Goal: Task Accomplishment & Management: Use online tool/utility

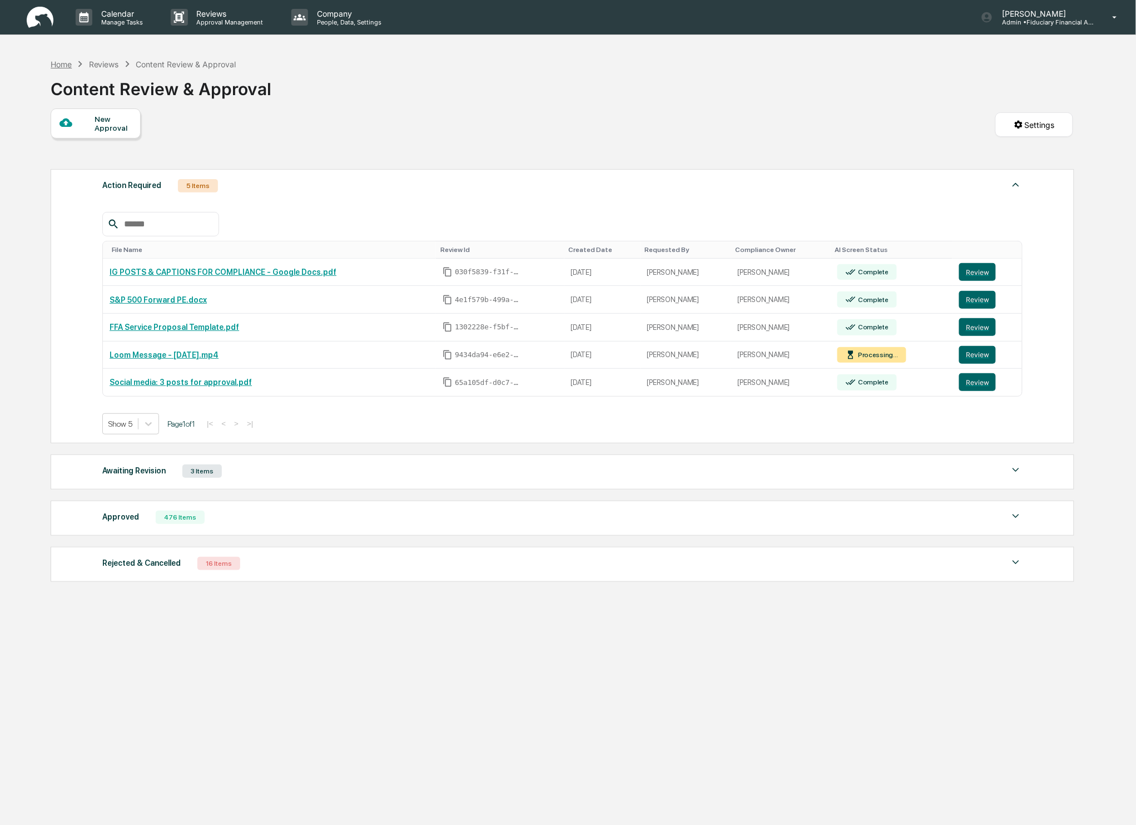
click at [66, 61] on div "Home" at bounding box center [61, 63] width 21 height 9
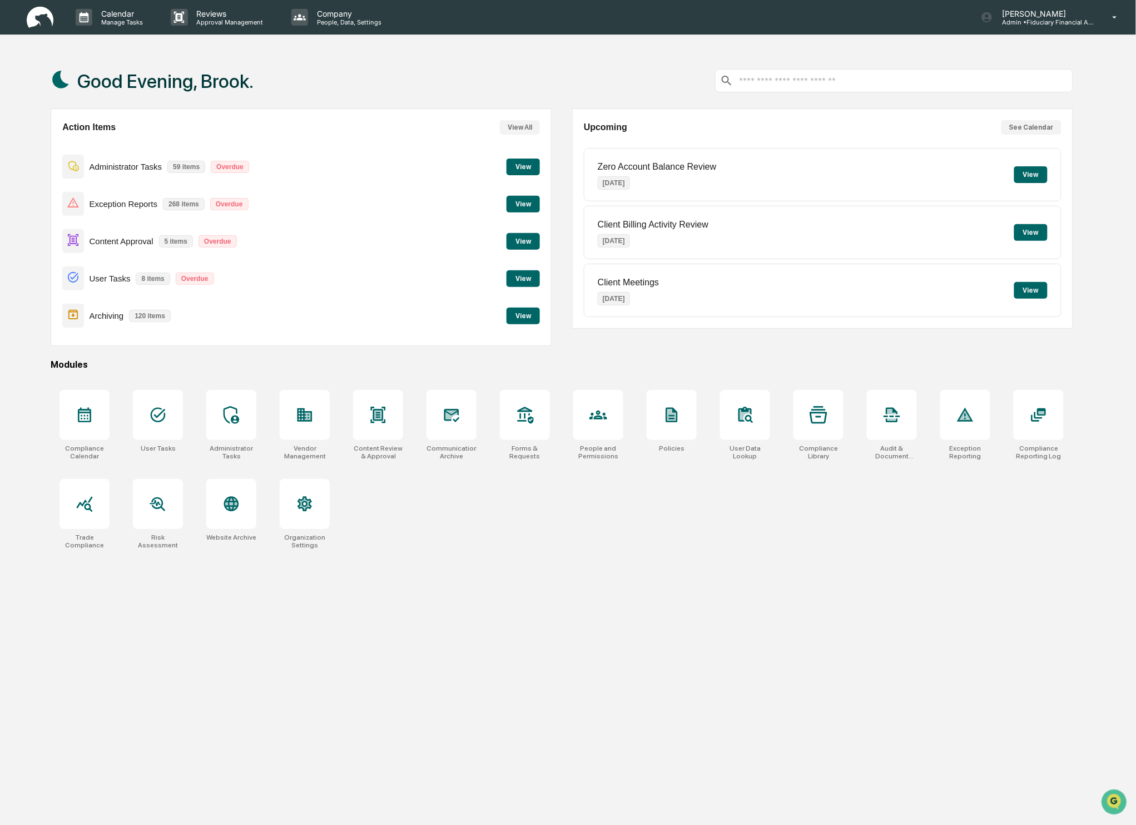
click at [523, 320] on button "View" at bounding box center [523, 315] width 33 height 17
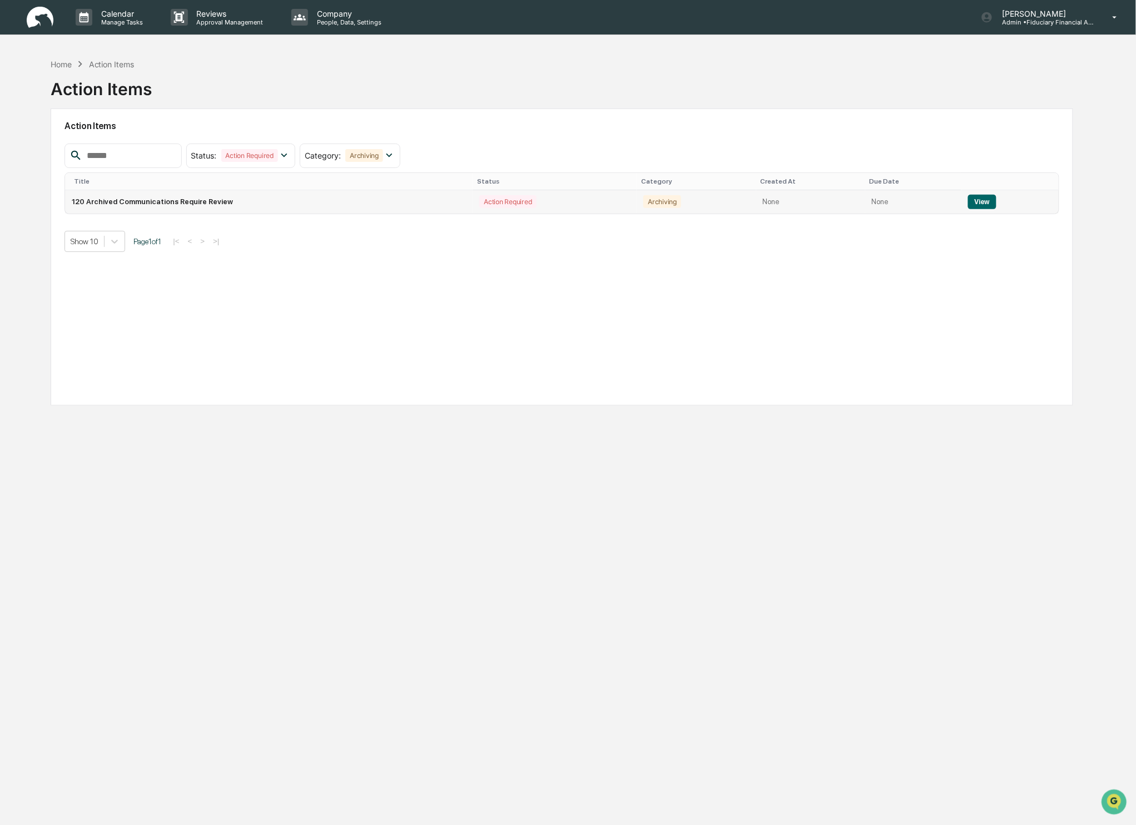
click at [986, 197] on button "View" at bounding box center [982, 202] width 28 height 14
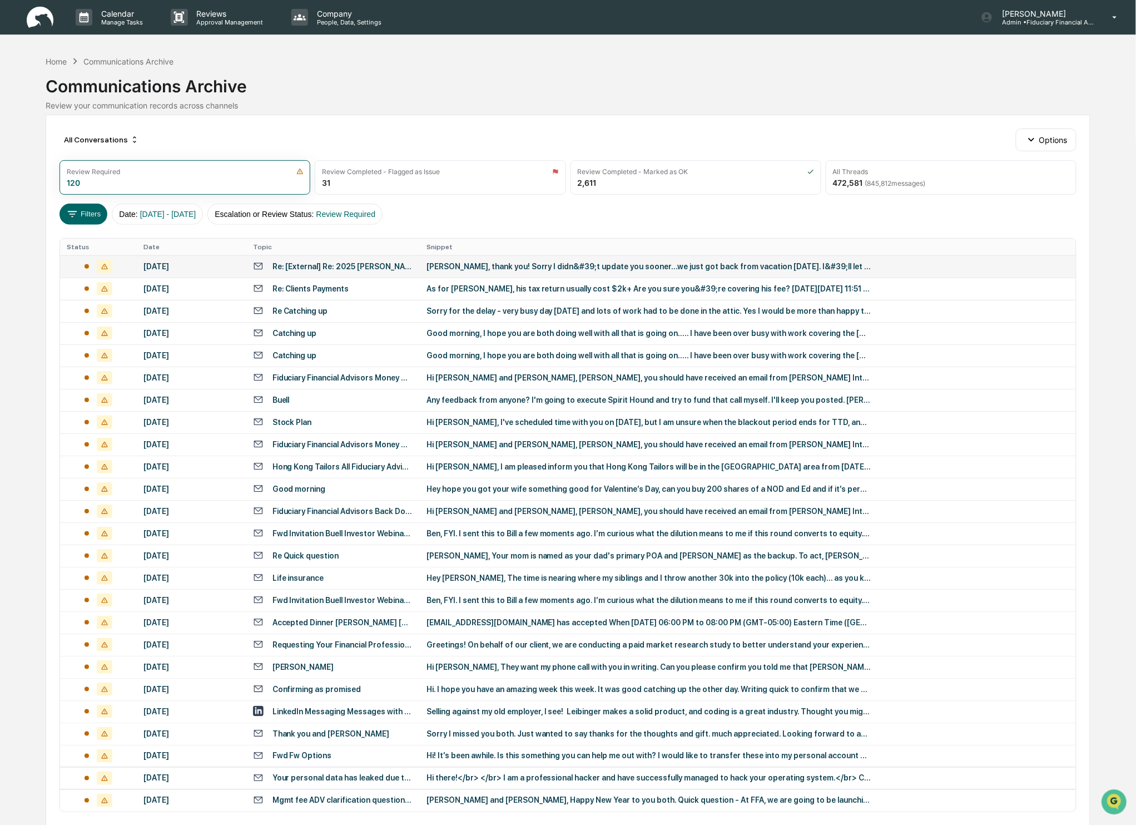
click at [574, 267] on div "[PERSON_NAME], thank you! Sorry I didn&#39;t update you sooner...we just got ba…" at bounding box center [648, 266] width 445 height 9
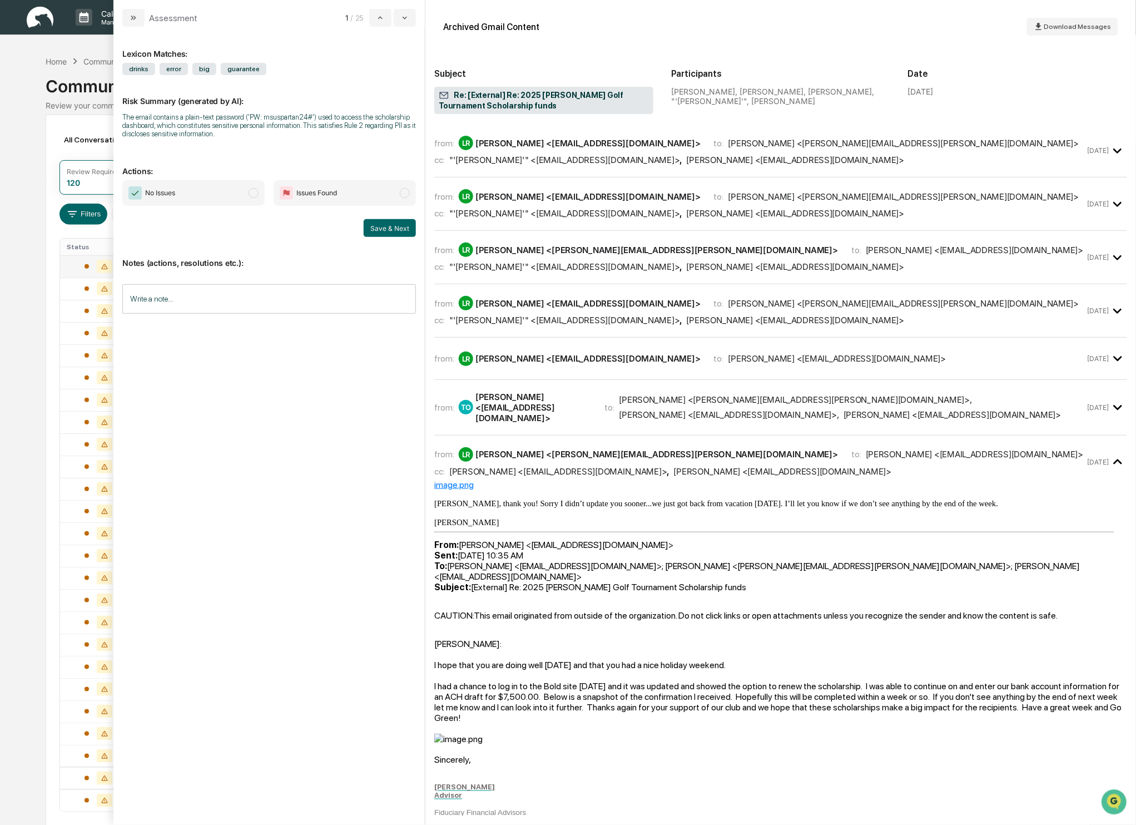
scroll to position [68, 0]
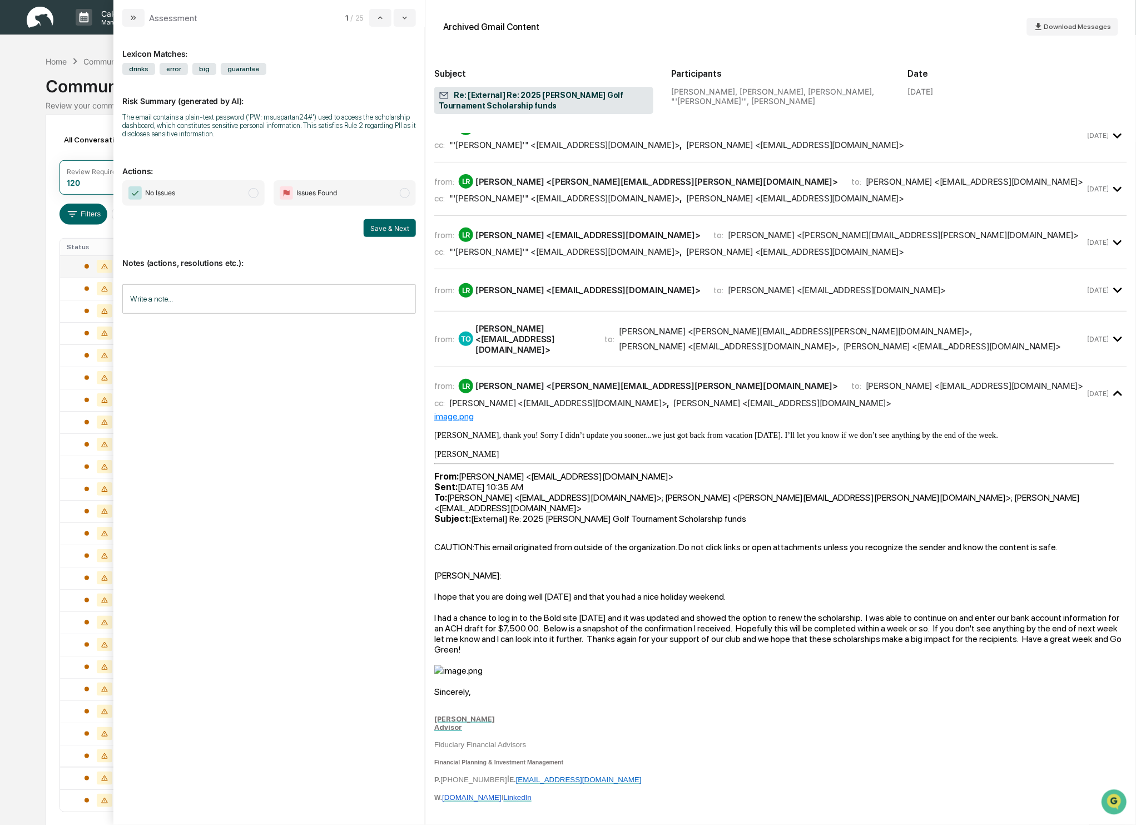
click at [254, 193] on span "modal" at bounding box center [254, 193] width 10 height 10
click at [403, 224] on button "Save & Next" at bounding box center [390, 228] width 52 height 18
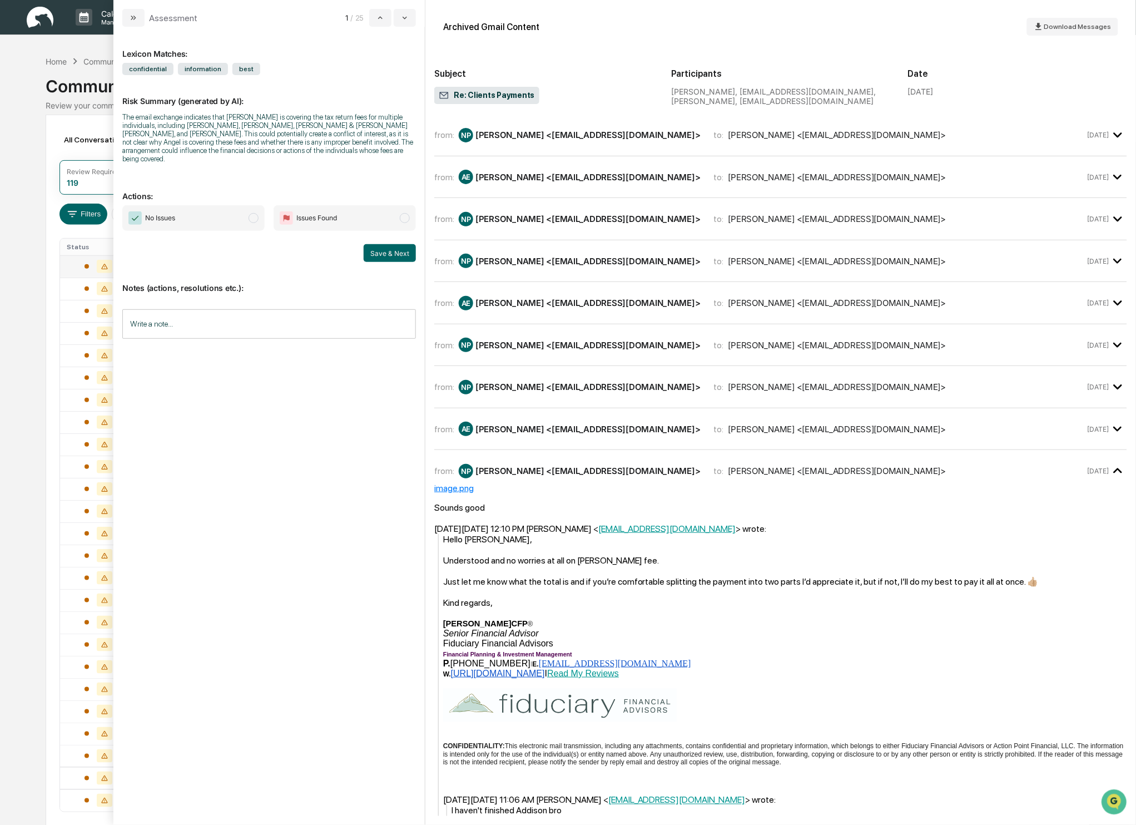
click at [257, 217] on span "modal" at bounding box center [254, 218] width 10 height 10
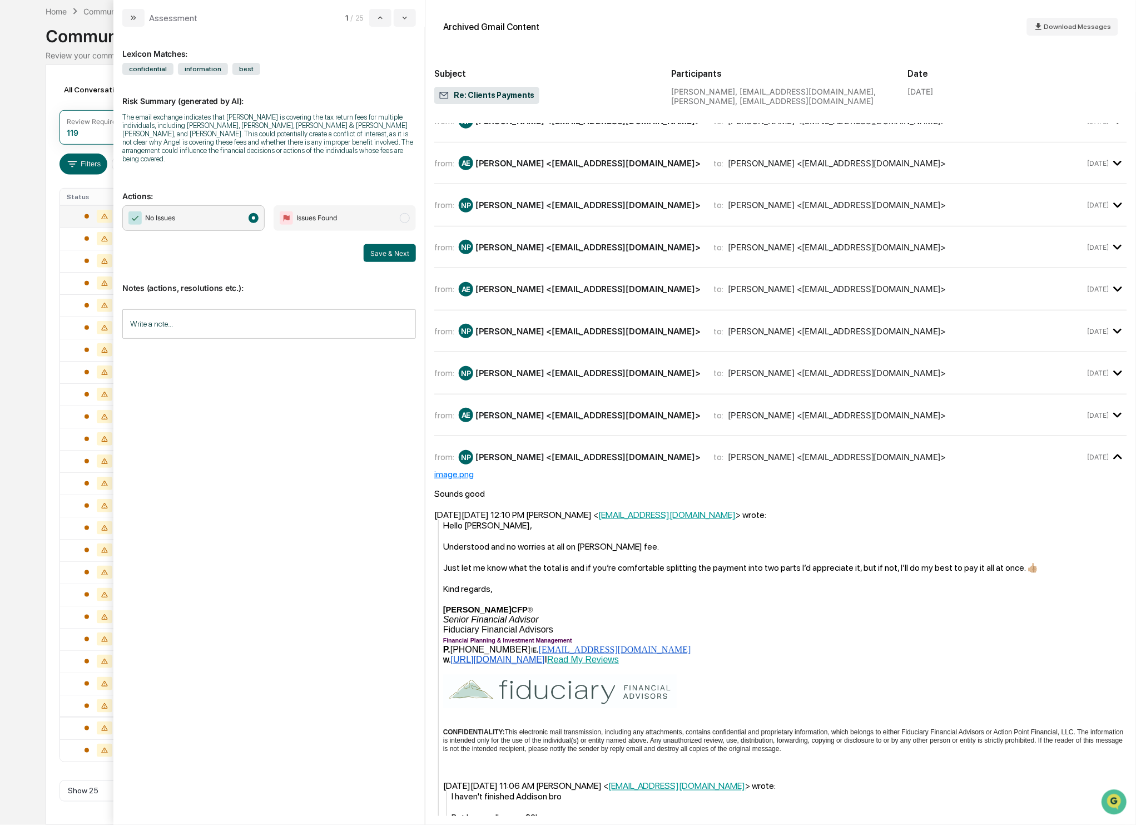
scroll to position [6, 0]
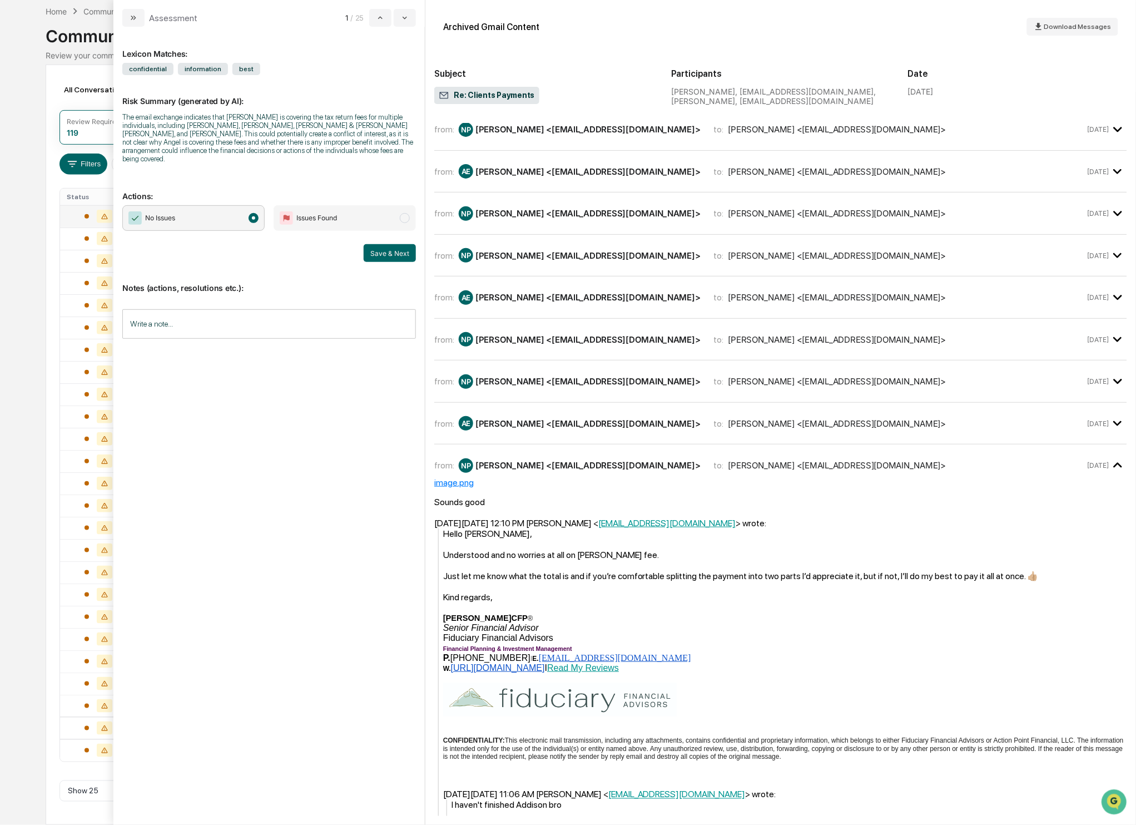
click at [410, 221] on span "Issues Found" at bounding box center [345, 218] width 142 height 26
click at [188, 329] on input "Write a note..." at bounding box center [269, 323] width 294 height 29
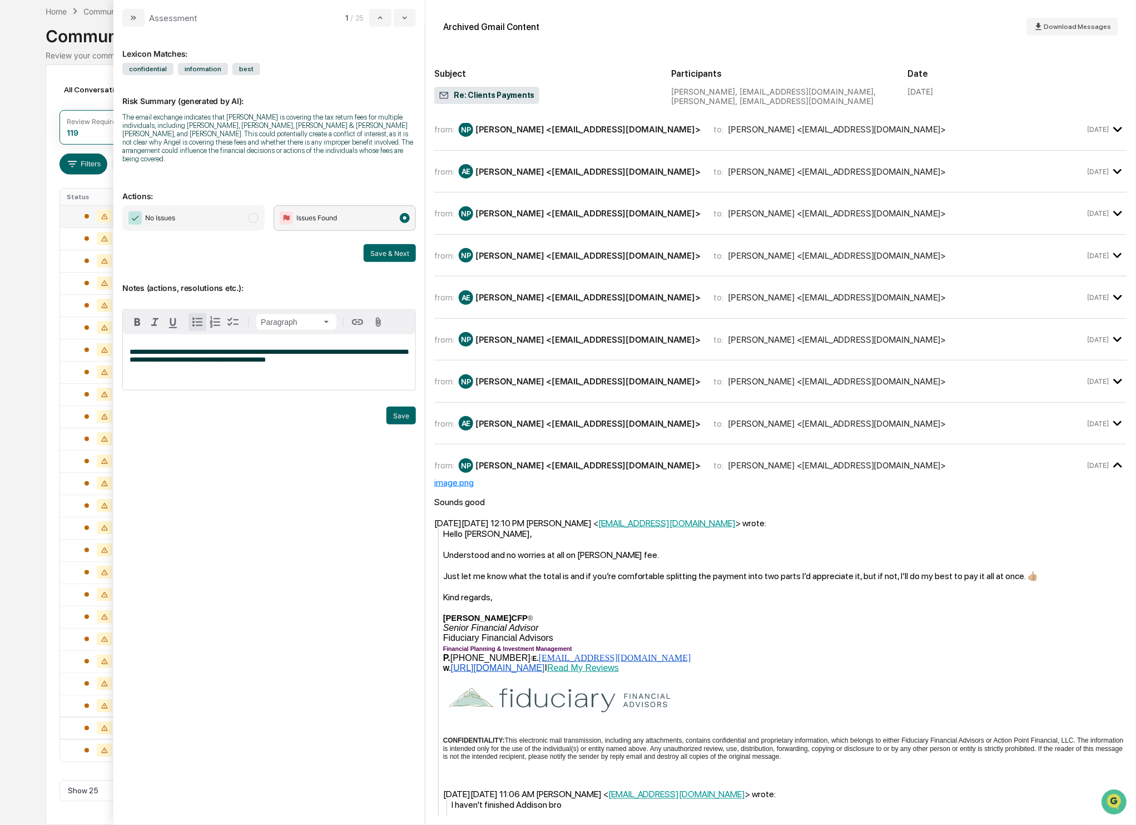
click at [244, 366] on div "**********" at bounding box center [269, 362] width 292 height 56
click at [388, 373] on div "**********" at bounding box center [269, 362] width 292 height 56
click at [244, 363] on span "**********" at bounding box center [269, 355] width 278 height 15
click at [396, 416] on button "Save" at bounding box center [400, 415] width 29 height 18
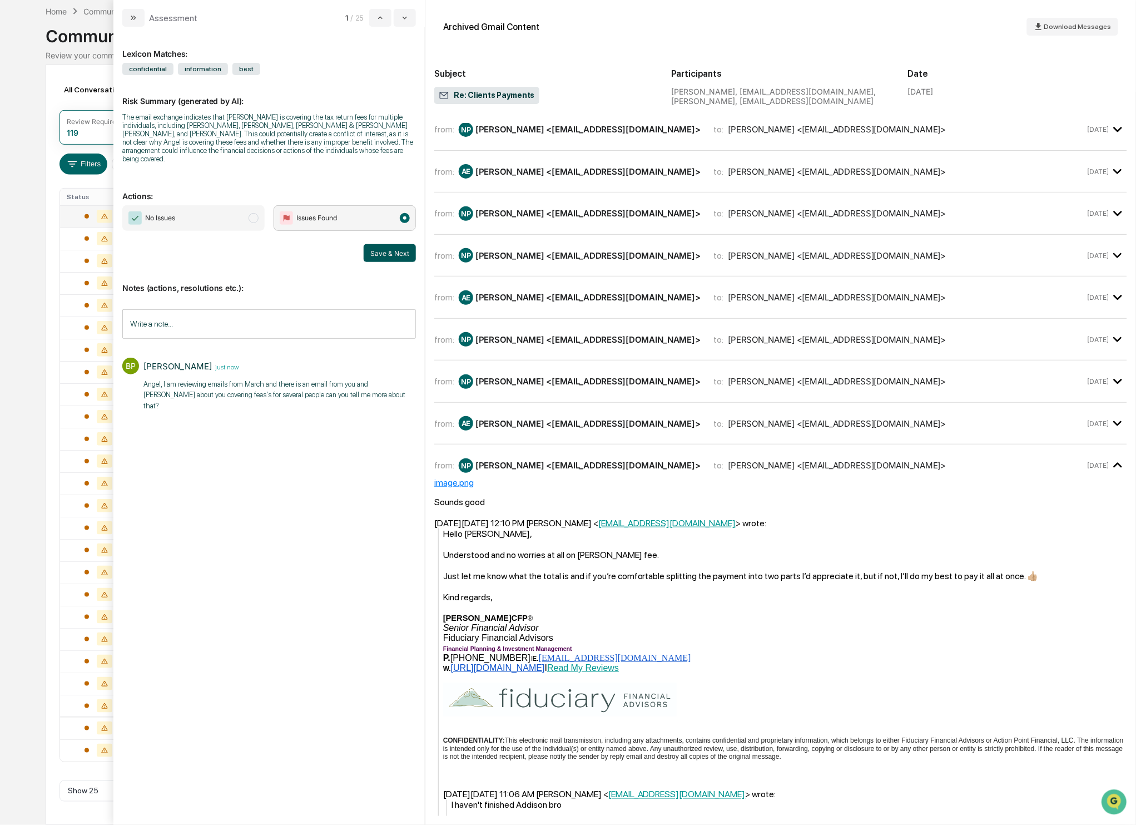
click at [390, 256] on button "Save & Next" at bounding box center [390, 253] width 52 height 18
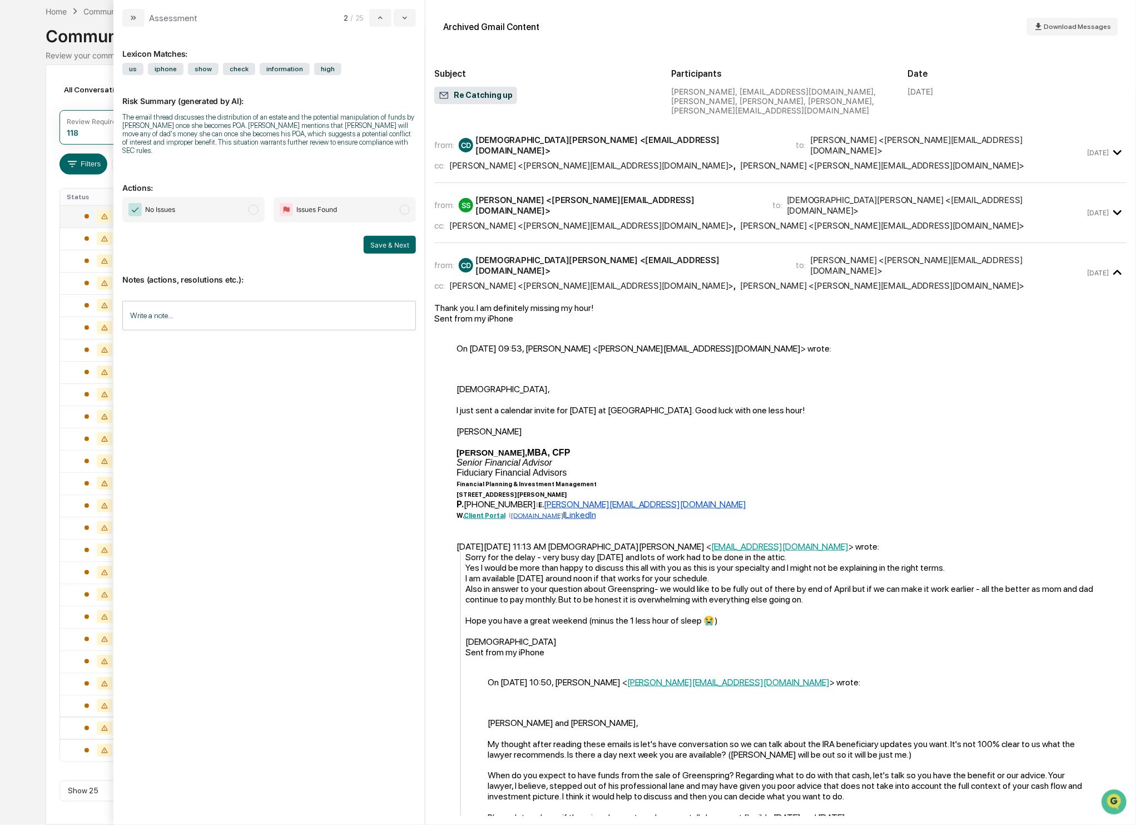
click at [254, 212] on span "modal" at bounding box center [254, 210] width 10 height 10
click at [383, 246] on button "Save & Next" at bounding box center [390, 245] width 52 height 18
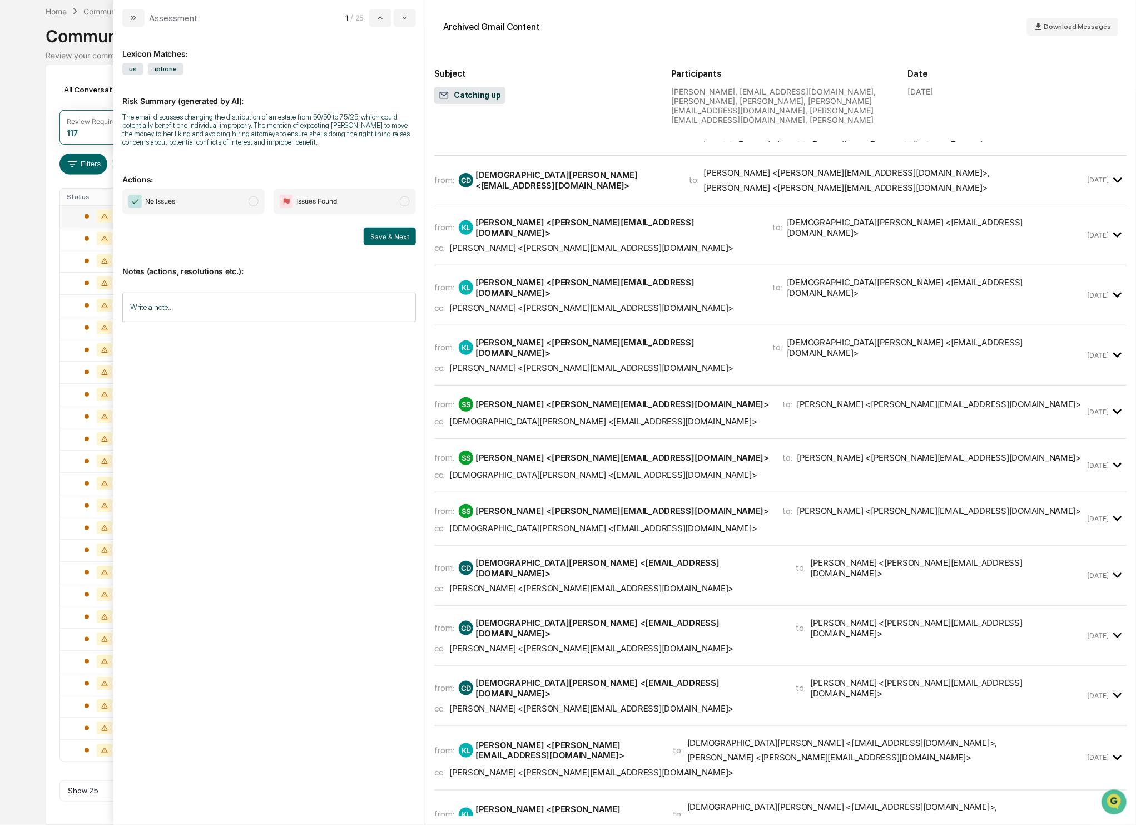
scroll to position [85, 0]
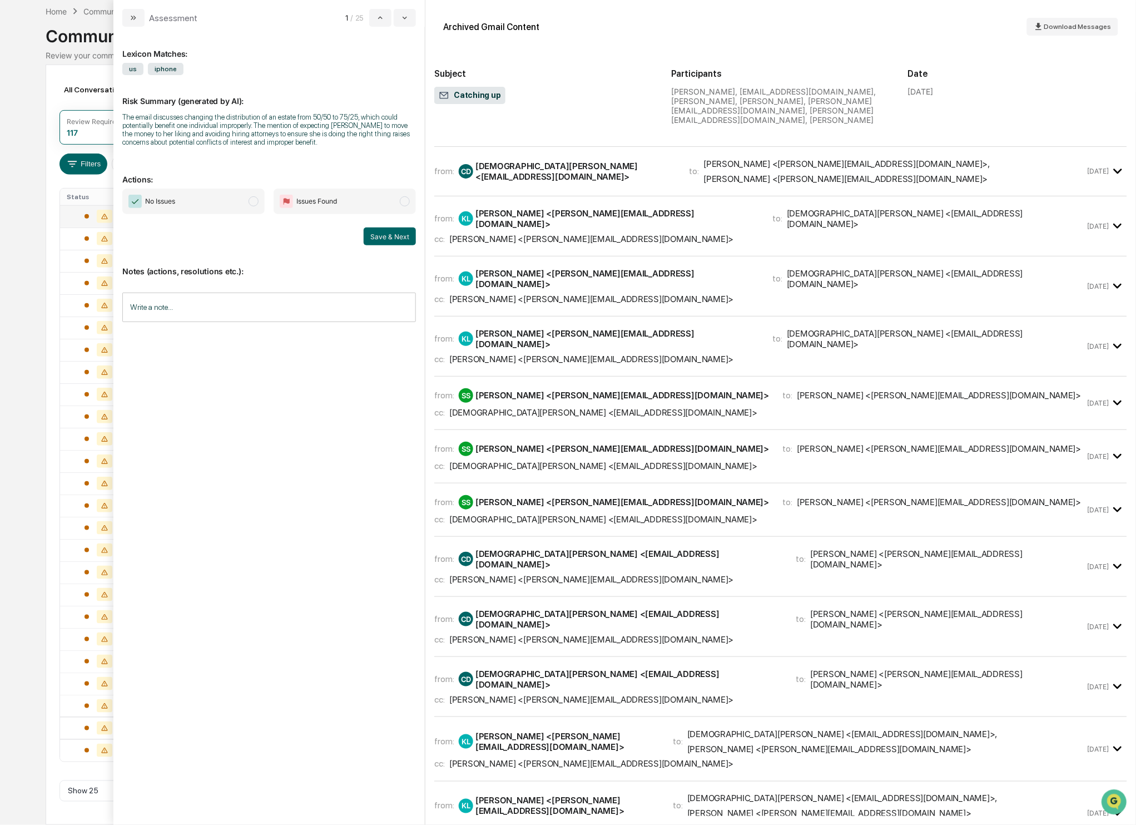
click at [258, 202] on span "modal" at bounding box center [254, 201] width 10 height 10
click at [395, 240] on button "Save & Next" at bounding box center [390, 236] width 52 height 18
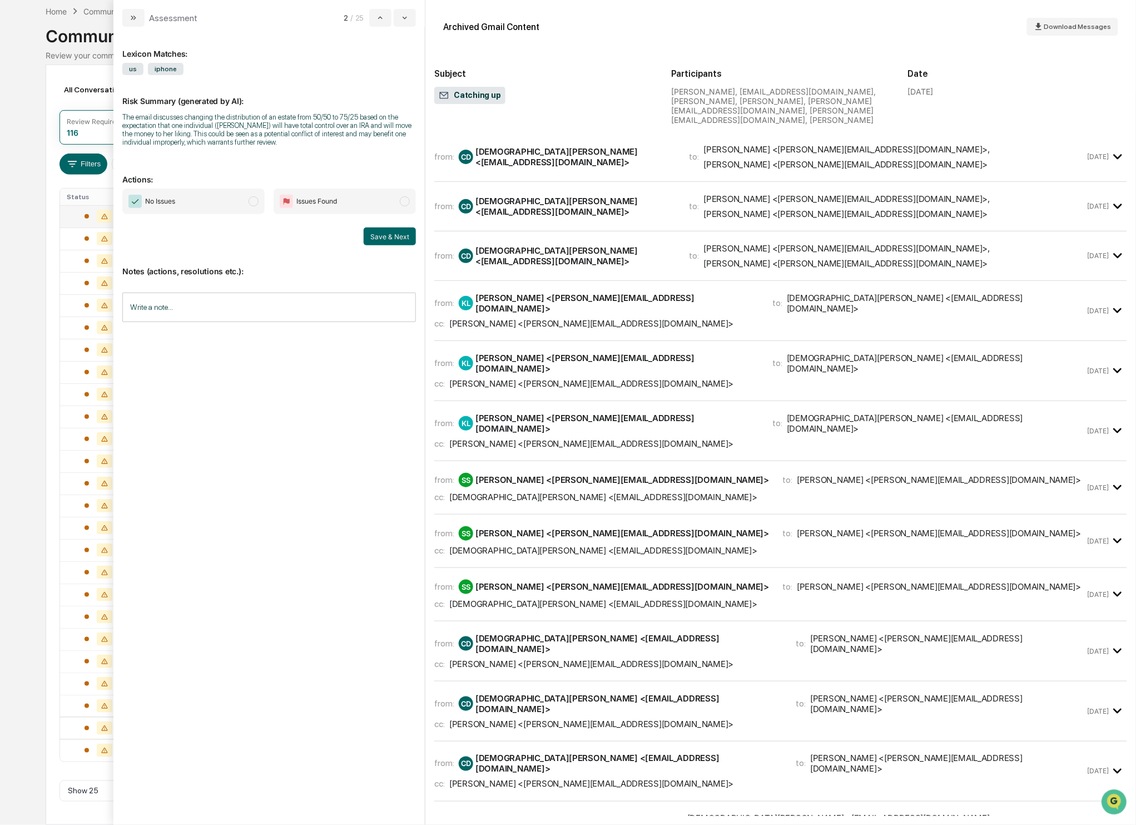
click at [254, 201] on span "modal" at bounding box center [254, 201] width 10 height 10
click at [393, 239] on button "Save & Next" at bounding box center [390, 236] width 52 height 18
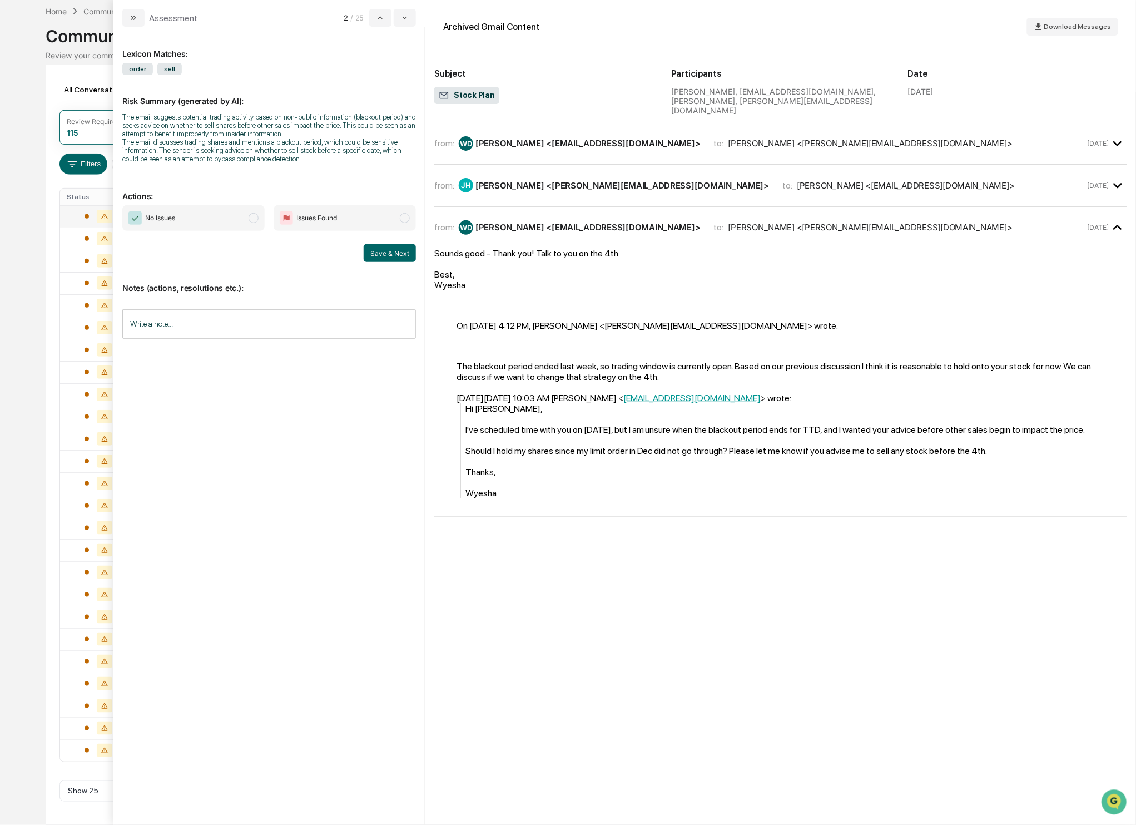
click at [257, 219] on span "modal" at bounding box center [254, 218] width 10 height 10
click at [399, 258] on button "Save & Next" at bounding box center [390, 253] width 52 height 18
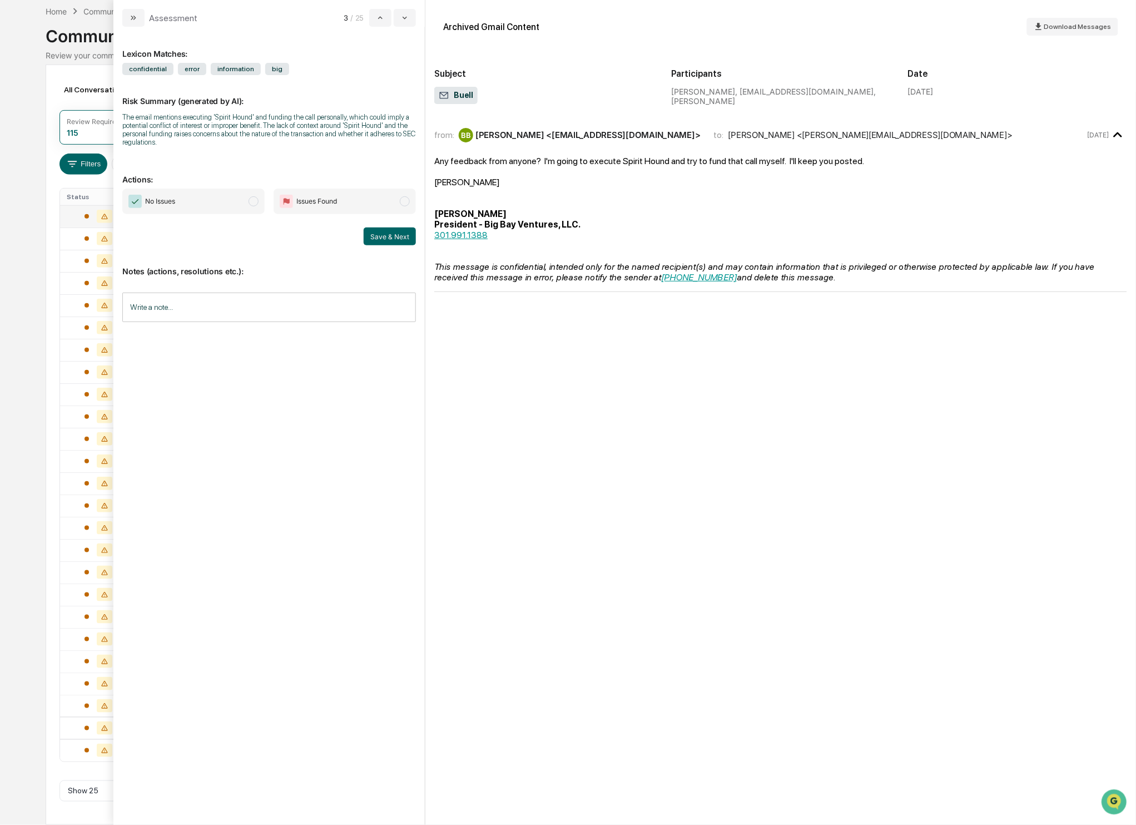
click at [253, 200] on span "modal" at bounding box center [254, 201] width 10 height 10
click at [385, 240] on button "Save & Next" at bounding box center [390, 236] width 52 height 18
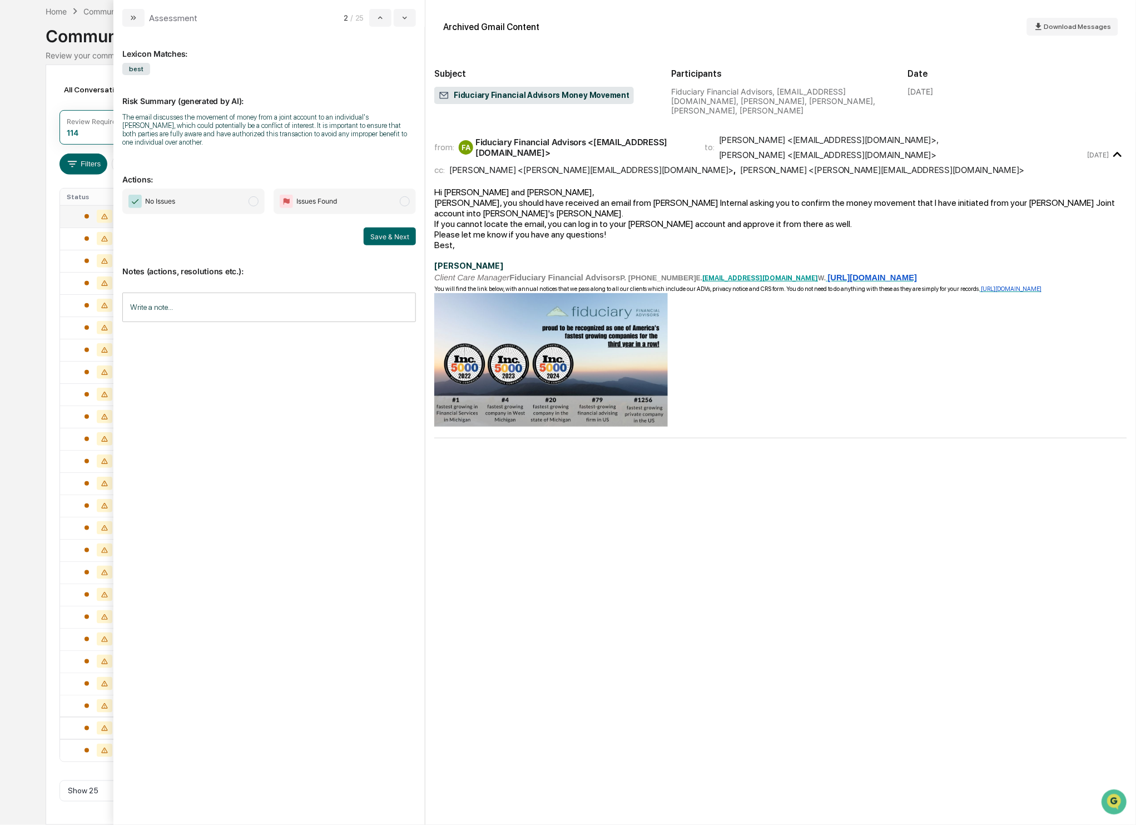
click at [253, 202] on span "modal" at bounding box center [254, 201] width 10 height 10
click at [392, 234] on button "Save & Next" at bounding box center [390, 236] width 52 height 18
click at [256, 206] on span "modal" at bounding box center [254, 201] width 10 height 10
click at [393, 241] on button "Save & Next" at bounding box center [390, 236] width 52 height 18
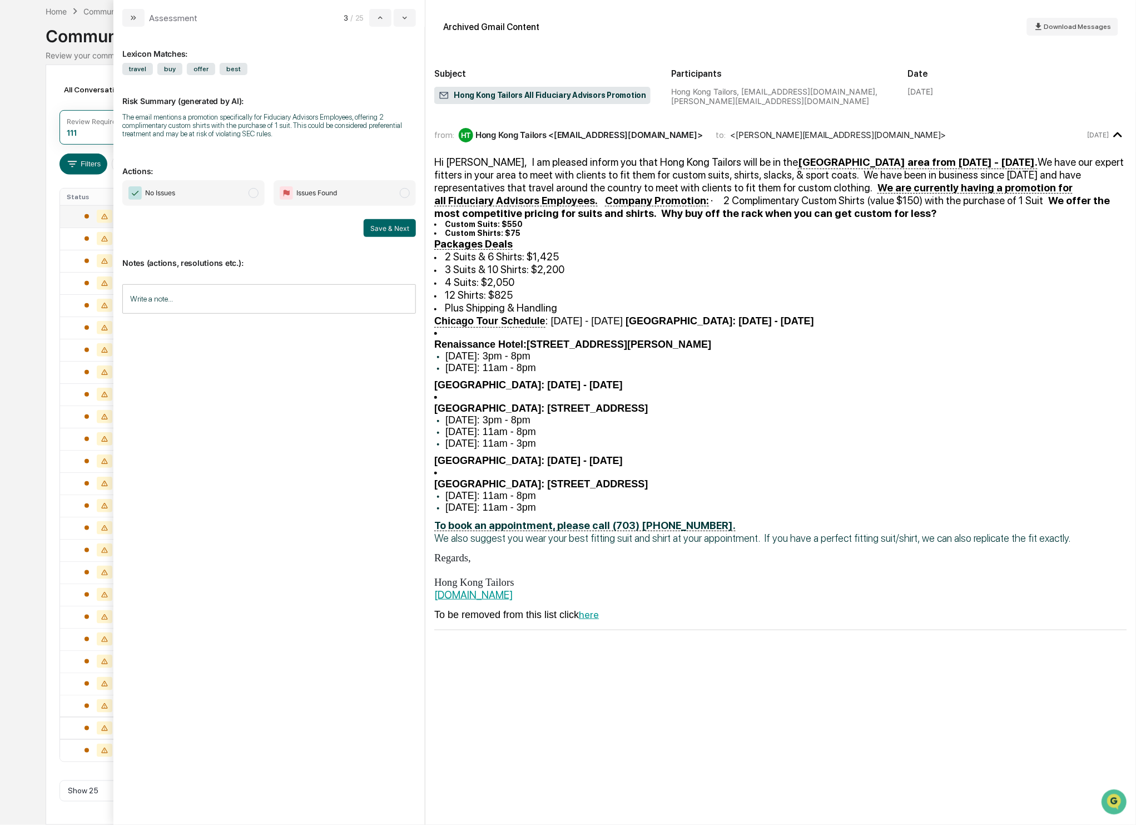
click at [257, 189] on span "No Issues" at bounding box center [193, 193] width 142 height 26
click at [389, 229] on button "Save & Next" at bounding box center [390, 228] width 52 height 18
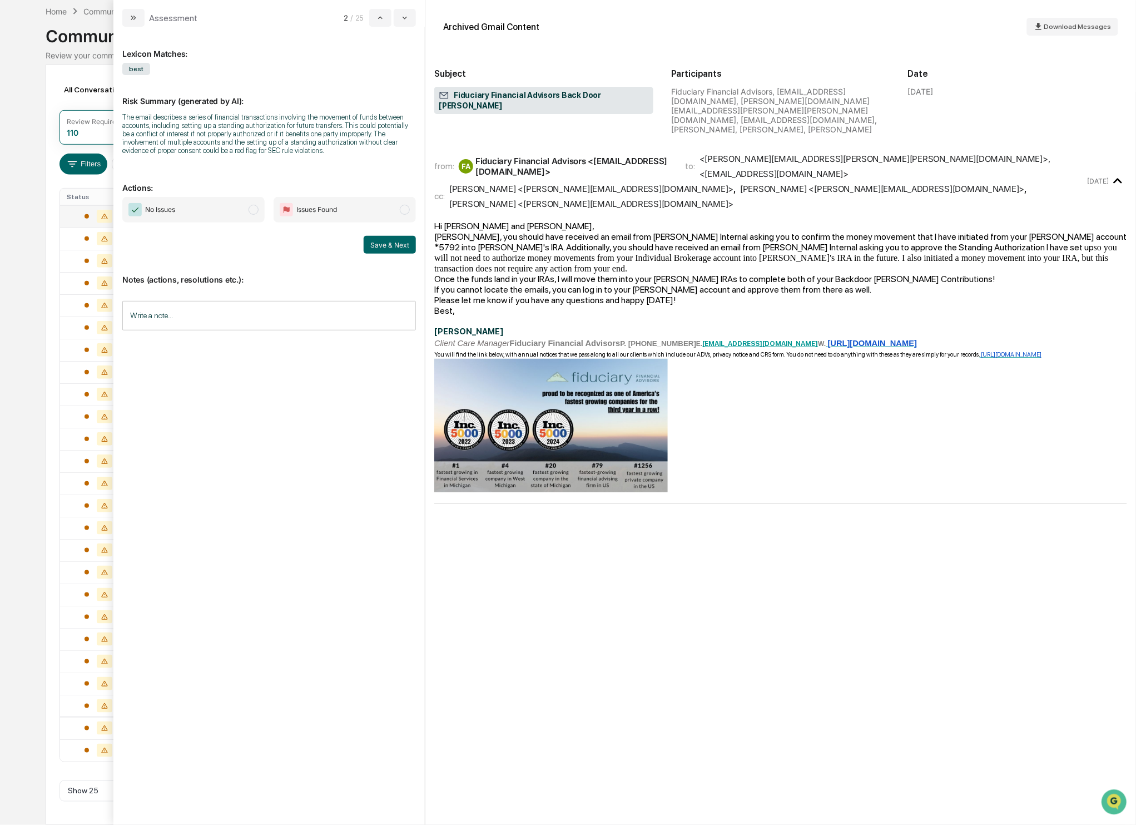
click at [251, 214] on span "modal" at bounding box center [254, 210] width 10 height 10
click at [404, 254] on button "Save & Next" at bounding box center [390, 245] width 52 height 18
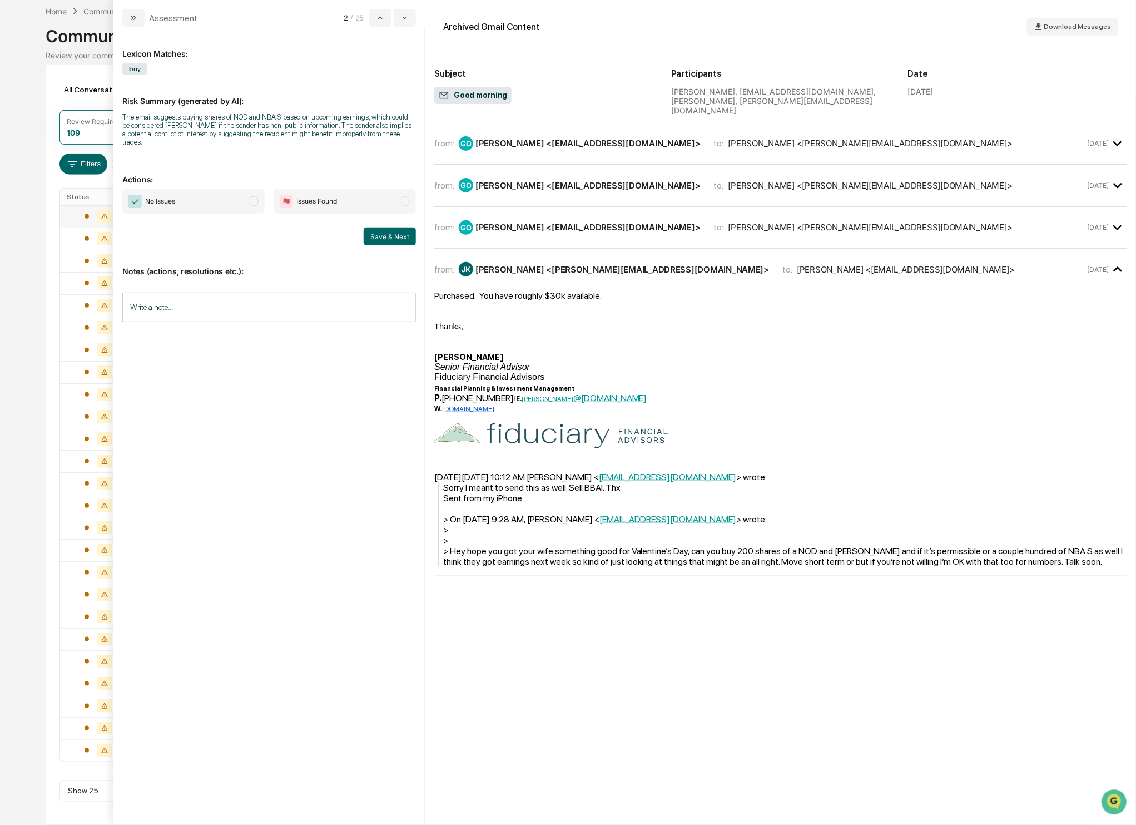
click at [257, 196] on span "No Issues" at bounding box center [193, 201] width 142 height 26
click at [376, 239] on button "Save & Next" at bounding box center [390, 236] width 52 height 18
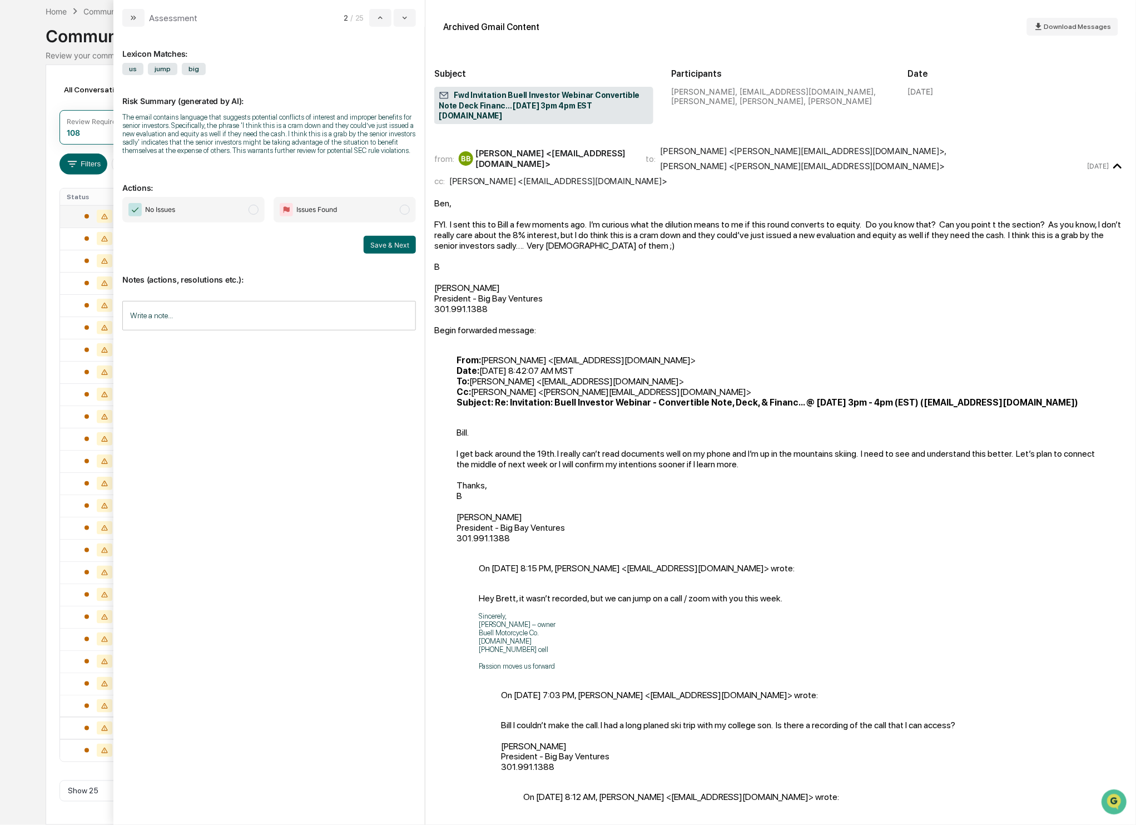
click at [252, 215] on span "modal" at bounding box center [254, 210] width 10 height 10
click at [388, 254] on button "Save & Next" at bounding box center [390, 245] width 52 height 18
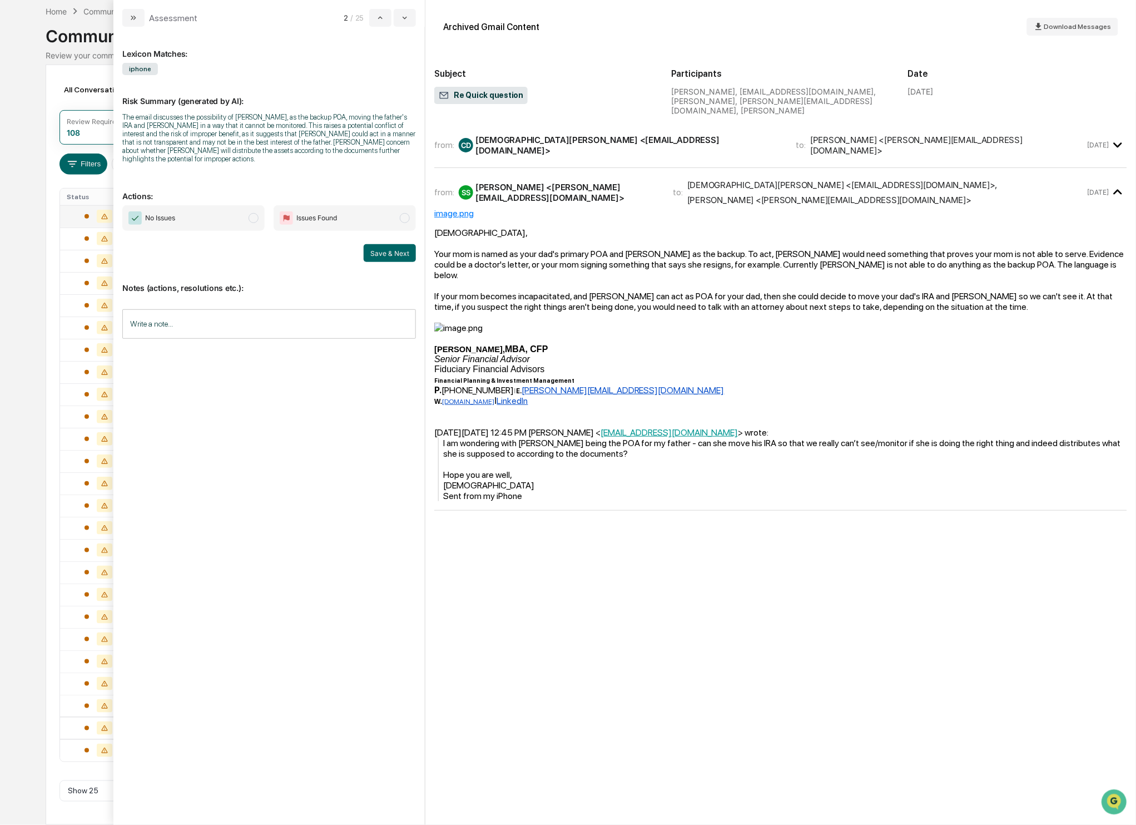
click at [253, 219] on span "modal" at bounding box center [254, 218] width 10 height 10
click at [395, 262] on div "Notes (actions, resolutions etc.): Write a note... Write a note..." at bounding box center [269, 307] width 294 height 90
drag, startPoint x: 380, startPoint y: 254, endPoint x: 369, endPoint y: 251, distance: 11.3
click at [380, 254] on button "Save & Next" at bounding box center [390, 253] width 52 height 18
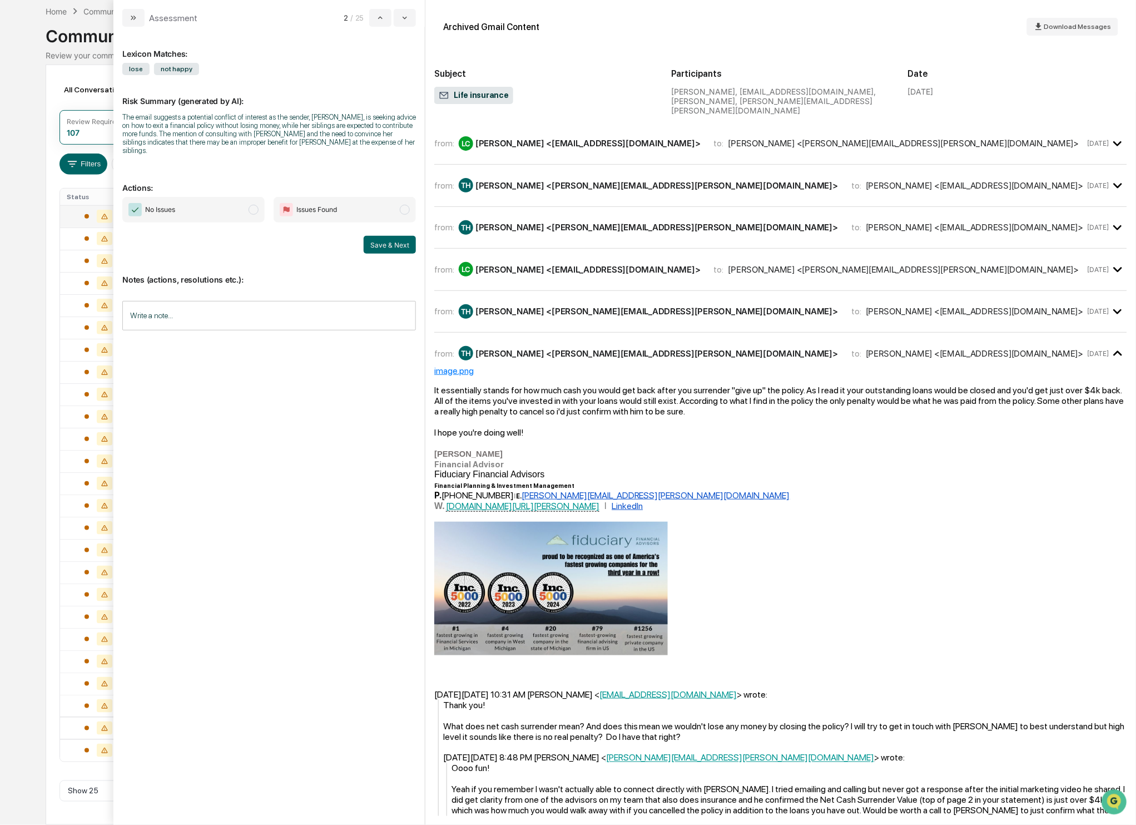
click at [254, 213] on span "modal" at bounding box center [254, 210] width 10 height 10
click at [389, 243] on button "Save & Next" at bounding box center [390, 245] width 52 height 18
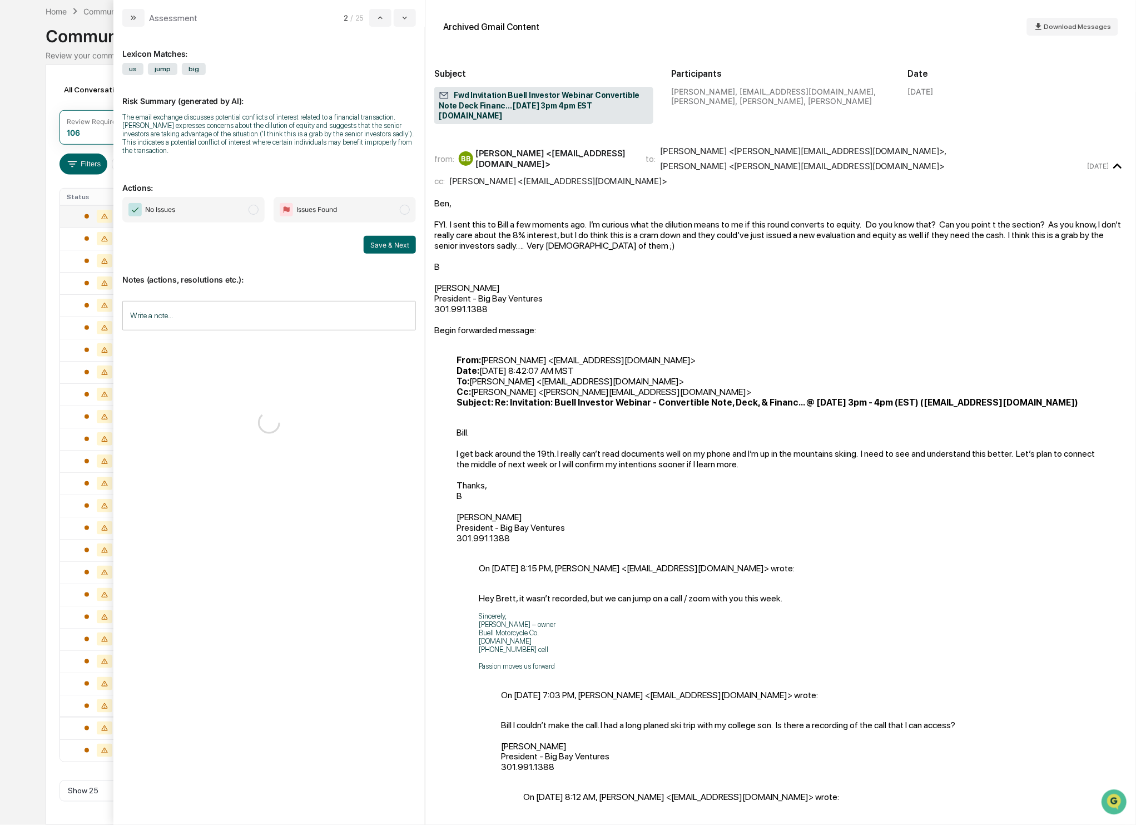
click at [253, 210] on span "modal" at bounding box center [254, 210] width 10 height 10
click at [382, 244] on button "Save & Next" at bounding box center [390, 245] width 52 height 18
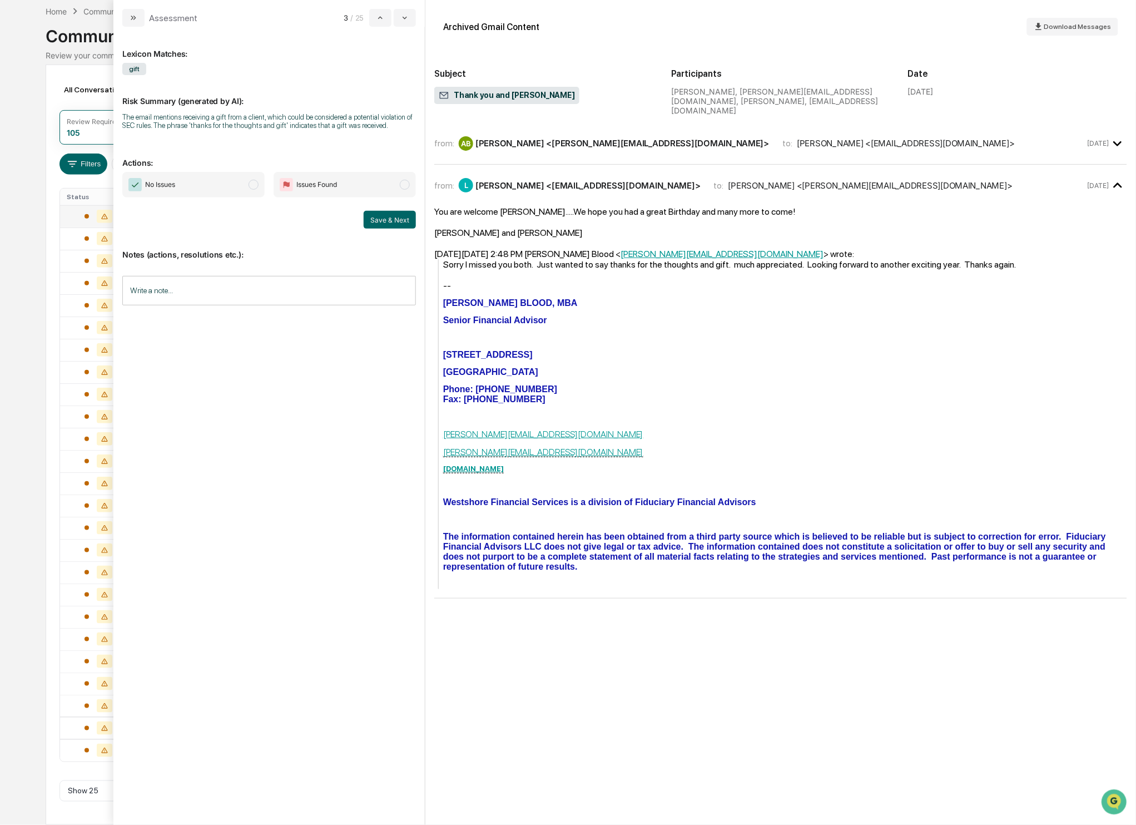
click at [246, 193] on span "No Issues" at bounding box center [193, 185] width 142 height 26
click at [401, 227] on button "Save & Next" at bounding box center [390, 220] width 52 height 18
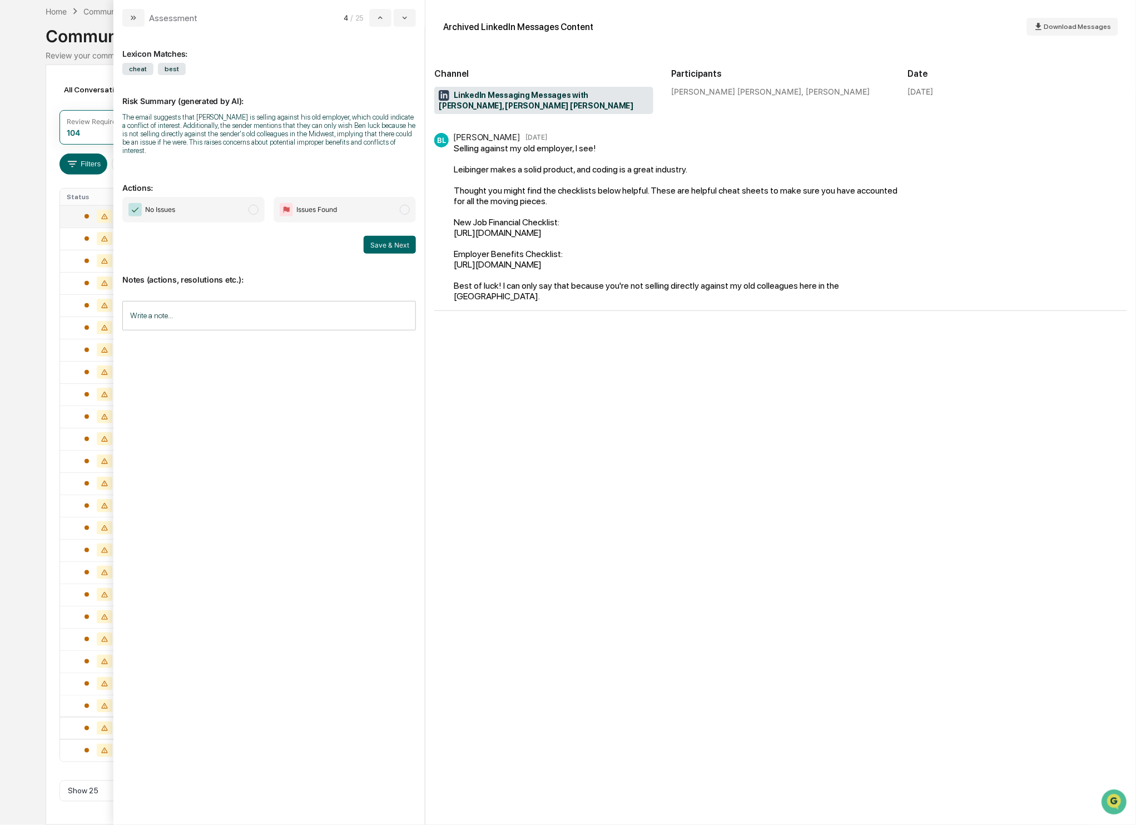
click at [259, 210] on span "No Issues" at bounding box center [193, 210] width 142 height 26
click at [384, 242] on button "Save & Next" at bounding box center [390, 245] width 52 height 18
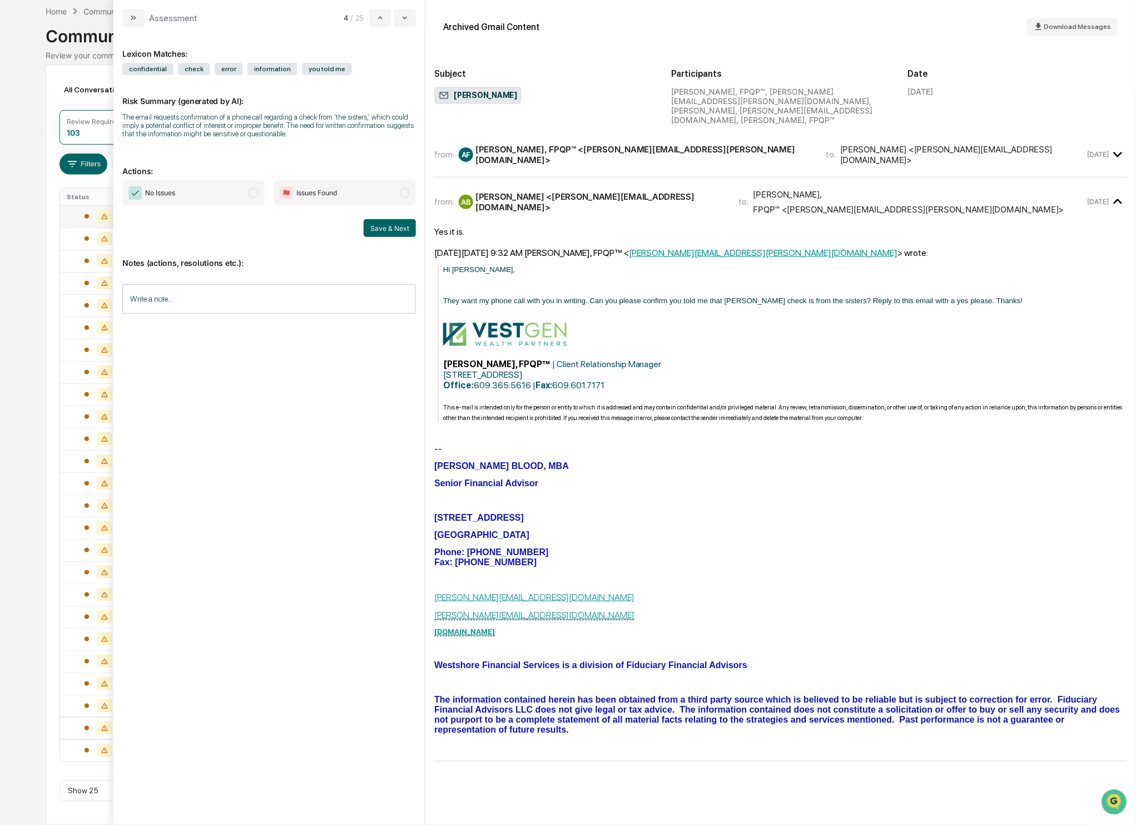
click at [254, 196] on span "modal" at bounding box center [254, 193] width 10 height 10
click at [386, 226] on button "Save & Next" at bounding box center [390, 228] width 52 height 18
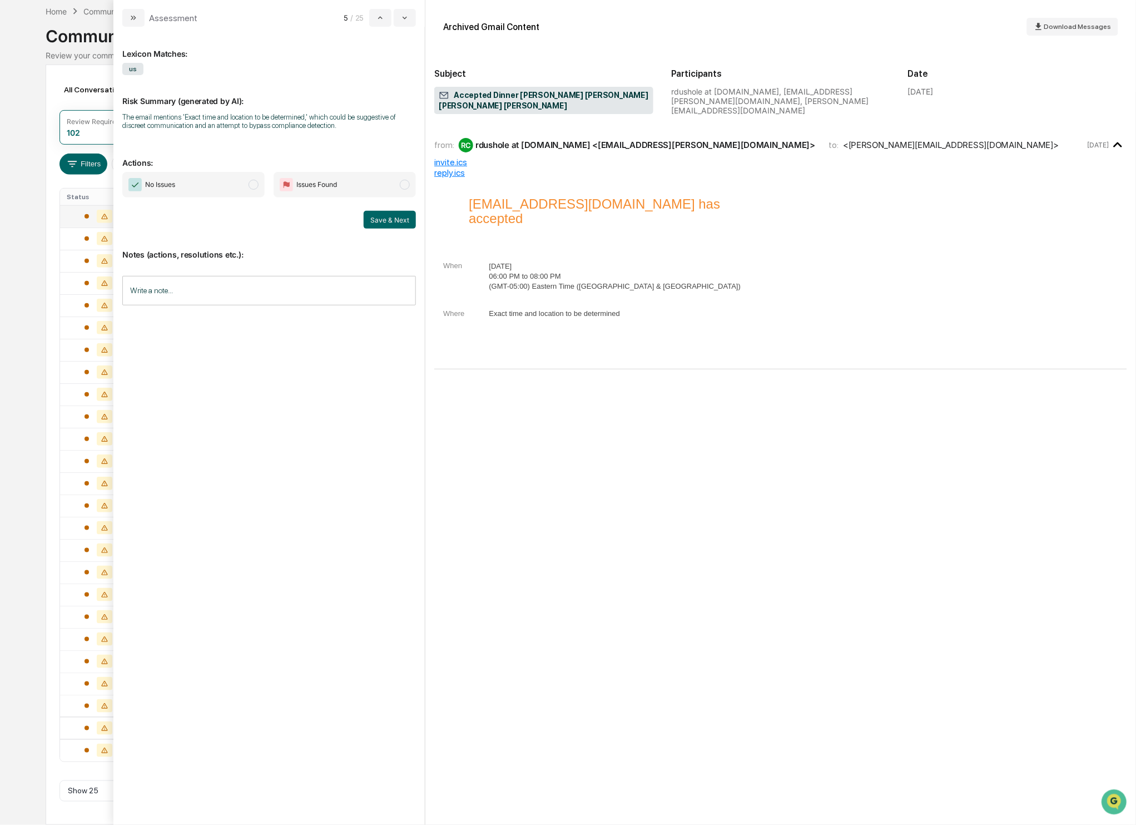
click at [254, 184] on span "modal" at bounding box center [254, 185] width 10 height 10
click at [401, 217] on button "Save & Next" at bounding box center [390, 220] width 52 height 18
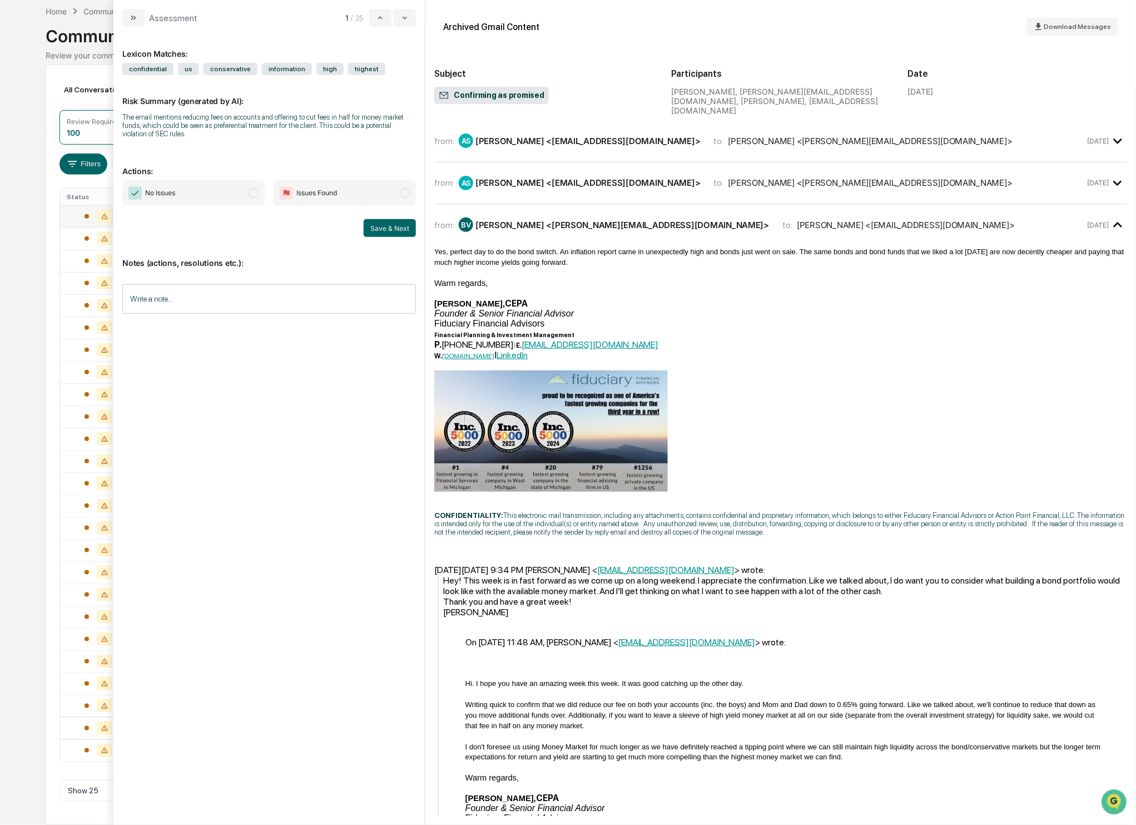
scroll to position [9, 0]
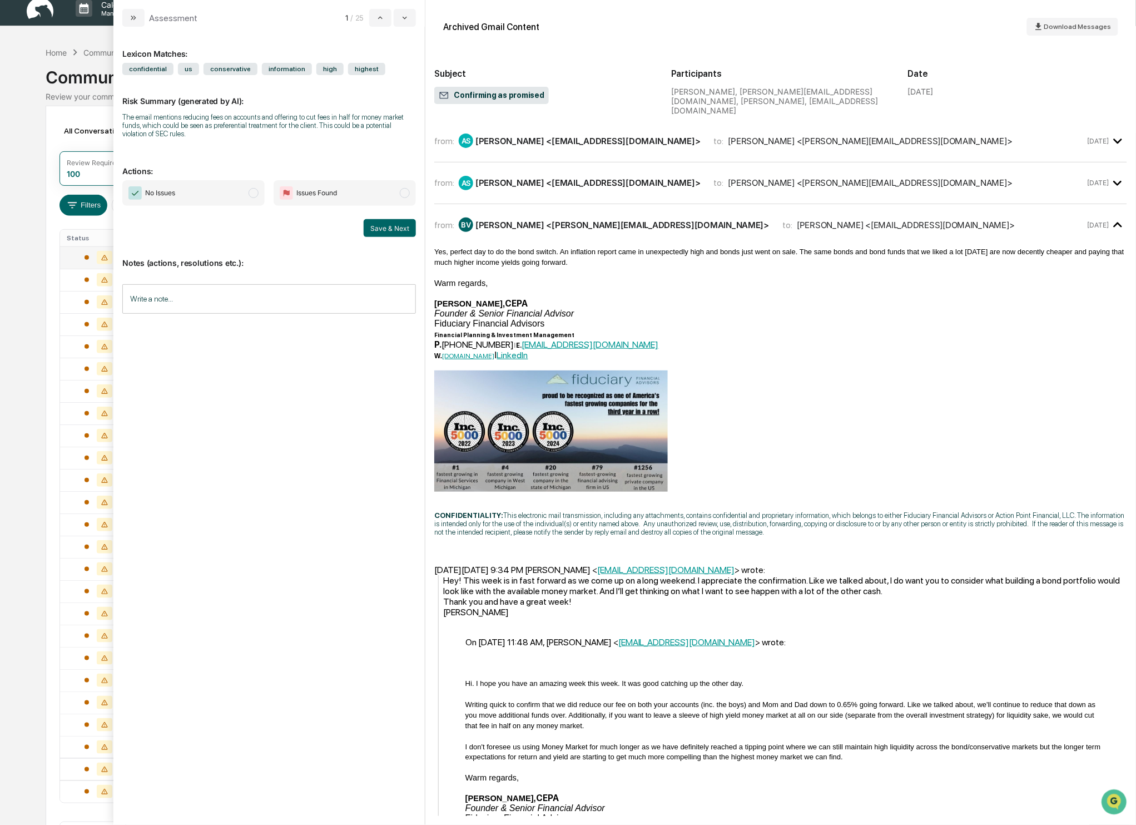
click at [254, 191] on span "modal" at bounding box center [254, 193] width 10 height 10
click at [410, 225] on button "Save & Next" at bounding box center [390, 228] width 52 height 18
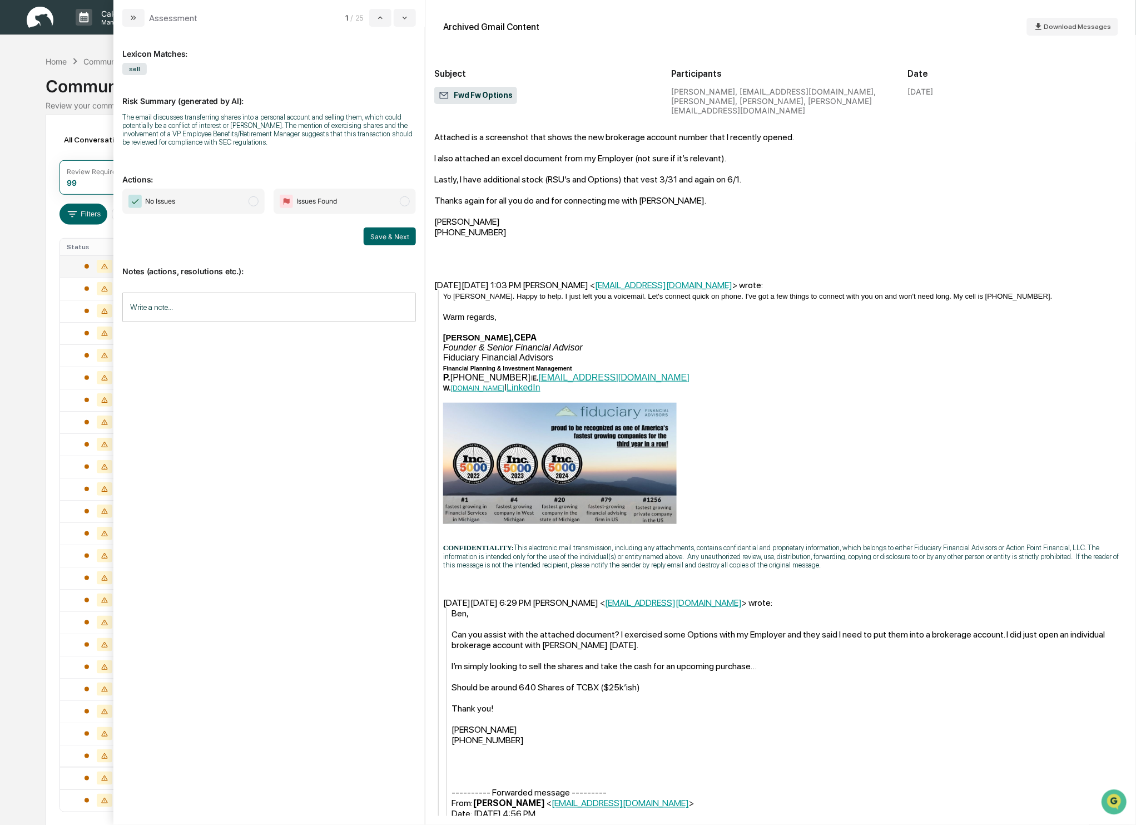
scroll to position [277, 0]
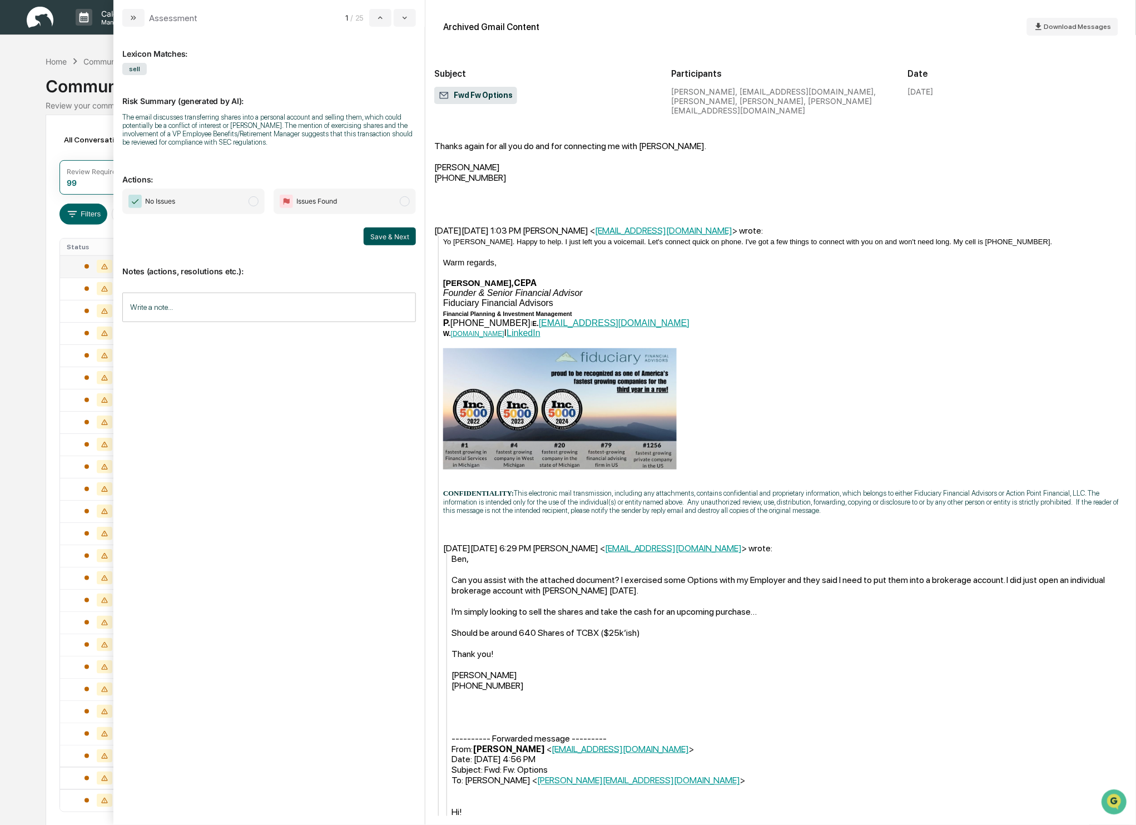
click at [395, 234] on button "Save & Next" at bounding box center [390, 236] width 52 height 18
click at [251, 201] on span "modal" at bounding box center [254, 201] width 10 height 10
click at [385, 239] on button "Save & Next" at bounding box center [390, 236] width 52 height 18
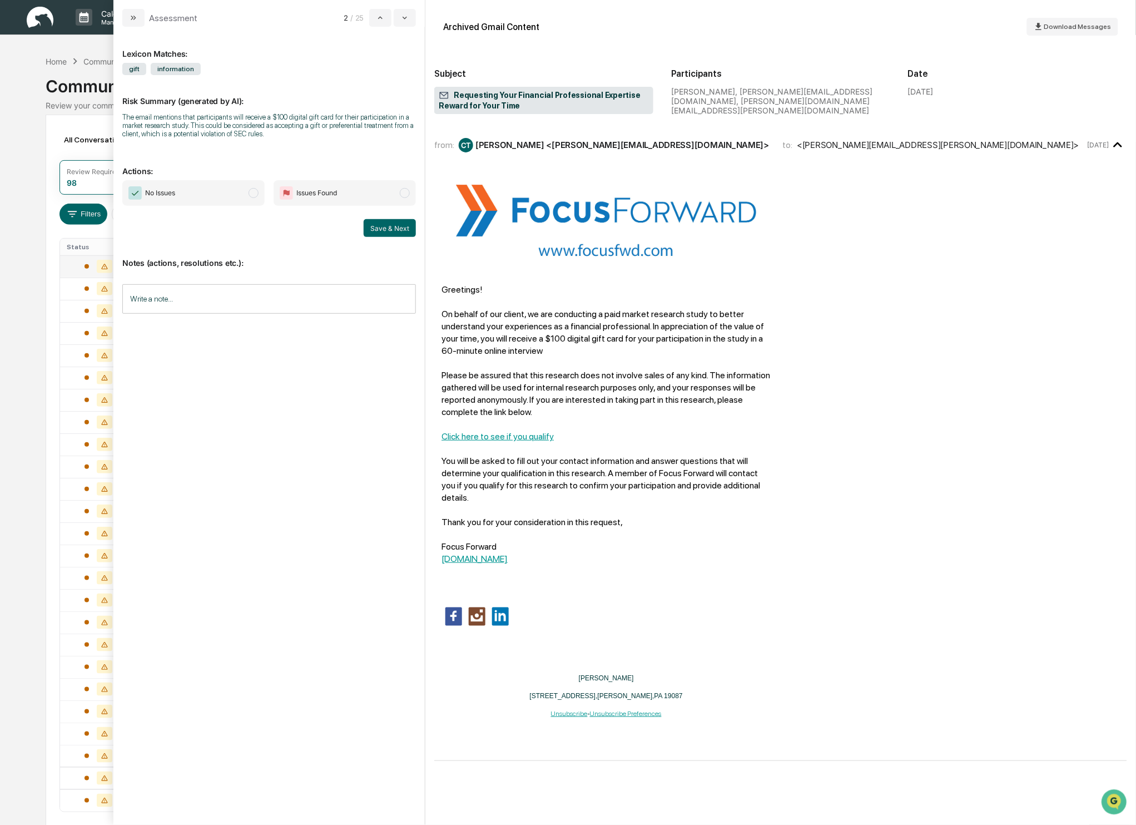
click at [259, 195] on span "No Issues" at bounding box center [193, 193] width 142 height 26
click at [403, 235] on button "Save & Next" at bounding box center [390, 228] width 52 height 18
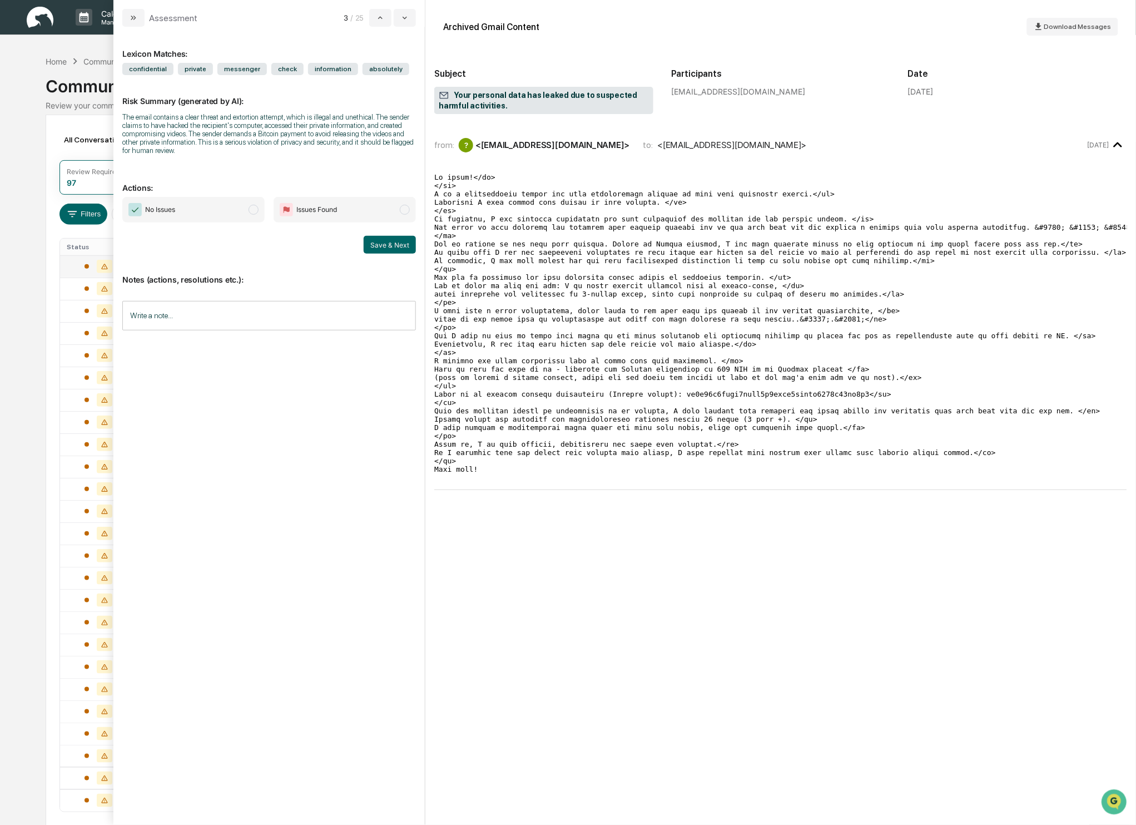
click at [259, 208] on span "No Issues" at bounding box center [193, 210] width 142 height 26
click at [409, 17] on icon "modal" at bounding box center [404, 17] width 9 height 9
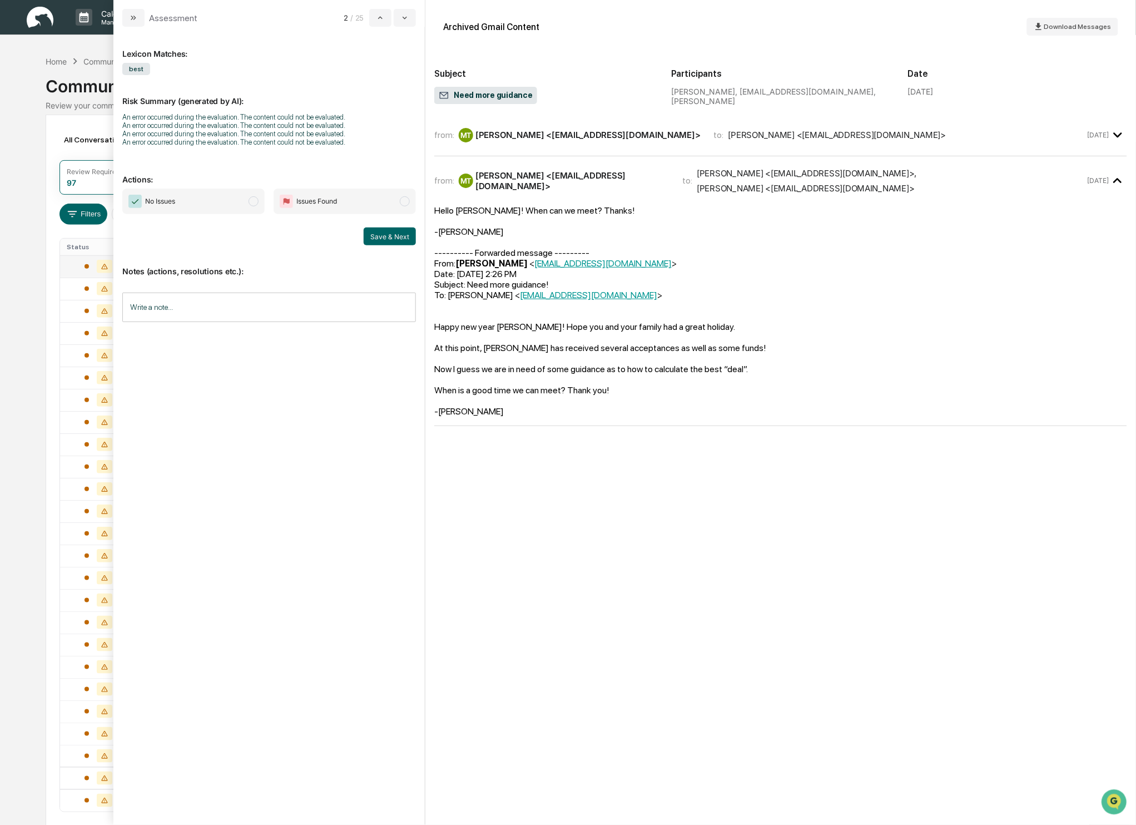
click at [250, 199] on span "modal" at bounding box center [254, 201] width 10 height 10
click at [393, 240] on button "Save & Next" at bounding box center [390, 236] width 52 height 18
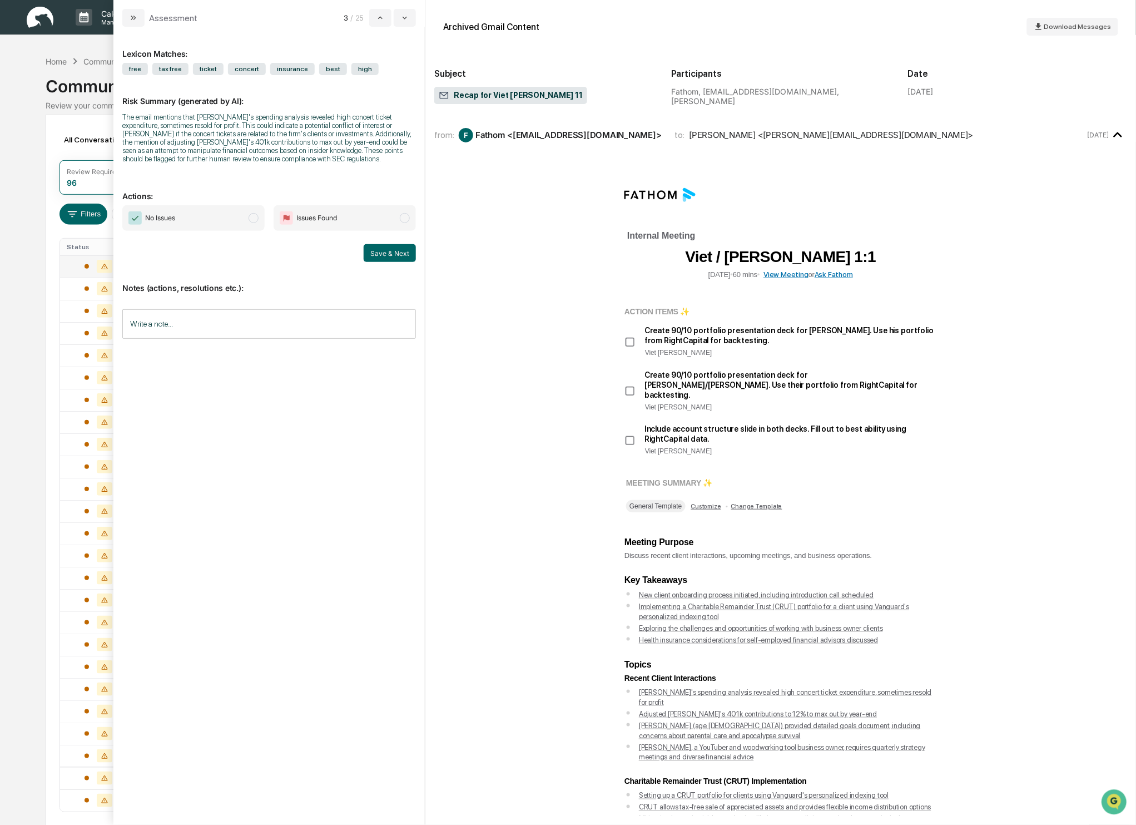
click at [252, 223] on span "modal" at bounding box center [254, 218] width 10 height 10
click at [388, 262] on button "Save & Next" at bounding box center [390, 253] width 52 height 18
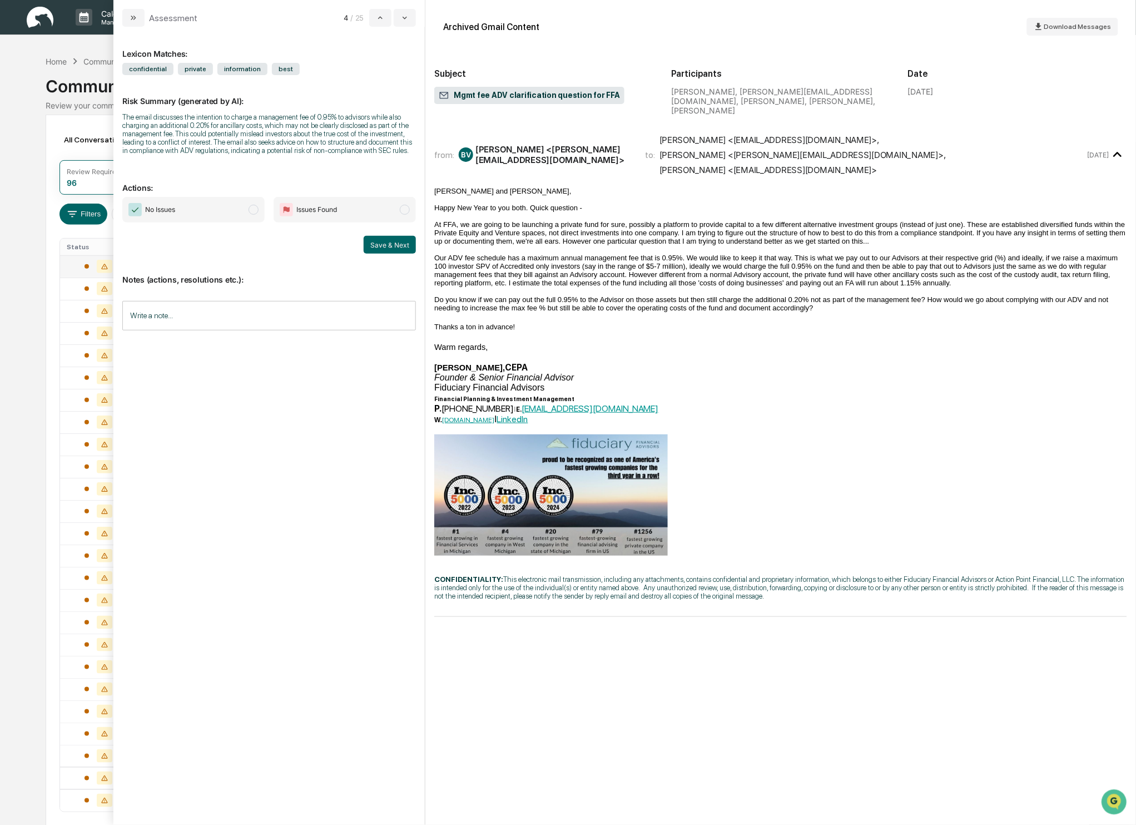
click at [253, 215] on span "modal" at bounding box center [254, 210] width 10 height 10
click at [399, 254] on button "Save & Next" at bounding box center [390, 245] width 52 height 18
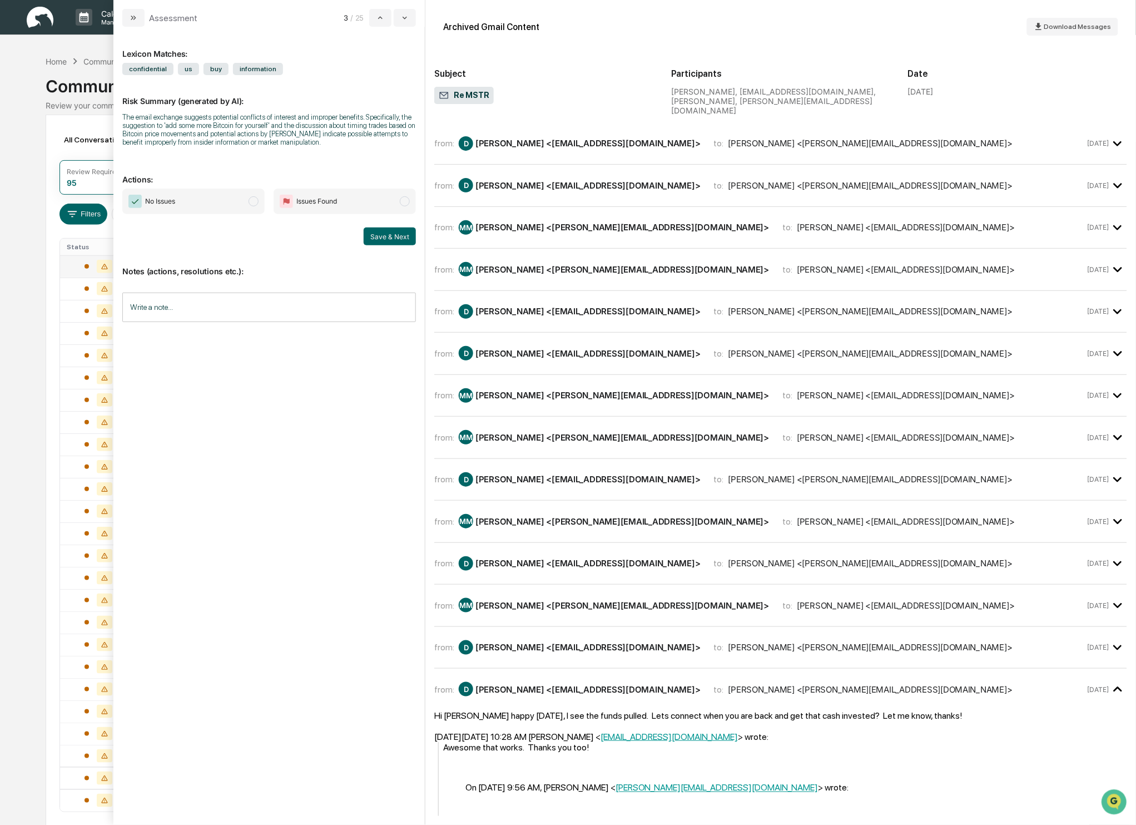
click at [246, 199] on span "No Issues" at bounding box center [193, 201] width 142 height 26
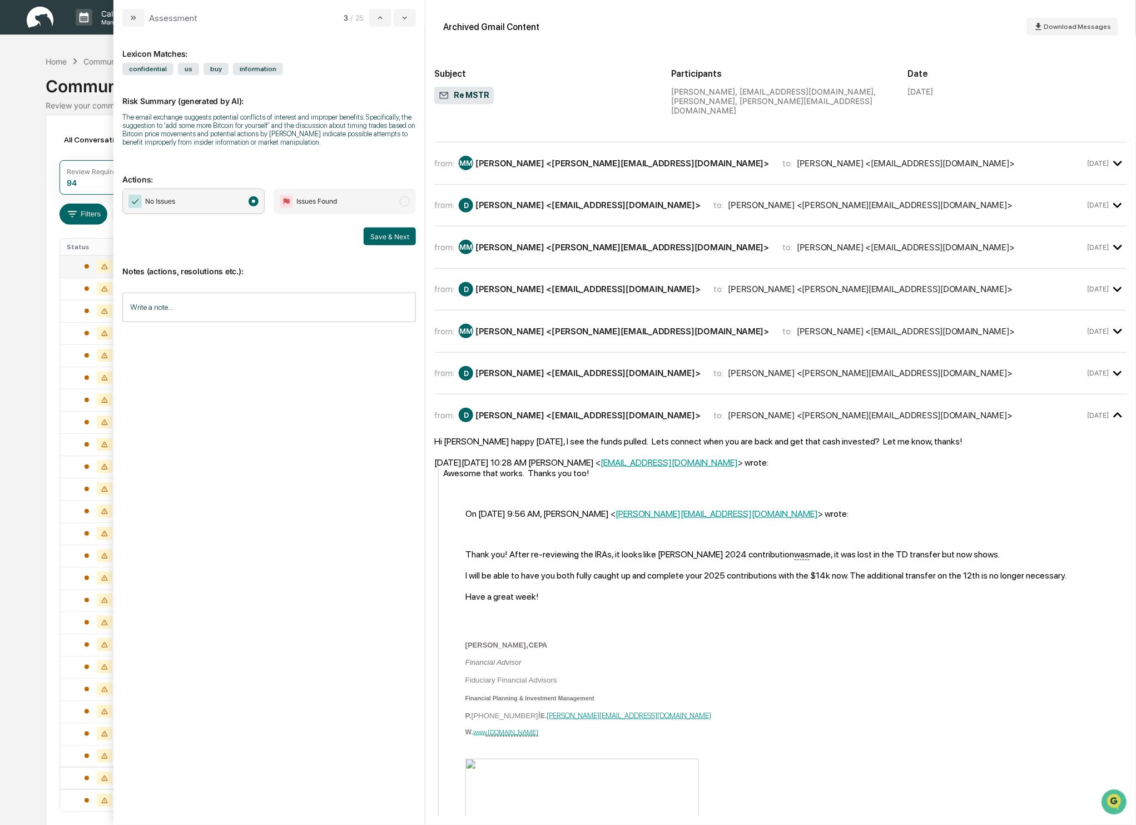
scroll to position [569, 0]
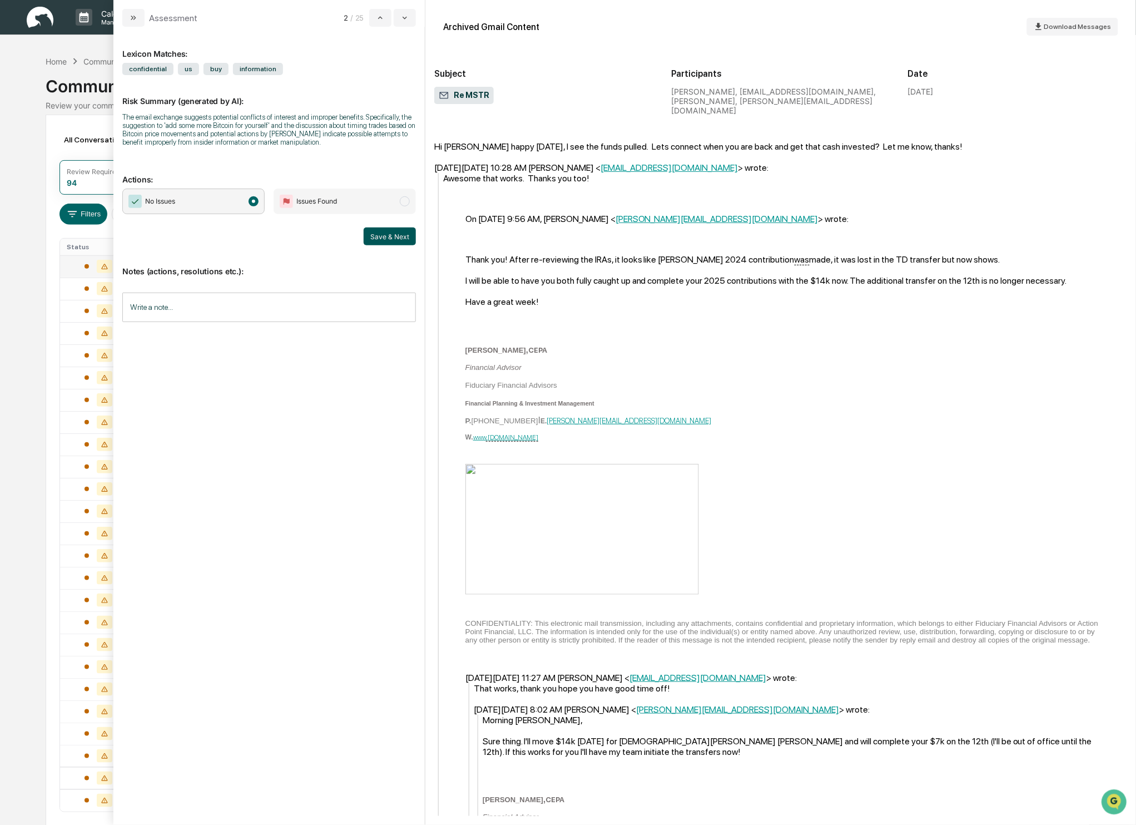
click at [383, 245] on button "Save & Next" at bounding box center [390, 236] width 52 height 18
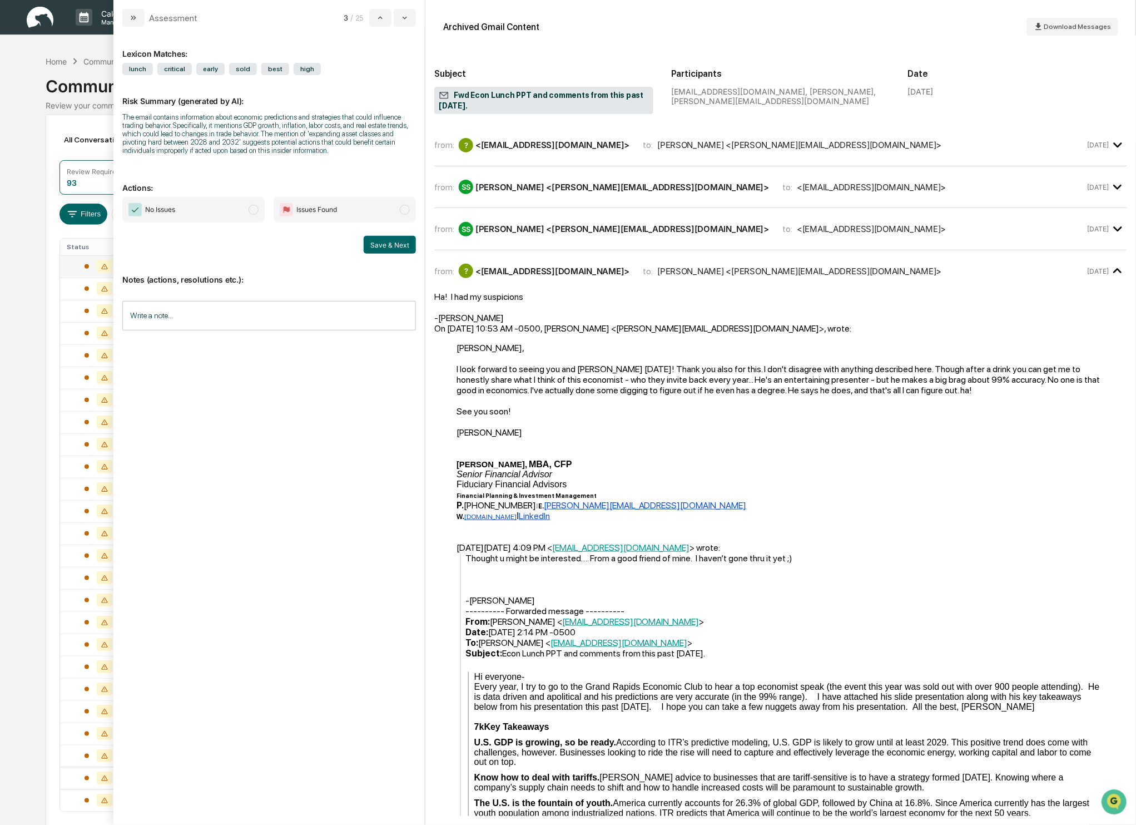
click at [258, 215] on span "modal" at bounding box center [254, 210] width 10 height 10
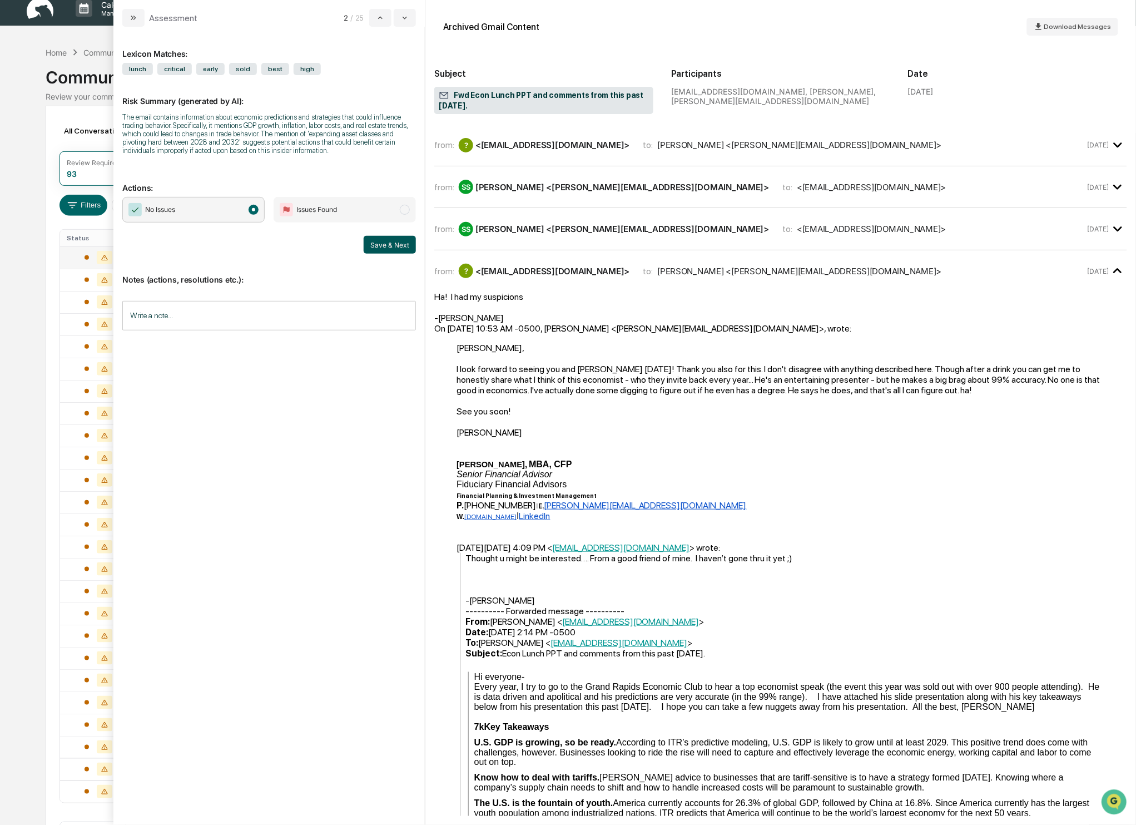
click at [398, 254] on button "Save & Next" at bounding box center [390, 245] width 52 height 18
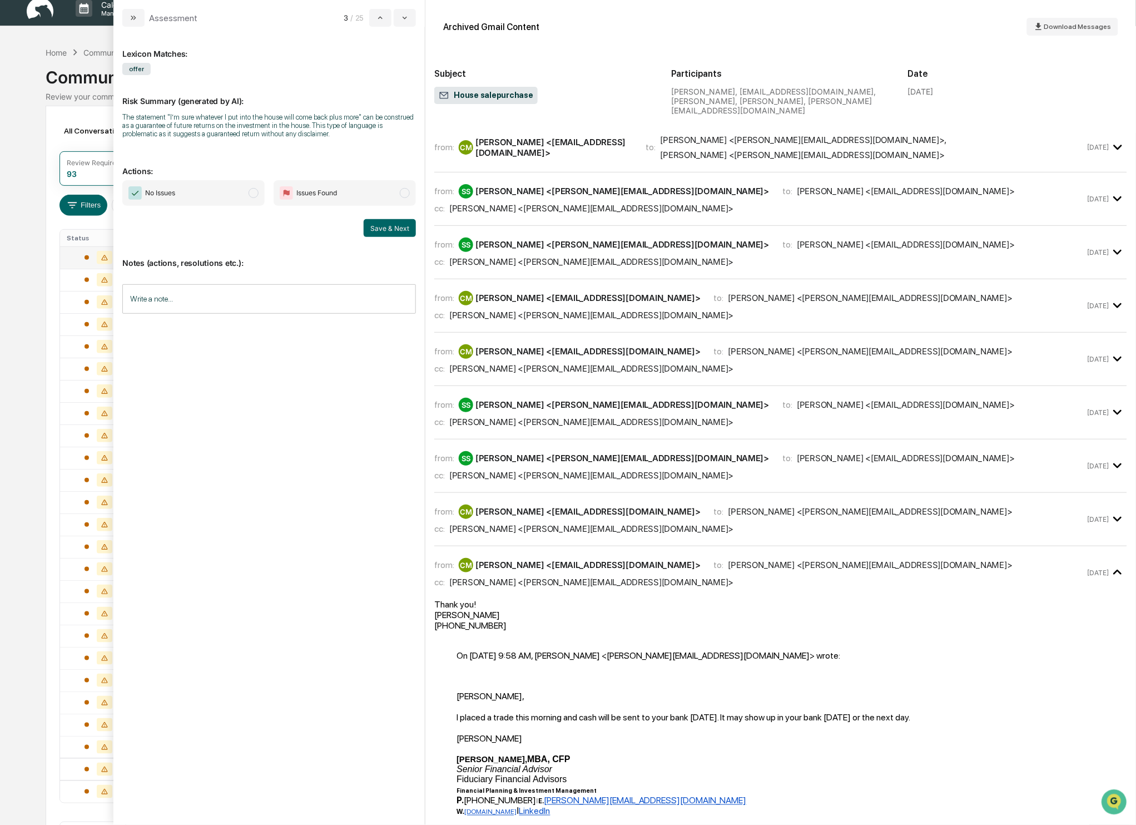
click at [250, 199] on span "No Issues" at bounding box center [193, 193] width 142 height 26
click at [393, 227] on button "Save & Next" at bounding box center [390, 228] width 52 height 18
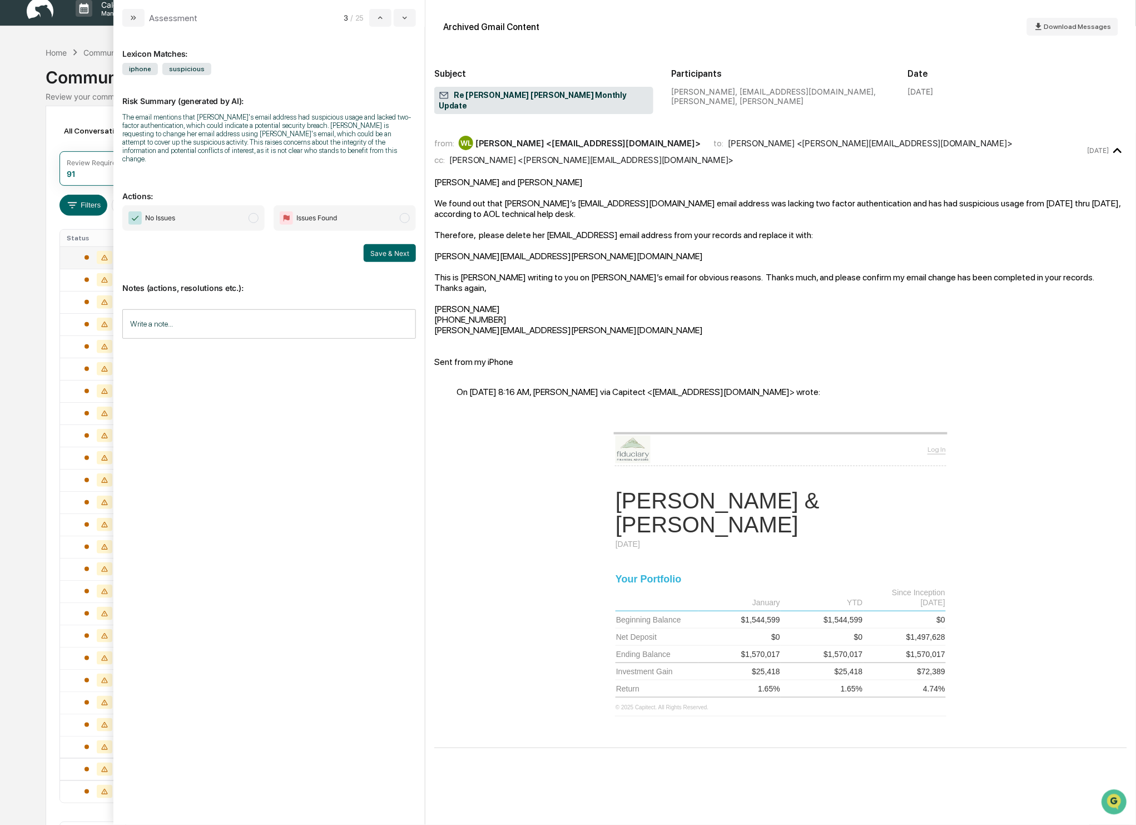
click at [252, 216] on span "modal" at bounding box center [254, 218] width 10 height 10
click at [383, 252] on button "Save & Next" at bounding box center [390, 253] width 52 height 18
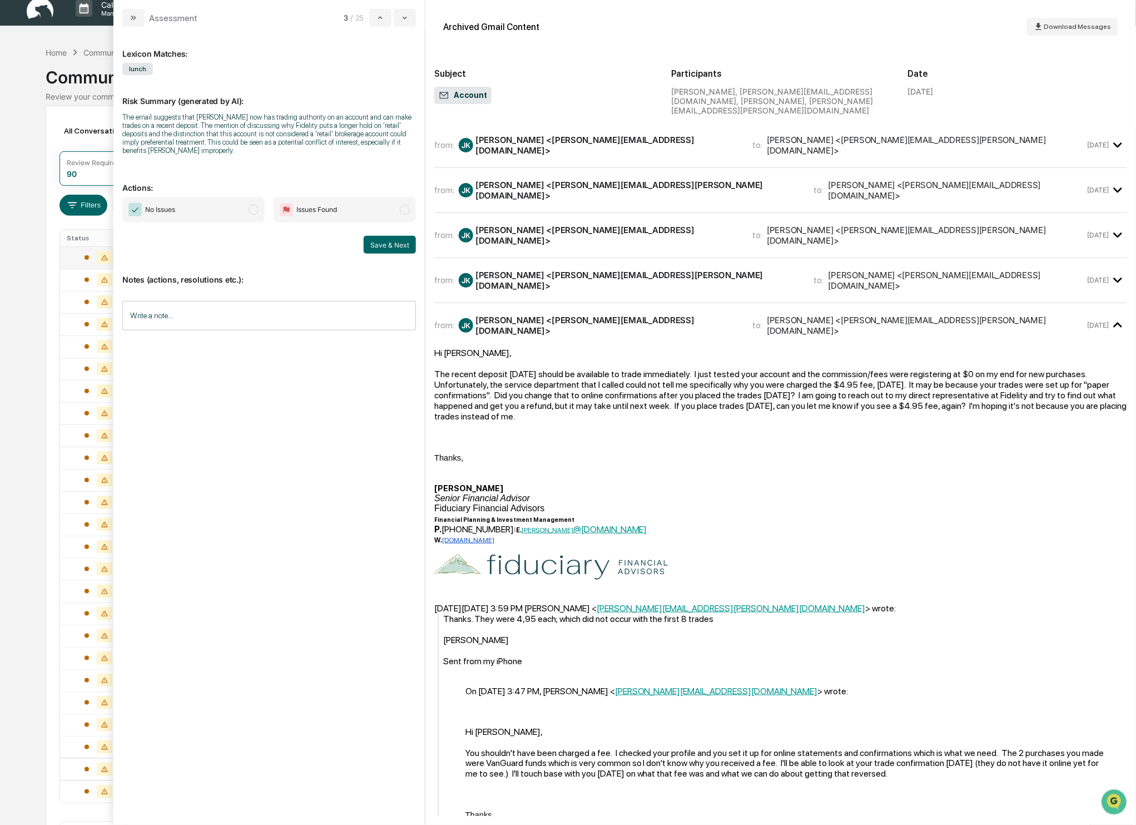
click at [250, 209] on span "modal" at bounding box center [254, 210] width 10 height 10
click at [403, 244] on button "Save & Next" at bounding box center [390, 245] width 52 height 18
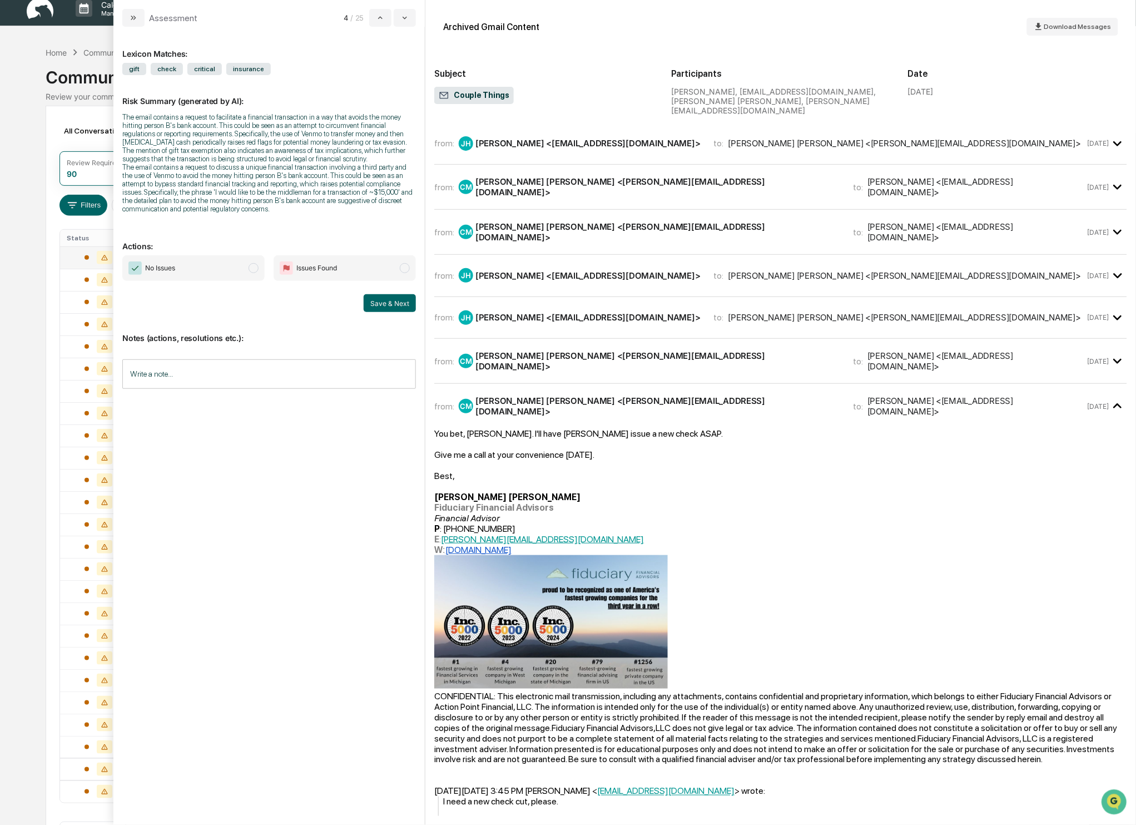
click at [253, 273] on span "modal" at bounding box center [254, 268] width 10 height 10
click at [403, 312] on button "Save & Next" at bounding box center [390, 303] width 52 height 18
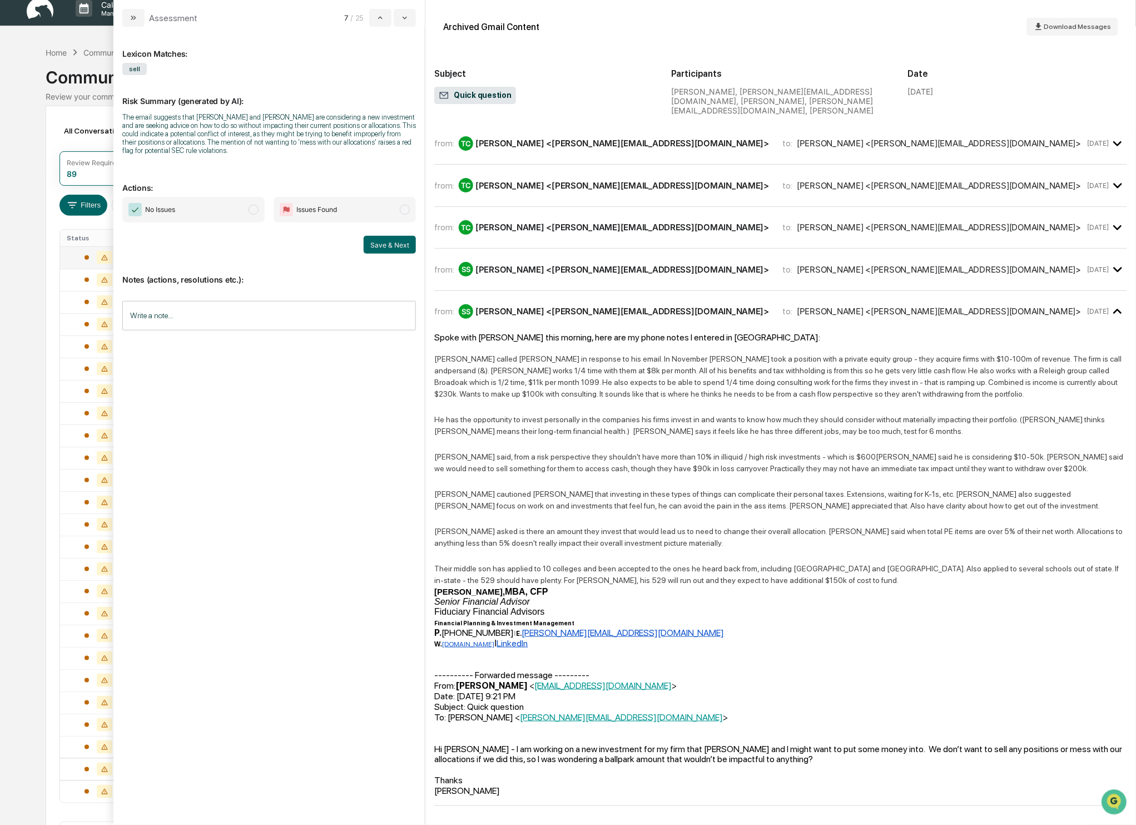
click at [254, 212] on span "modal" at bounding box center [254, 210] width 10 height 10
click at [398, 249] on button "Save & Next" at bounding box center [390, 245] width 52 height 18
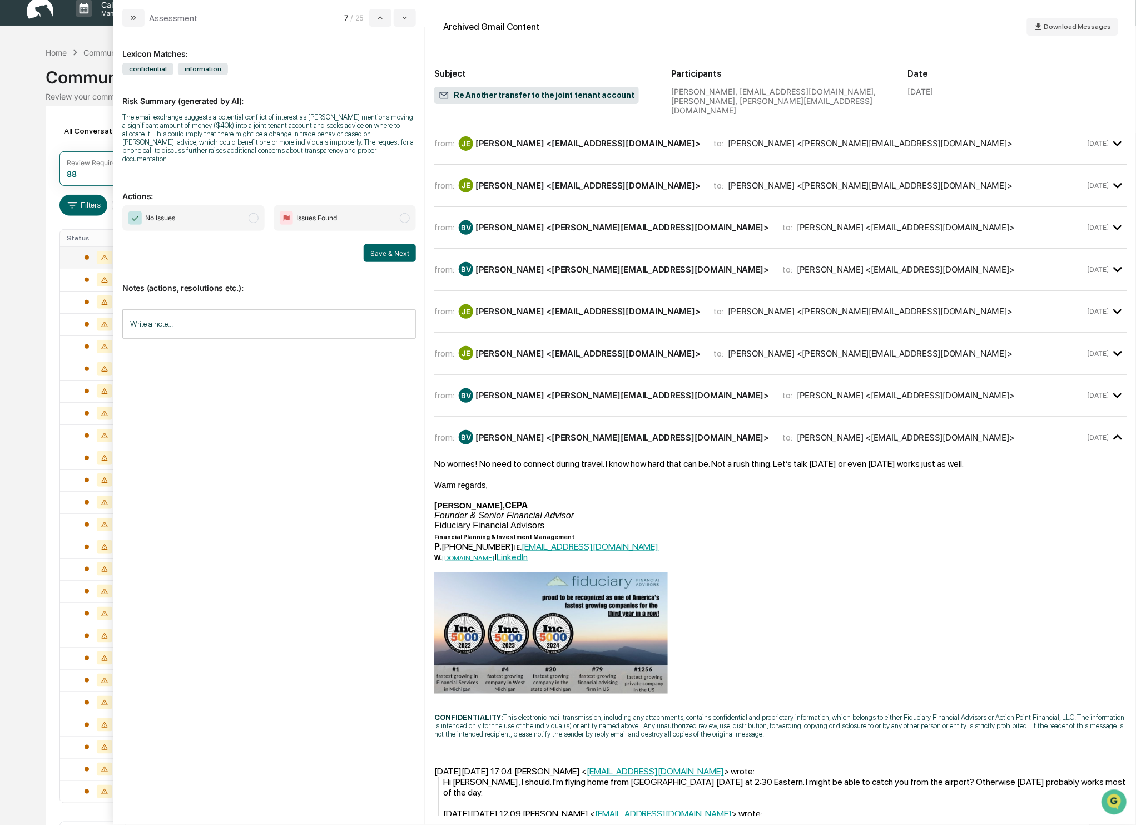
drag, startPoint x: 250, startPoint y: 217, endPoint x: 254, endPoint y: 221, distance: 5.9
click at [250, 218] on span "modal" at bounding box center [254, 218] width 10 height 10
click at [404, 252] on button "Save & Next" at bounding box center [390, 253] width 52 height 18
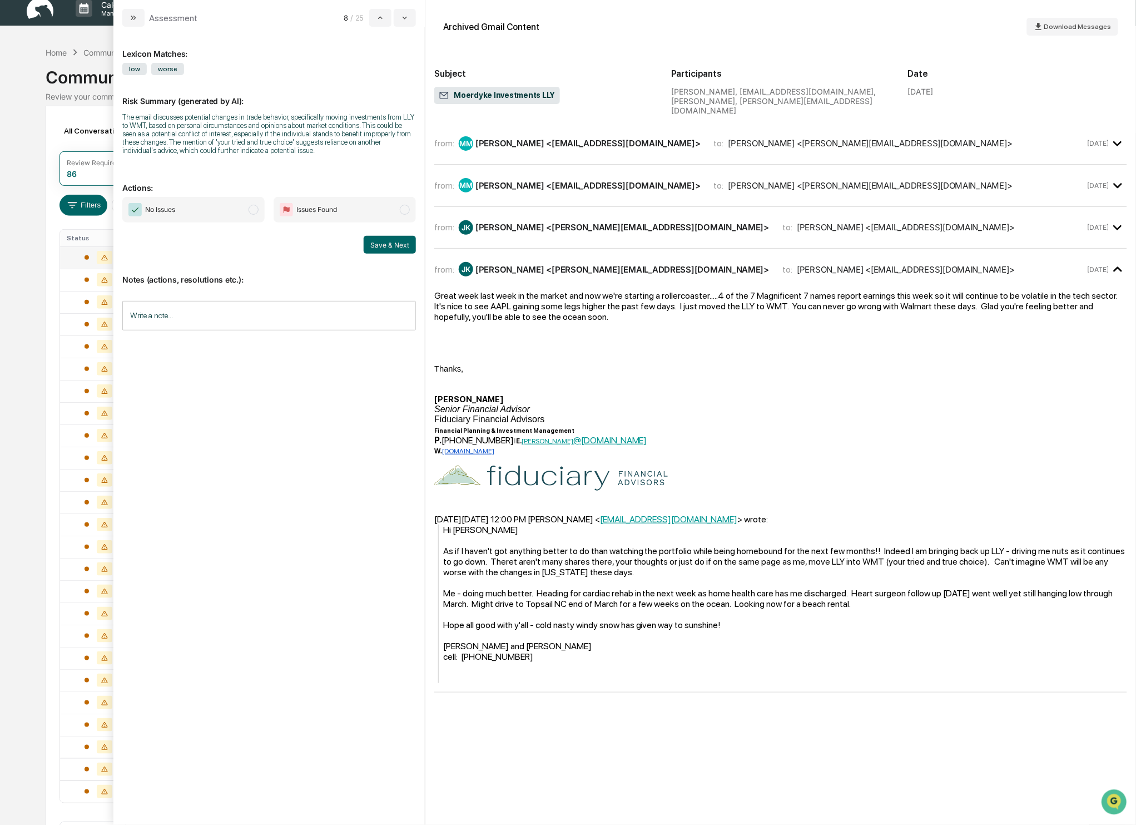
click at [259, 220] on span "No Issues" at bounding box center [193, 210] width 142 height 26
click at [399, 254] on button "Save & Next" at bounding box center [390, 245] width 52 height 18
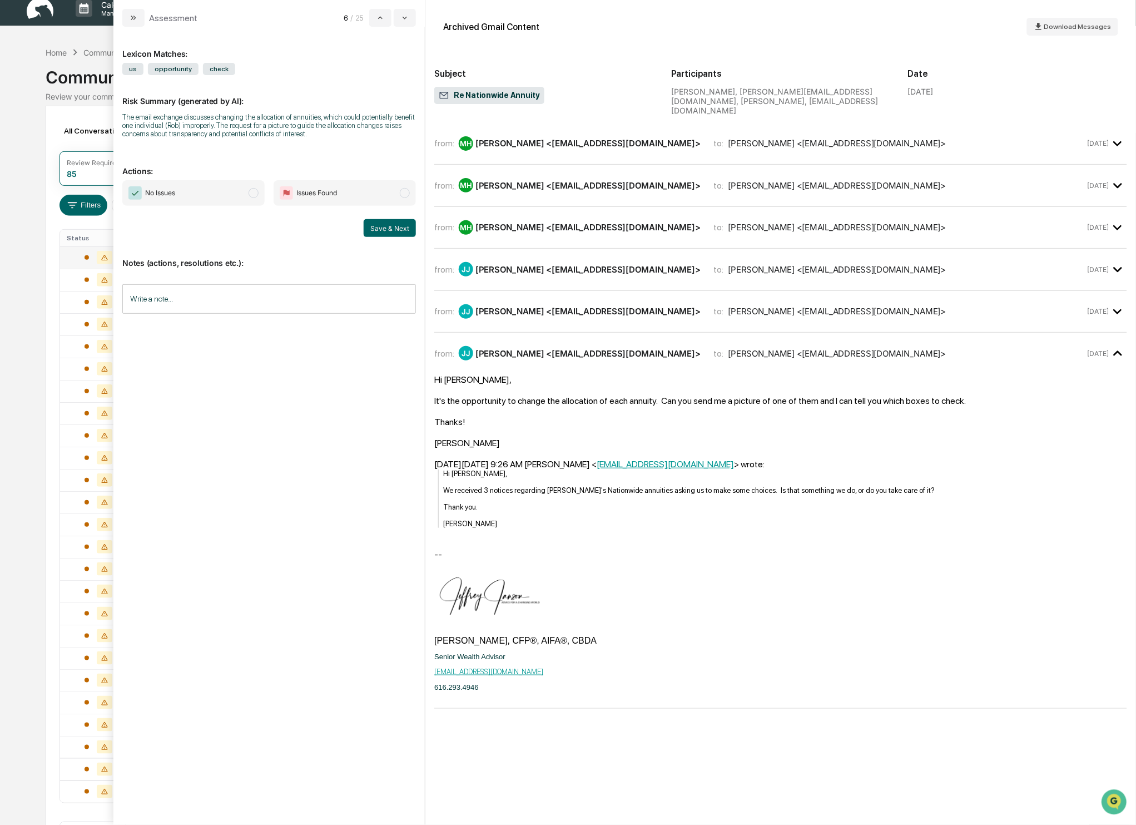
click at [254, 198] on span "modal" at bounding box center [254, 193] width 10 height 10
click at [391, 237] on button "Save & Next" at bounding box center [390, 228] width 52 height 18
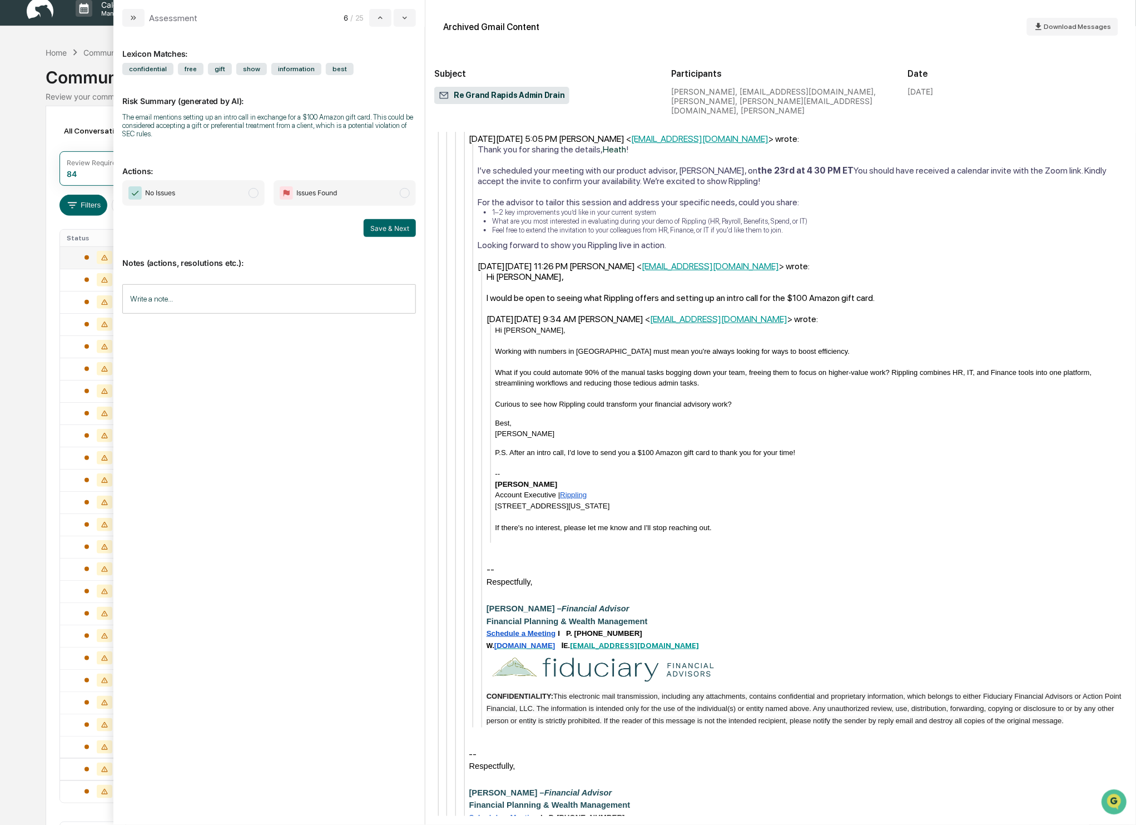
scroll to position [1258, 0]
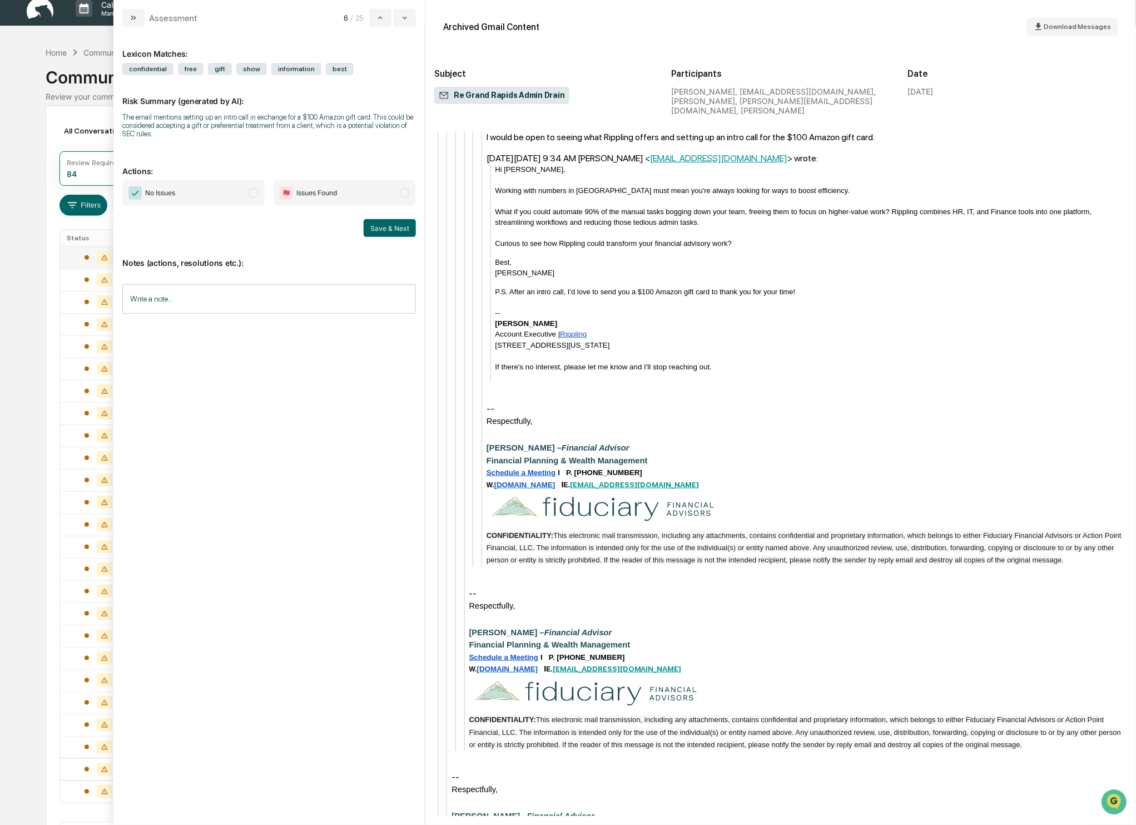
click at [249, 196] on span "modal" at bounding box center [254, 193] width 10 height 10
click at [401, 227] on button "Save & Next" at bounding box center [390, 228] width 52 height 18
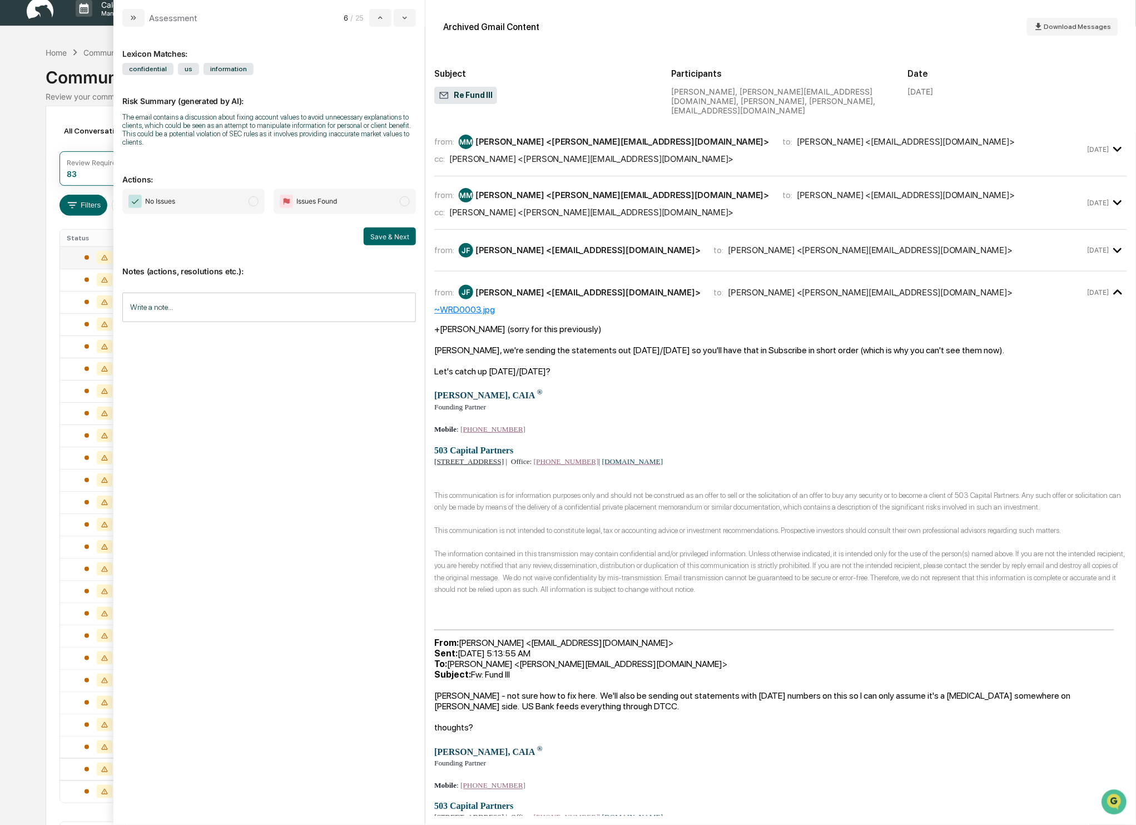
click at [255, 200] on span "modal" at bounding box center [254, 201] width 10 height 10
click at [388, 240] on button "Save & Next" at bounding box center [390, 236] width 52 height 18
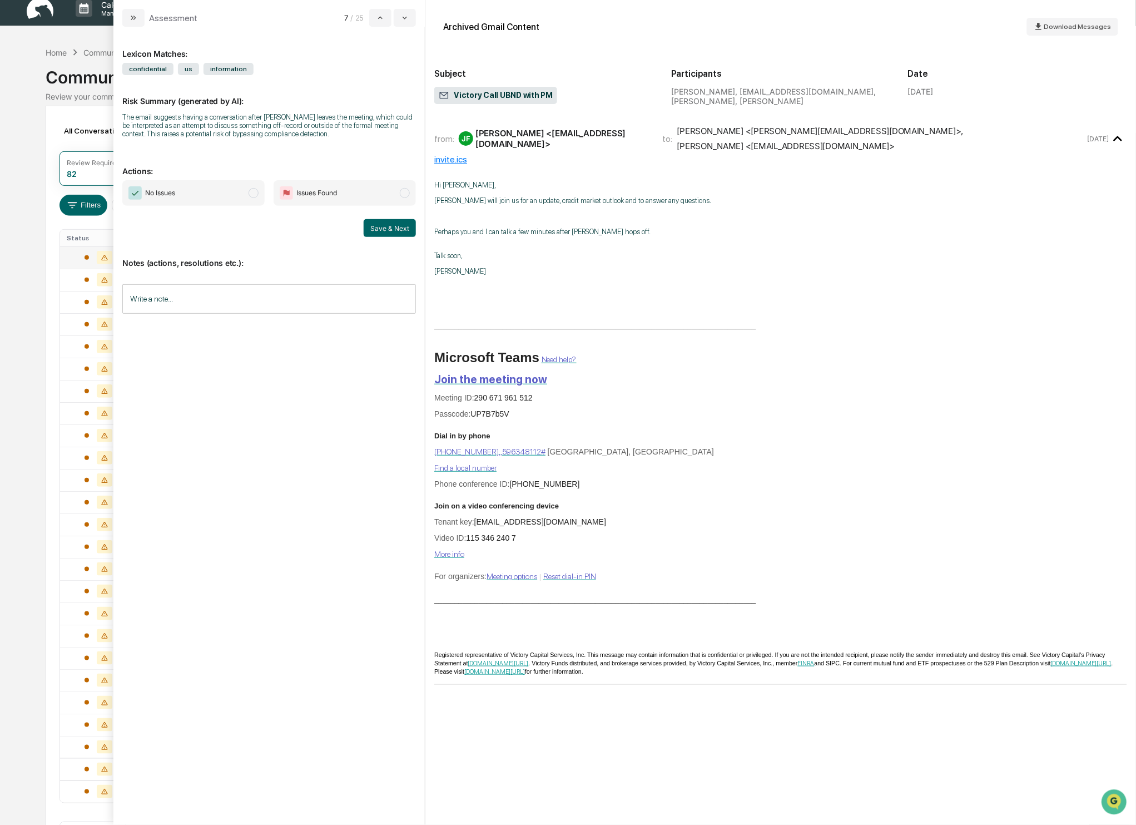
click at [254, 191] on span "modal" at bounding box center [254, 193] width 10 height 10
click at [409, 230] on button "Save & Next" at bounding box center [390, 228] width 52 height 18
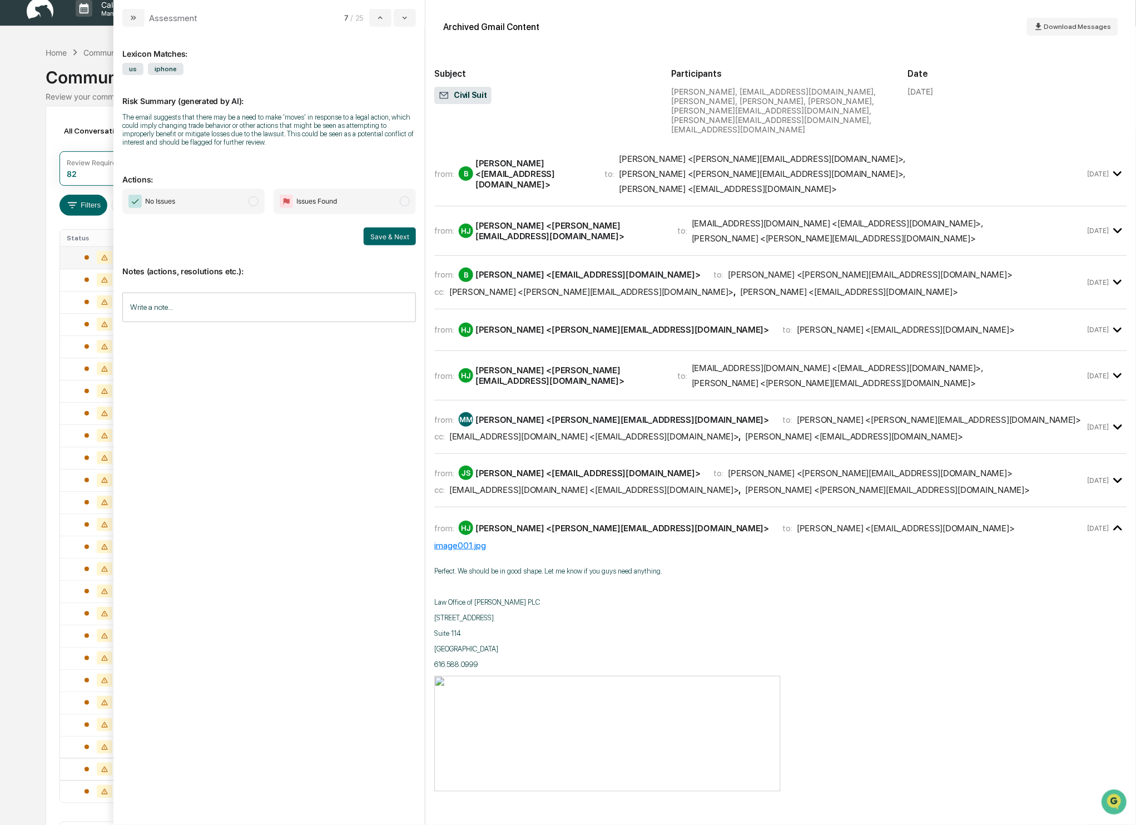
click at [255, 201] on span "modal" at bounding box center [254, 201] width 10 height 10
click at [393, 241] on button "Save & Next" at bounding box center [390, 236] width 52 height 18
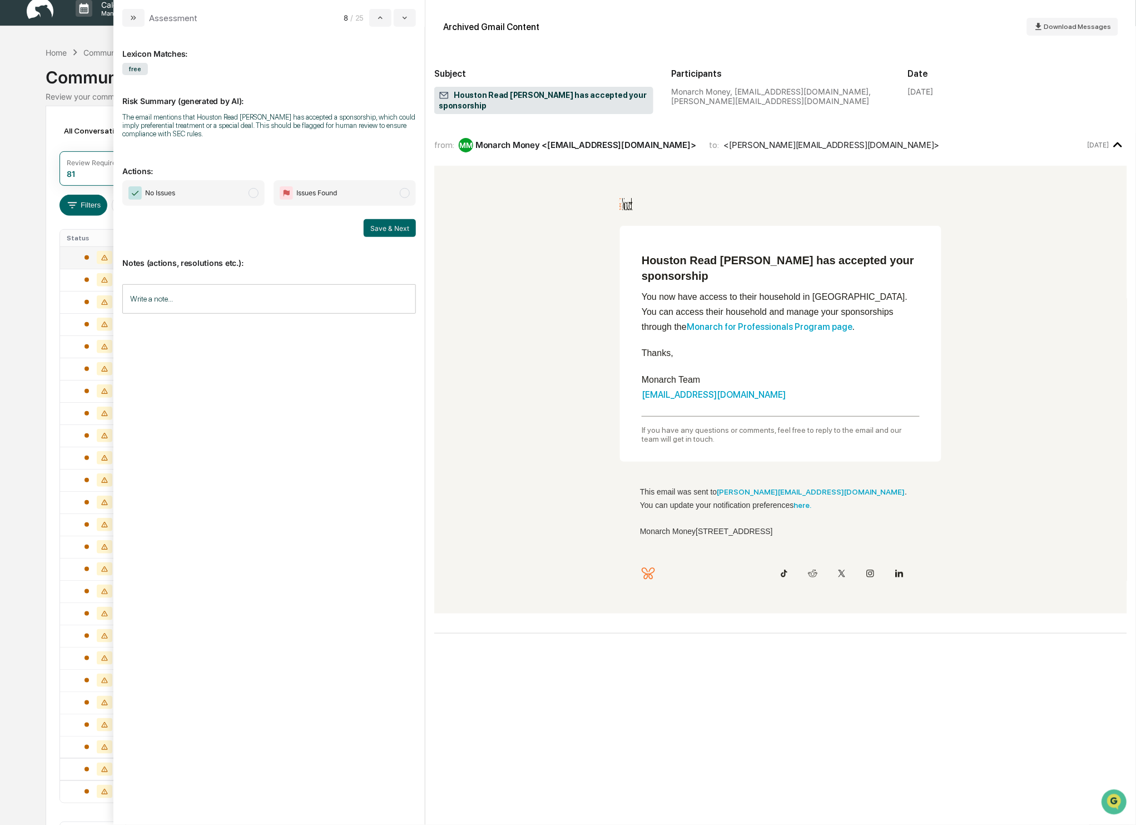
click at [255, 193] on span "modal" at bounding box center [254, 193] width 10 height 10
click at [408, 227] on button "Save & Next" at bounding box center [390, 228] width 52 height 18
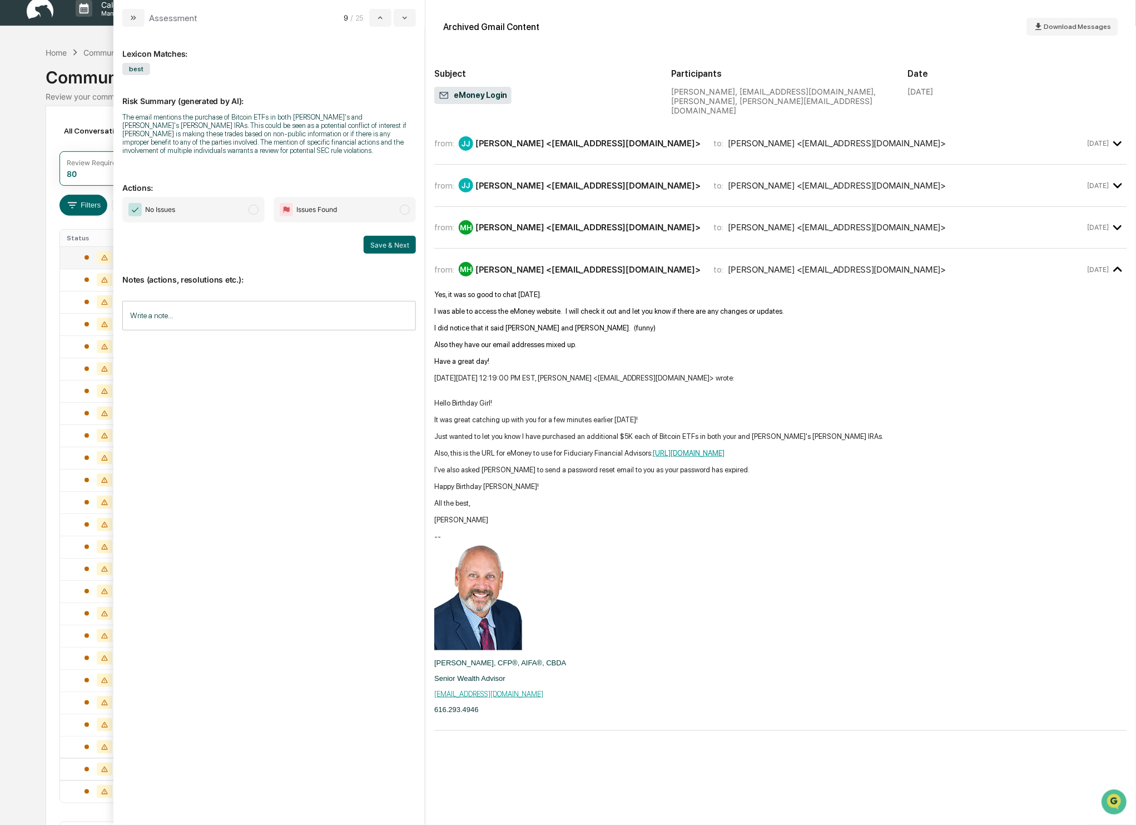
click at [254, 208] on span "modal" at bounding box center [254, 210] width 10 height 10
click at [395, 247] on button "Save & Next" at bounding box center [390, 245] width 52 height 18
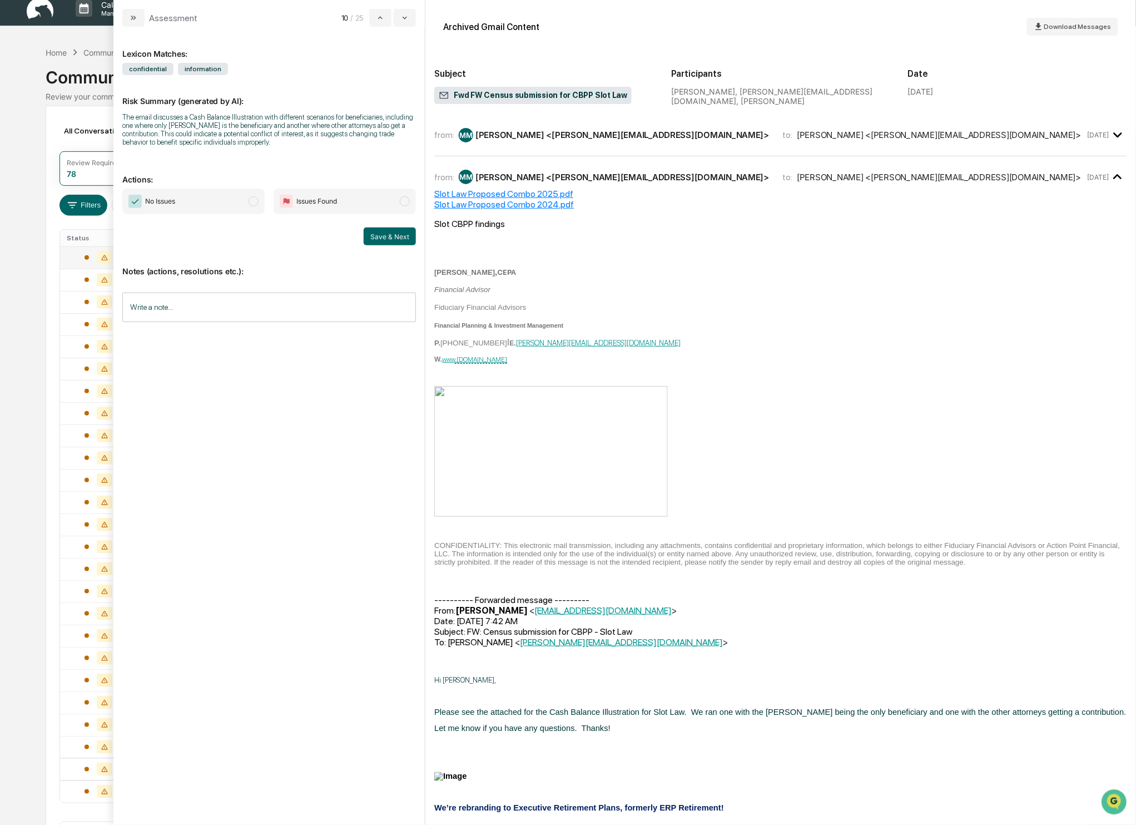
scroll to position [28, 0]
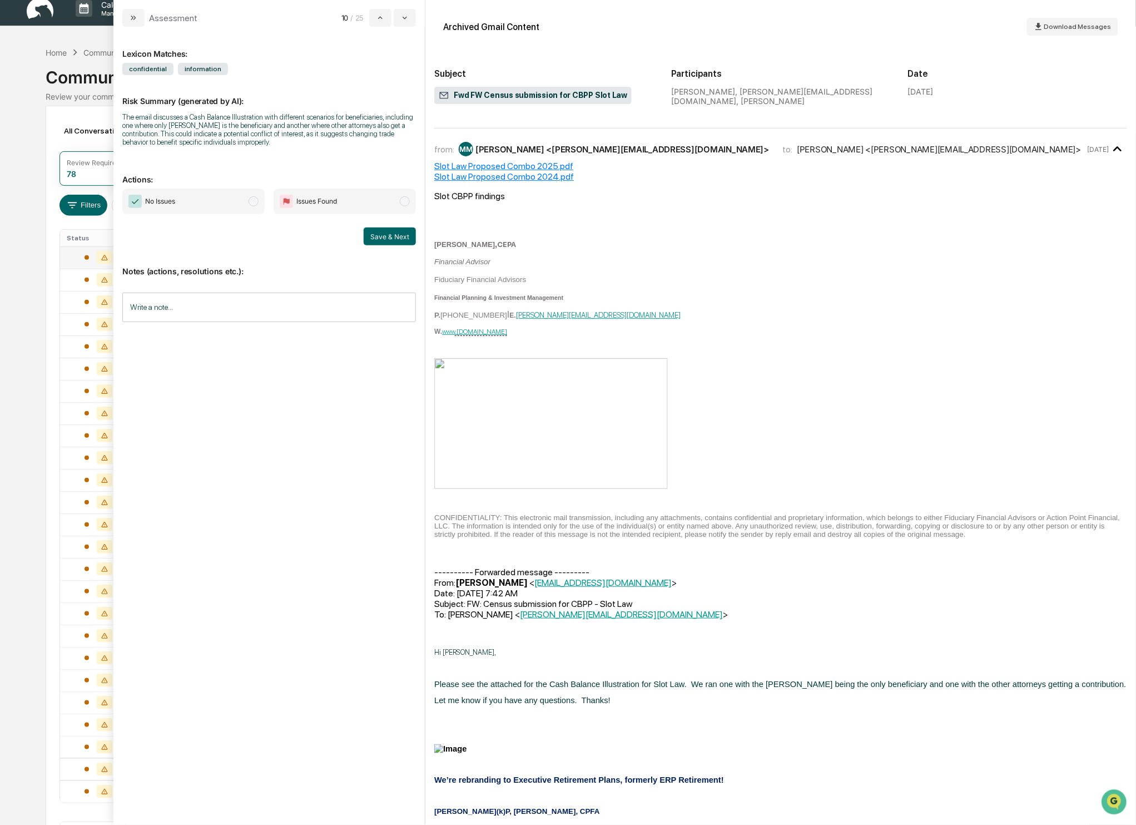
click at [255, 202] on span "modal" at bounding box center [254, 201] width 10 height 10
click at [389, 239] on button "Save & Next" at bounding box center [390, 236] width 52 height 18
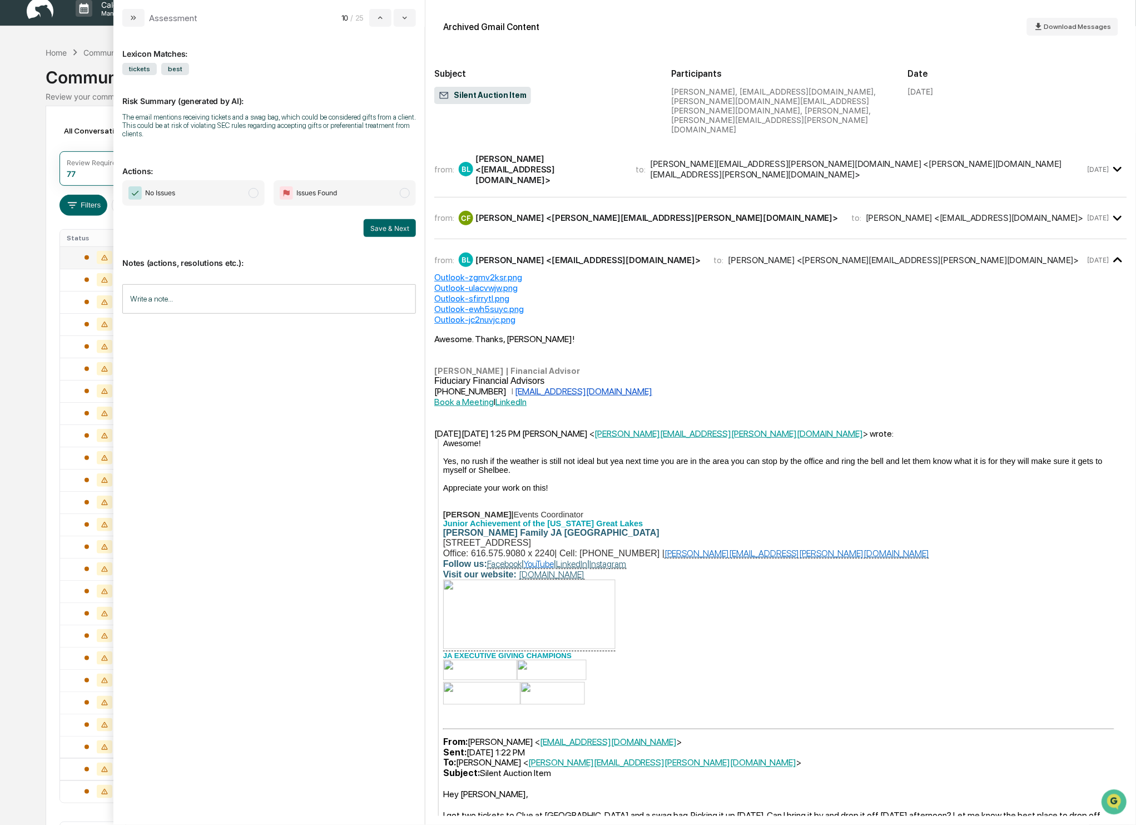
click at [254, 193] on span "modal" at bounding box center [254, 193] width 10 height 10
click at [408, 233] on button "Save & Next" at bounding box center [390, 228] width 52 height 18
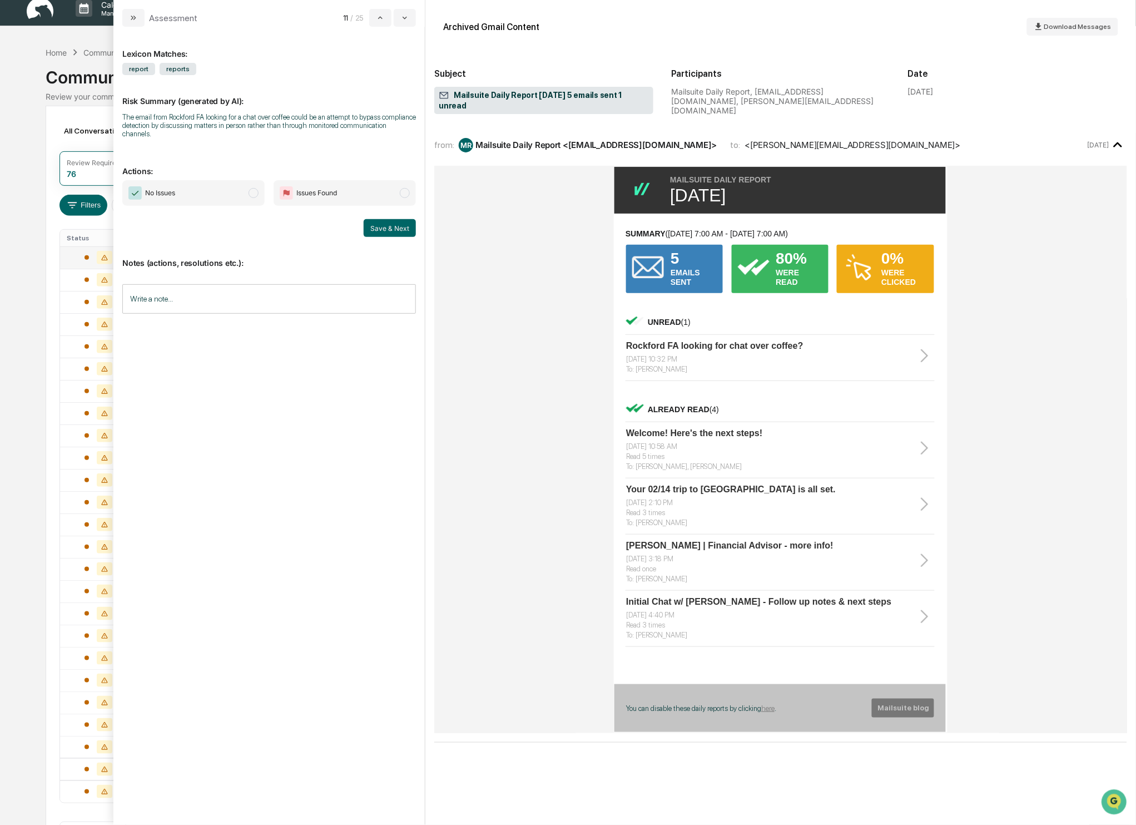
click at [262, 199] on span "No Issues" at bounding box center [193, 193] width 142 height 26
click at [389, 231] on button "Save & Next" at bounding box center [390, 228] width 52 height 18
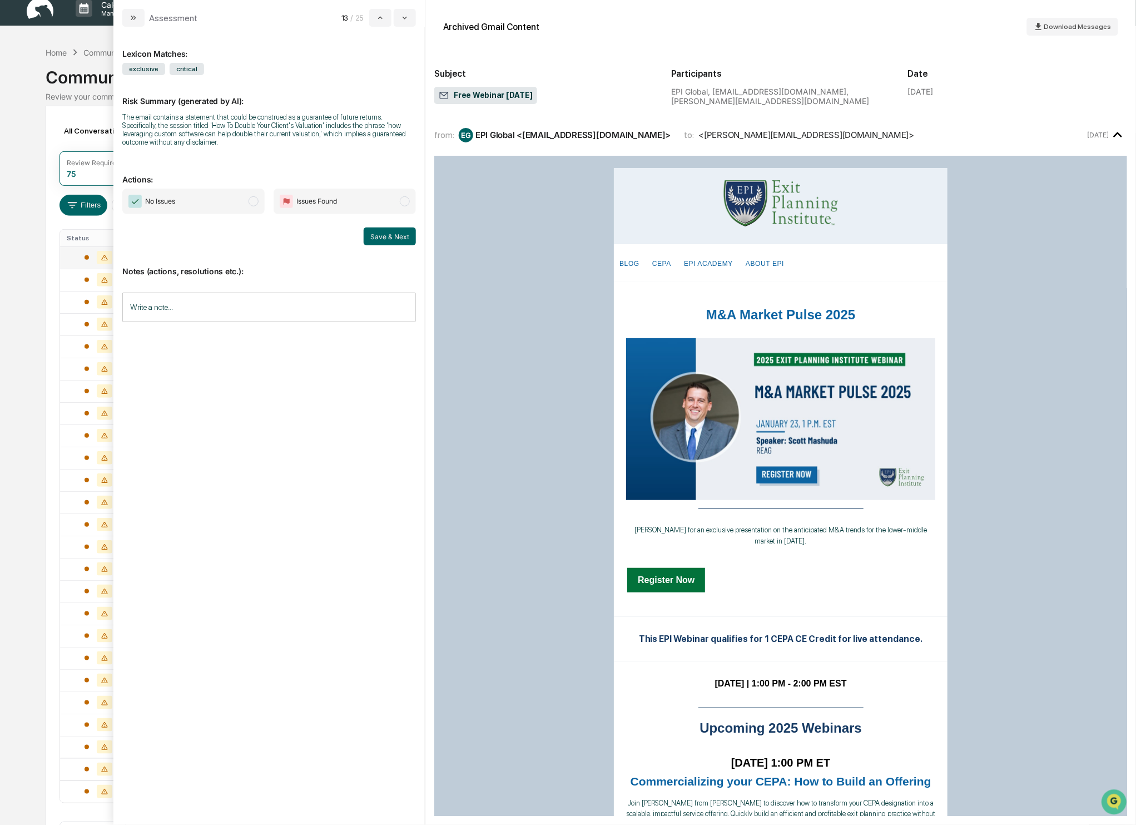
click at [254, 205] on span "modal" at bounding box center [254, 201] width 10 height 10
click at [379, 239] on button "Save & Next" at bounding box center [390, 236] width 52 height 18
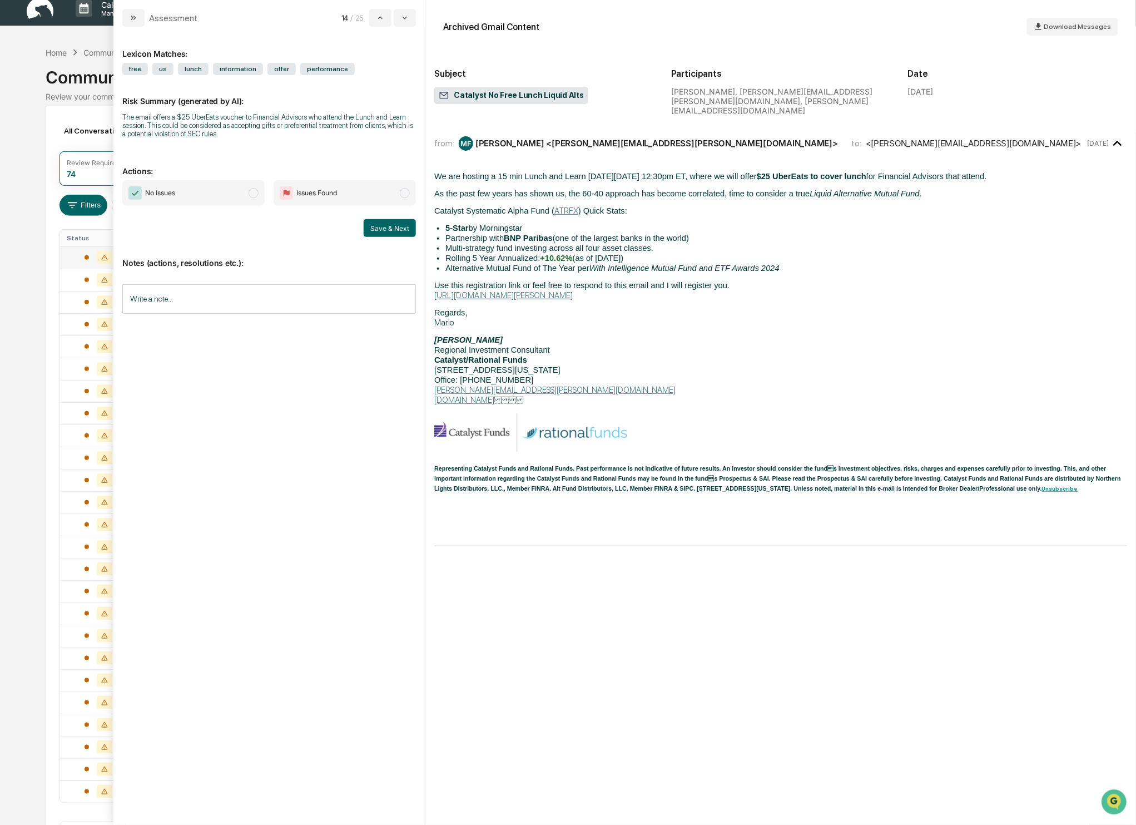
click at [251, 198] on span "modal" at bounding box center [254, 193] width 10 height 10
click at [400, 226] on button "Save & Next" at bounding box center [390, 228] width 52 height 18
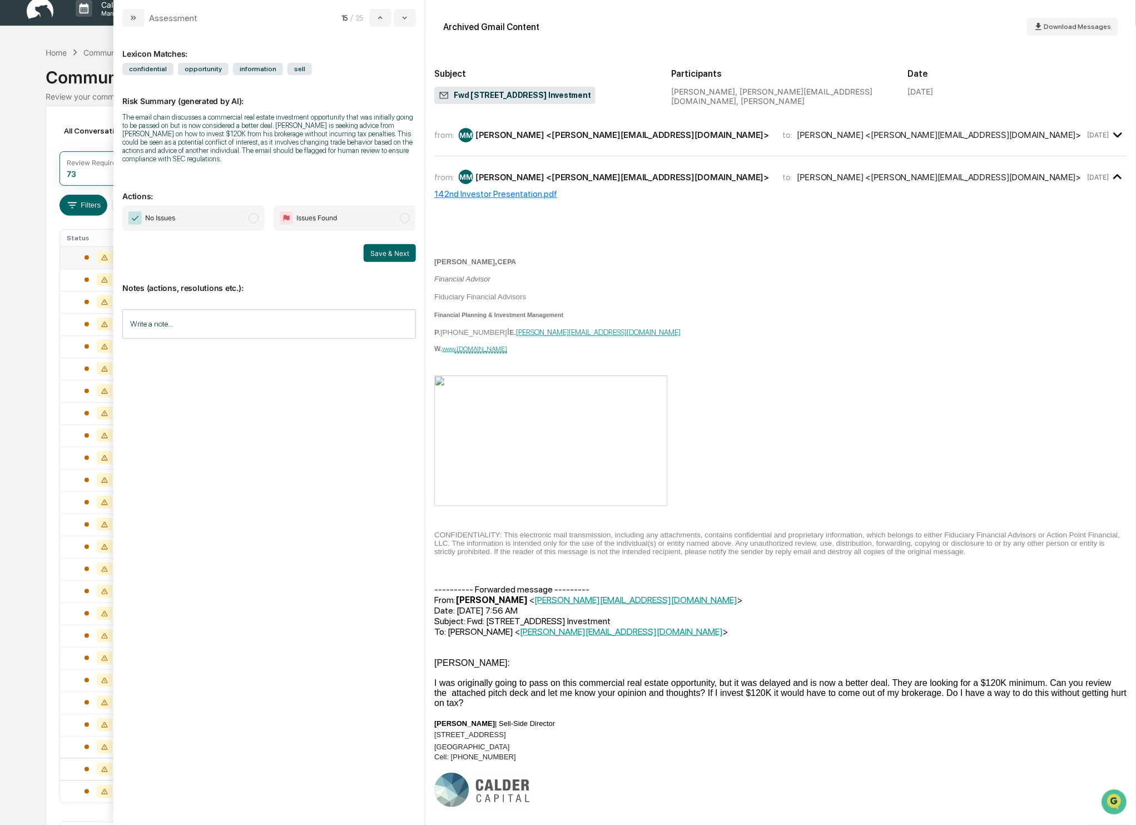
click at [256, 223] on span "modal" at bounding box center [254, 218] width 10 height 10
click at [399, 262] on button "Save & Next" at bounding box center [390, 253] width 52 height 18
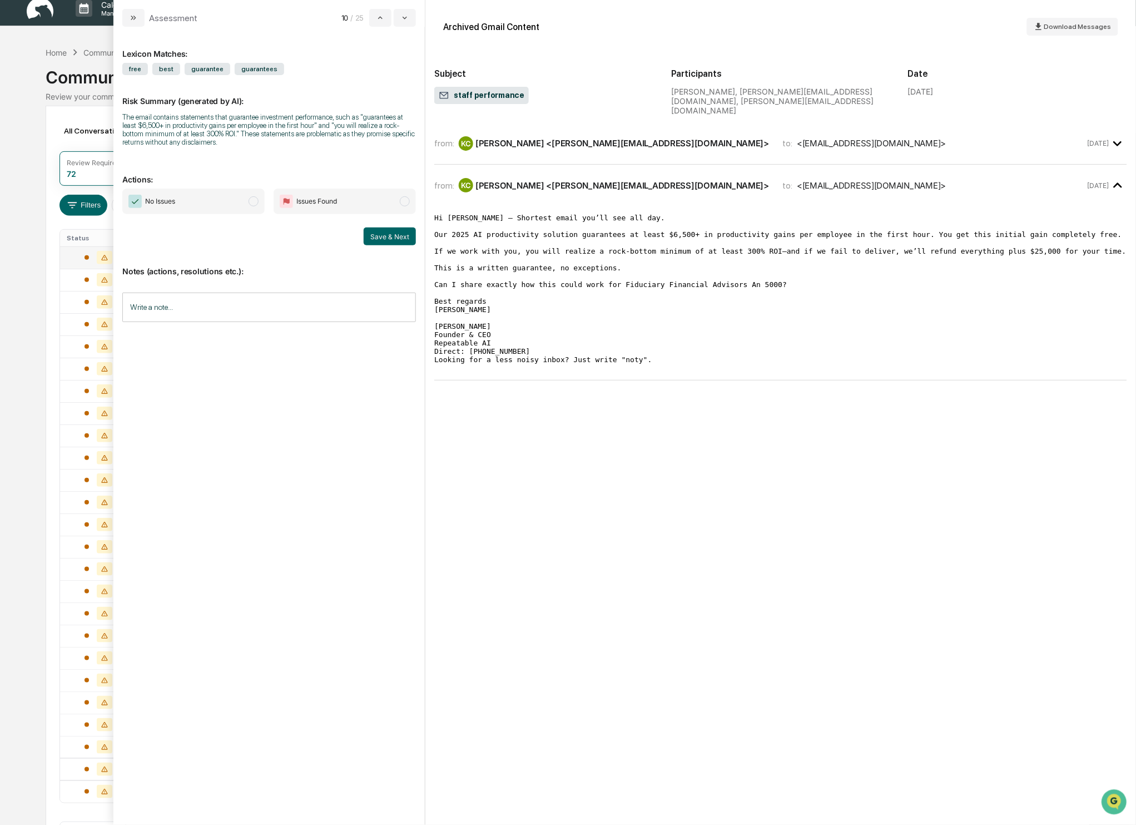
drag, startPoint x: 257, startPoint y: 198, endPoint x: 299, endPoint y: 205, distance: 42.7
click at [257, 198] on span "modal" at bounding box center [254, 201] width 10 height 10
click at [385, 237] on button "Save & Next" at bounding box center [390, 236] width 52 height 18
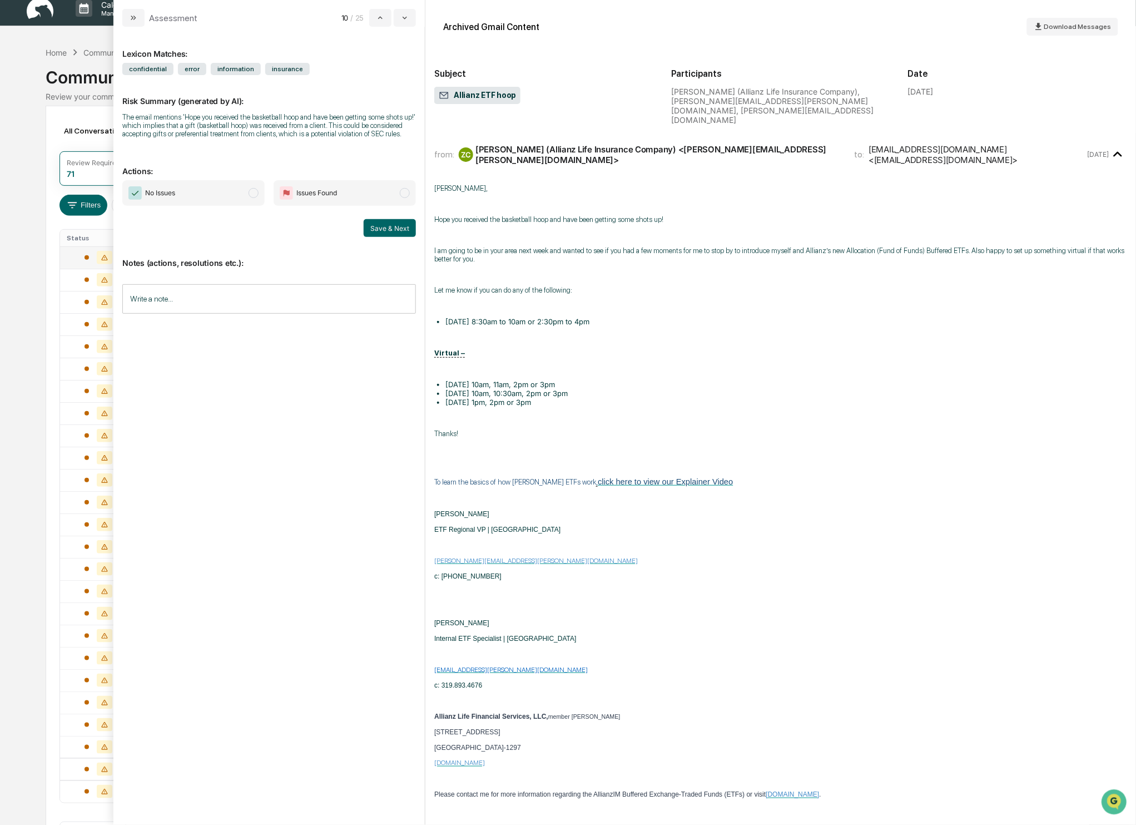
click at [255, 198] on span "modal" at bounding box center [254, 193] width 10 height 10
click at [391, 237] on button "Save & Next" at bounding box center [390, 228] width 52 height 18
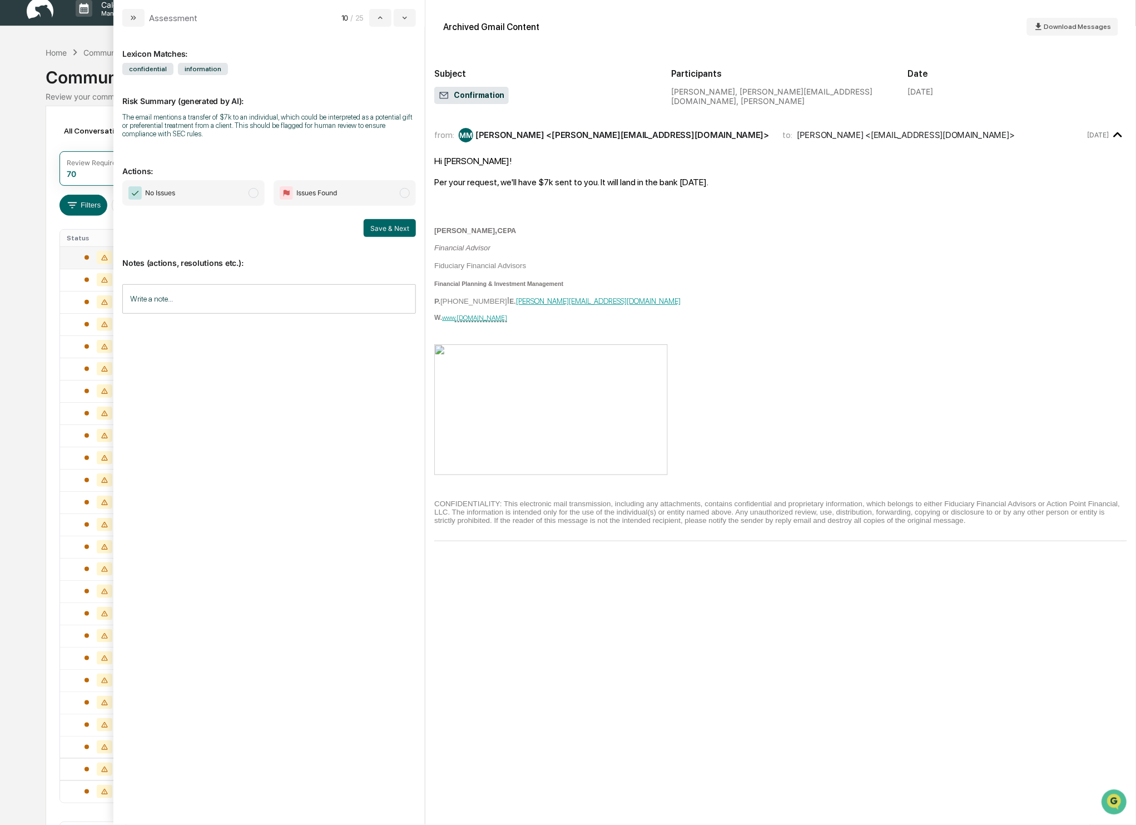
click at [255, 191] on span "modal" at bounding box center [254, 193] width 10 height 10
click at [396, 230] on button "Save & Next" at bounding box center [390, 228] width 52 height 18
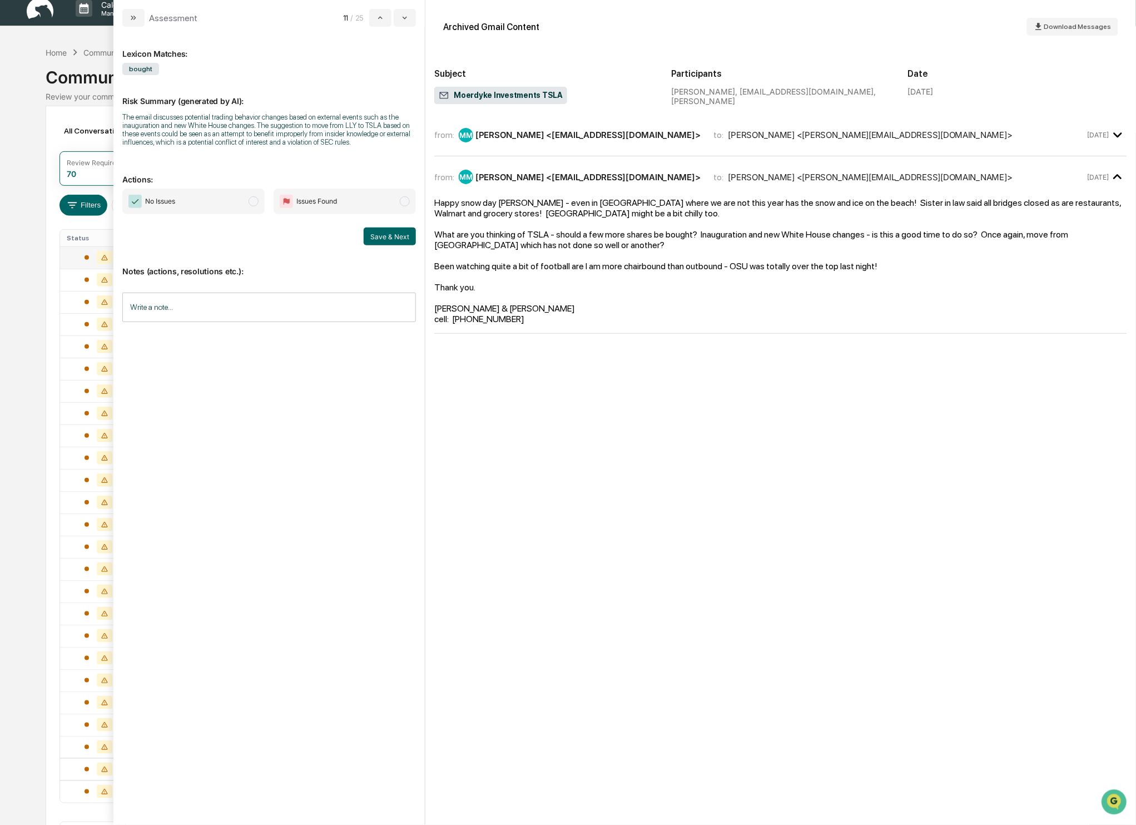
click at [254, 206] on span "modal" at bounding box center [254, 201] width 10 height 10
click at [413, 245] on button "Save & Next" at bounding box center [390, 236] width 52 height 18
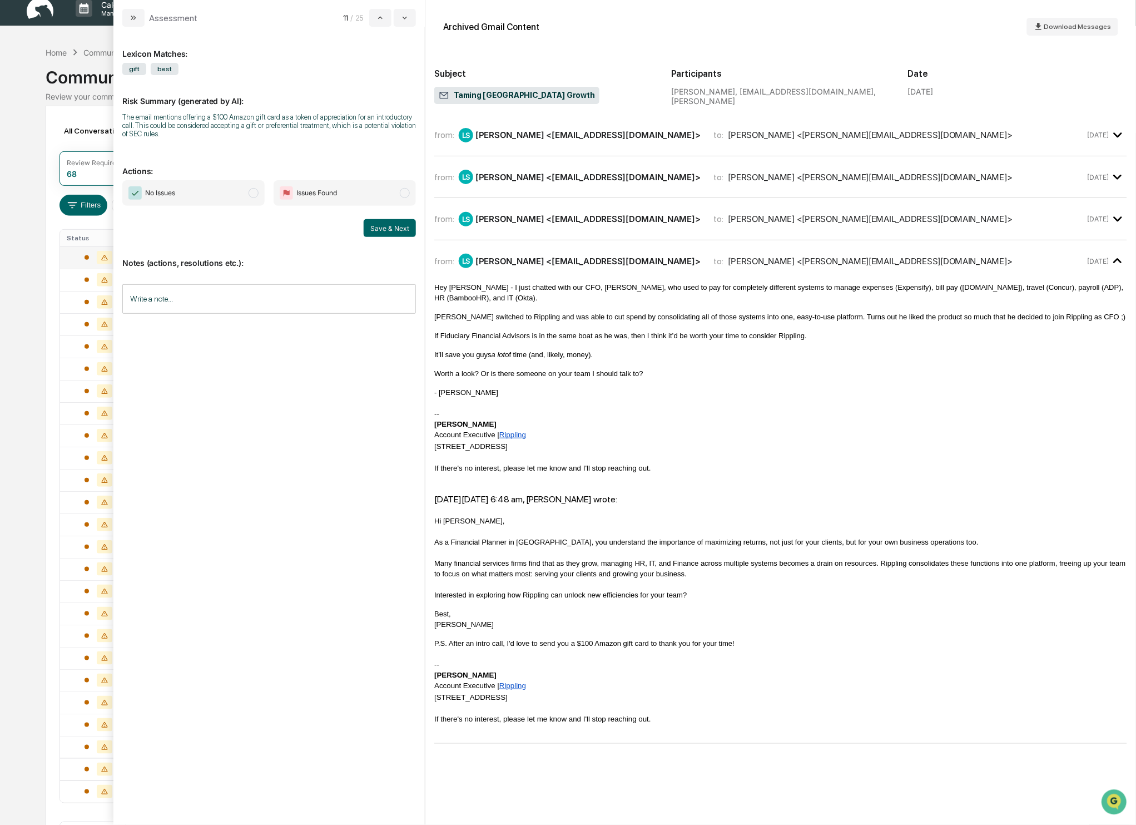
click at [260, 189] on span "No Issues" at bounding box center [193, 193] width 142 height 26
click at [393, 227] on button "Save & Next" at bounding box center [390, 228] width 52 height 18
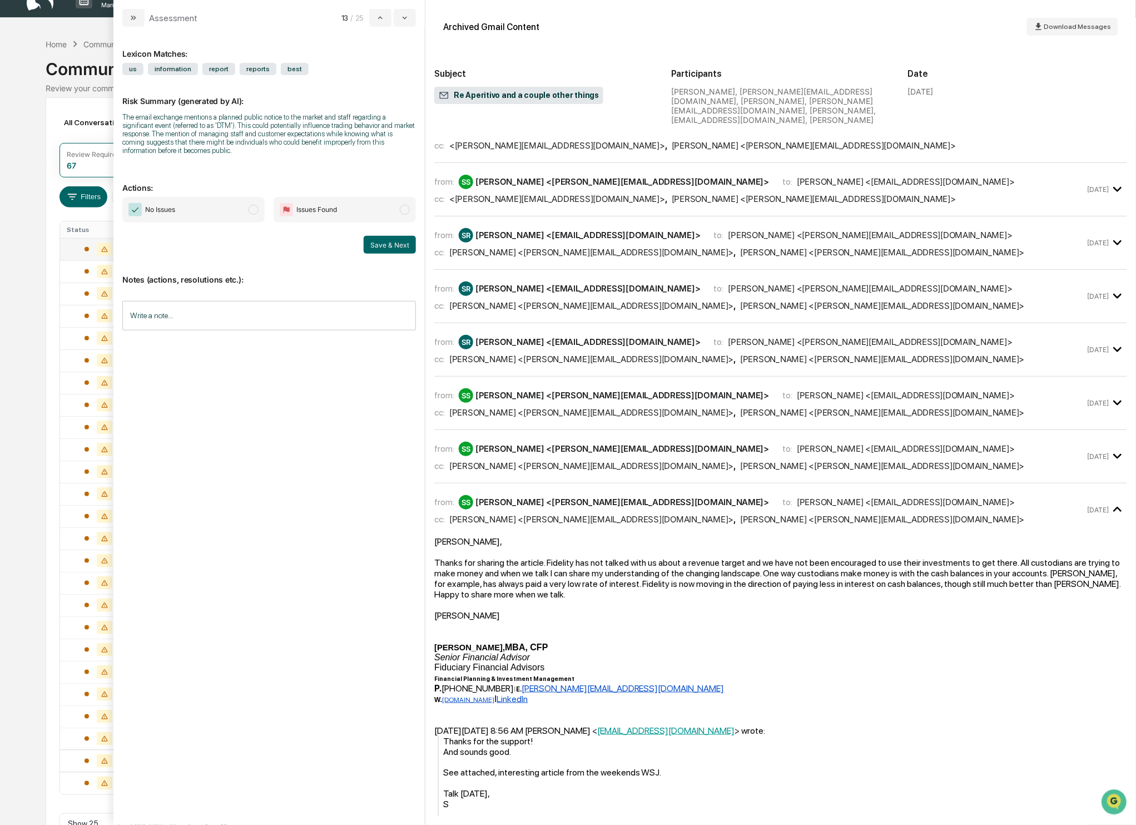
scroll to position [50, 0]
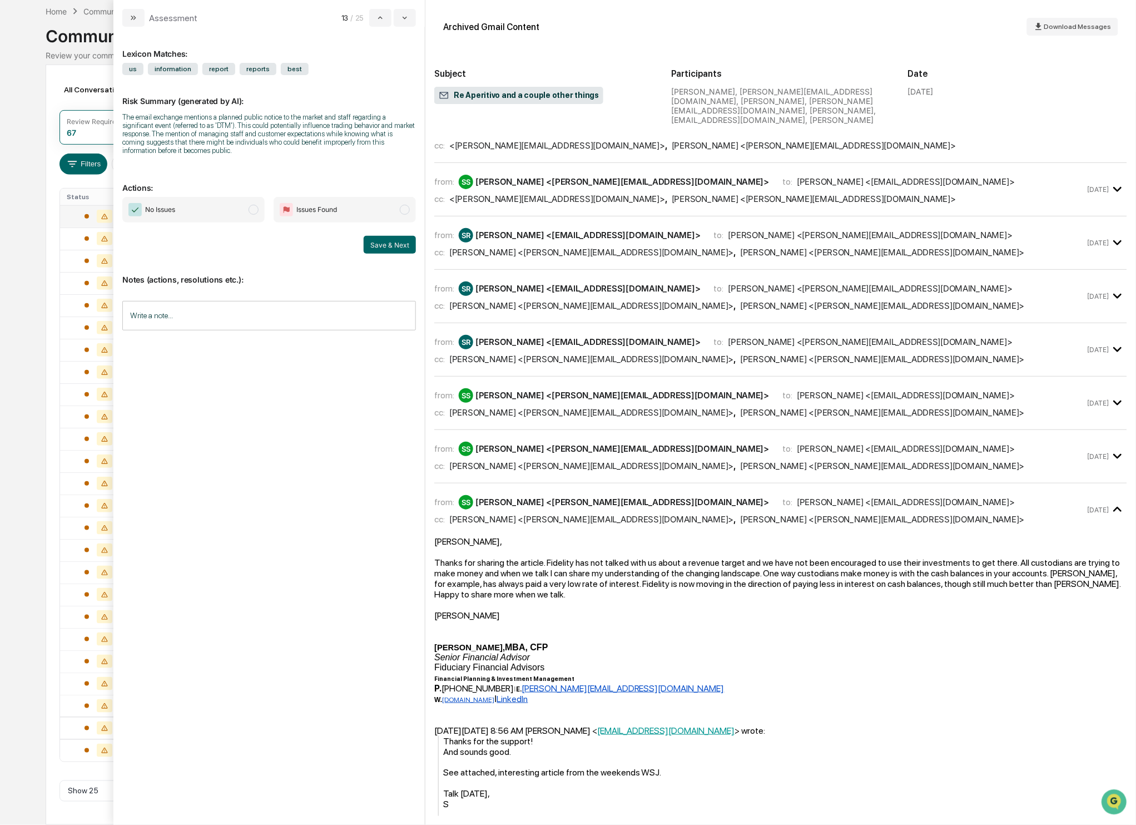
click at [257, 208] on span "modal" at bounding box center [254, 210] width 10 height 10
click at [389, 245] on button "Save & Next" at bounding box center [390, 245] width 52 height 18
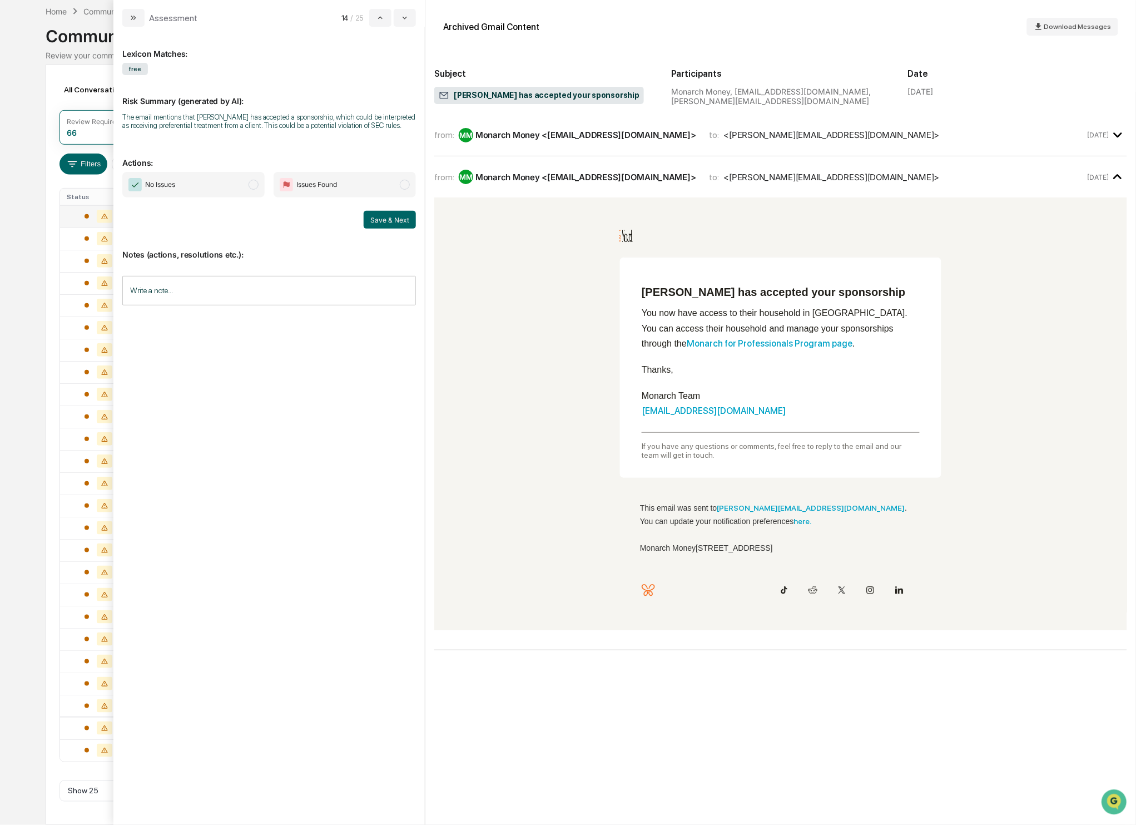
click at [250, 190] on span "modal" at bounding box center [254, 185] width 10 height 10
click at [399, 227] on button "Save & Next" at bounding box center [390, 220] width 52 height 18
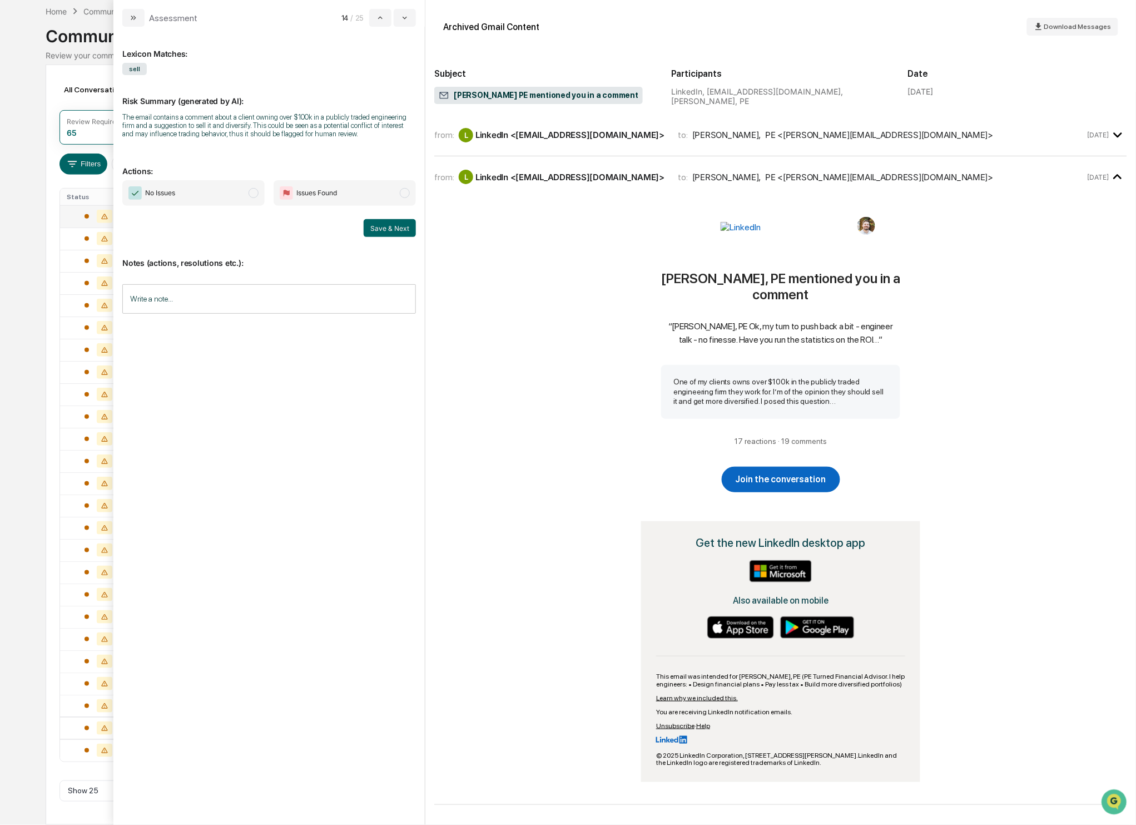
click at [252, 198] on span "modal" at bounding box center [254, 193] width 10 height 10
click at [385, 236] on button "Save & Next" at bounding box center [390, 228] width 52 height 18
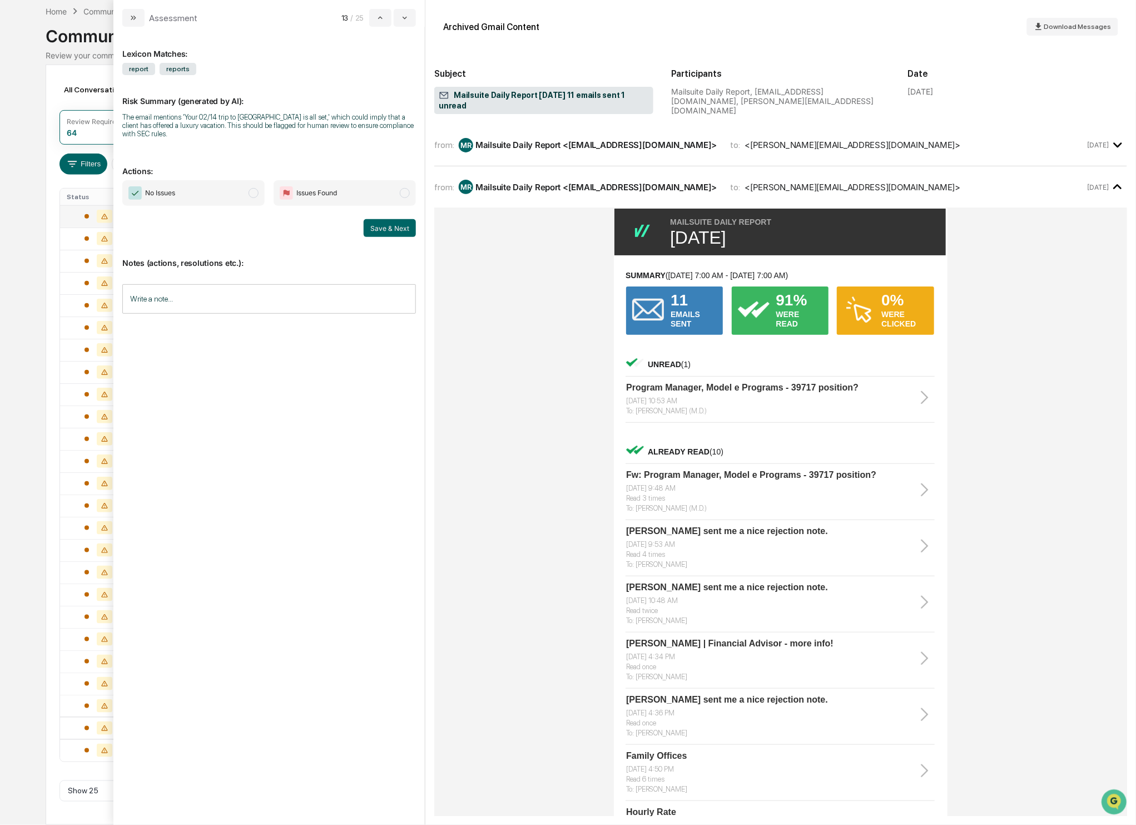
click at [252, 193] on span "modal" at bounding box center [254, 193] width 10 height 10
click at [376, 228] on button "Save & Next" at bounding box center [390, 228] width 52 height 18
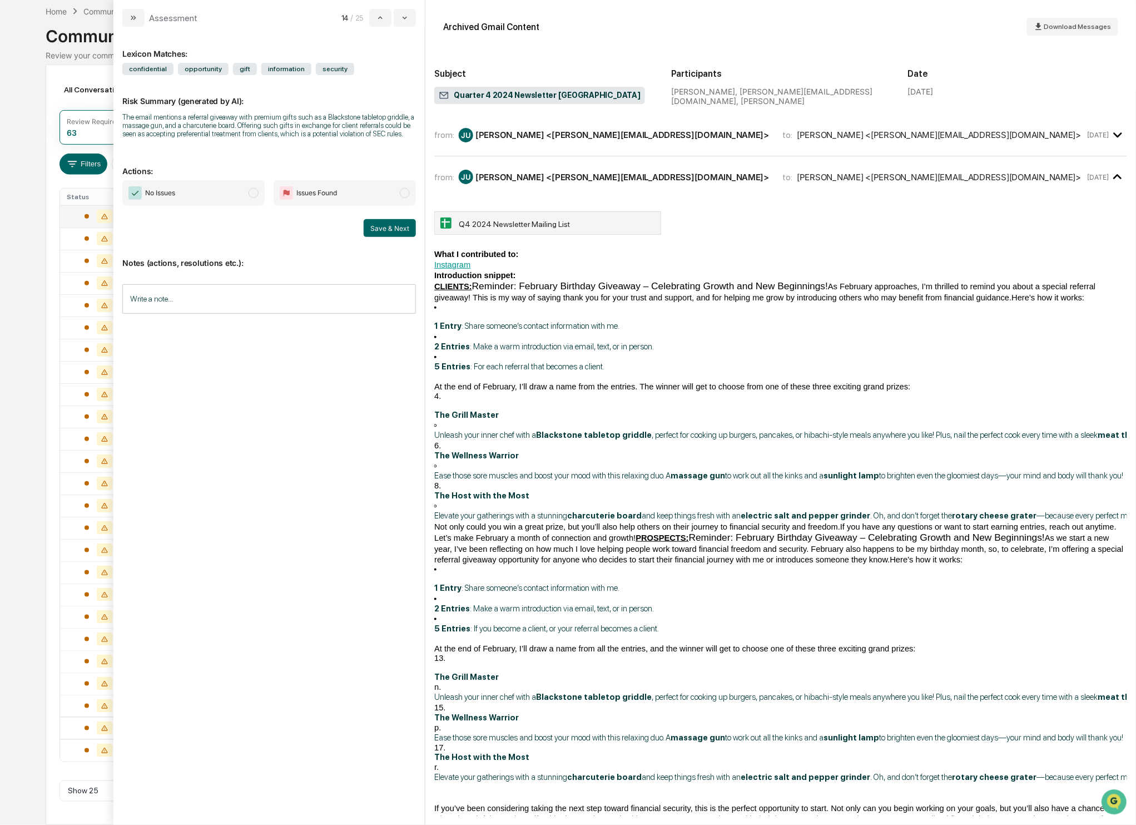
click at [246, 201] on span "No Issues" at bounding box center [193, 193] width 142 height 26
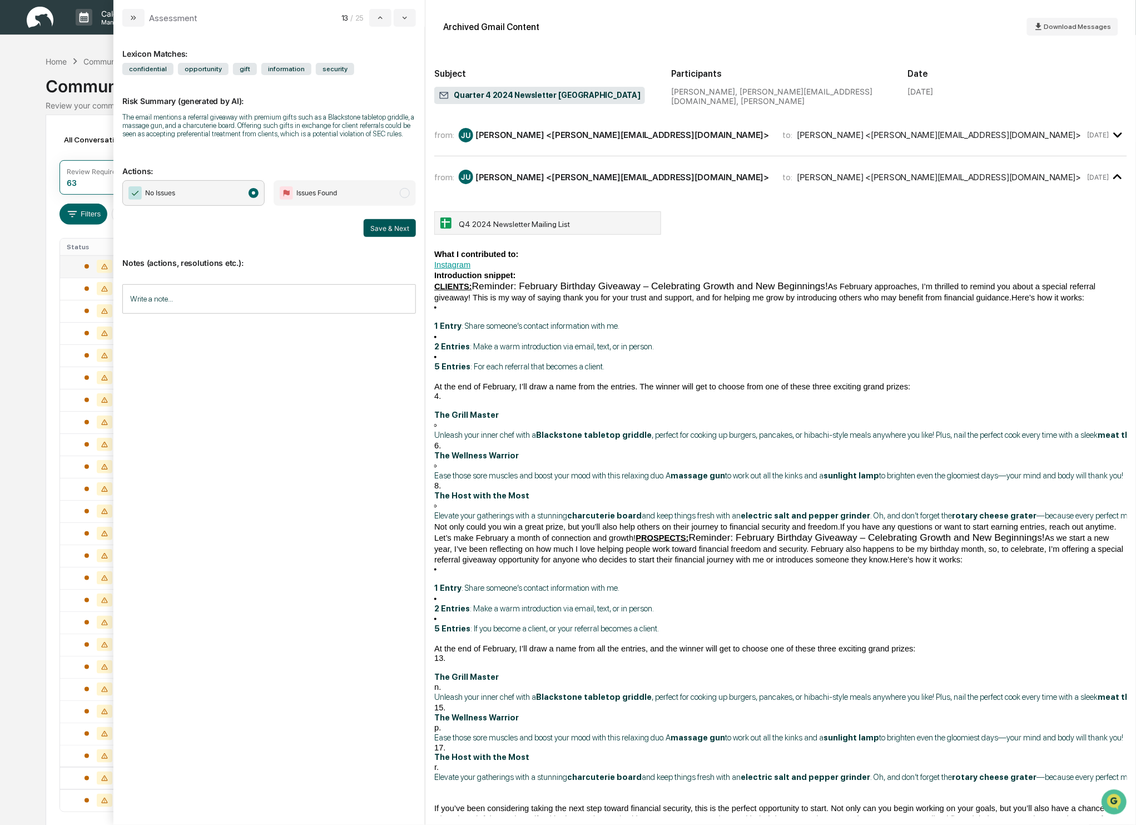
click at [395, 237] on button "Save & Next" at bounding box center [390, 228] width 52 height 18
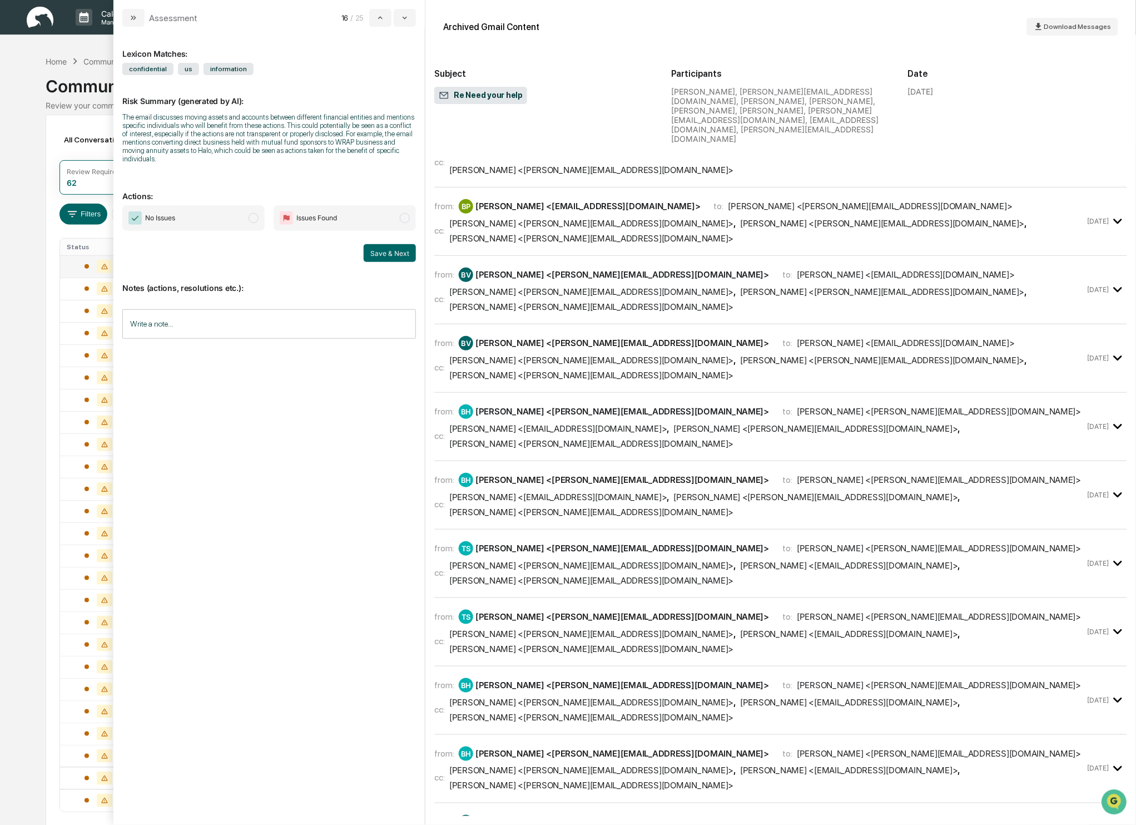
scroll to position [421, 0]
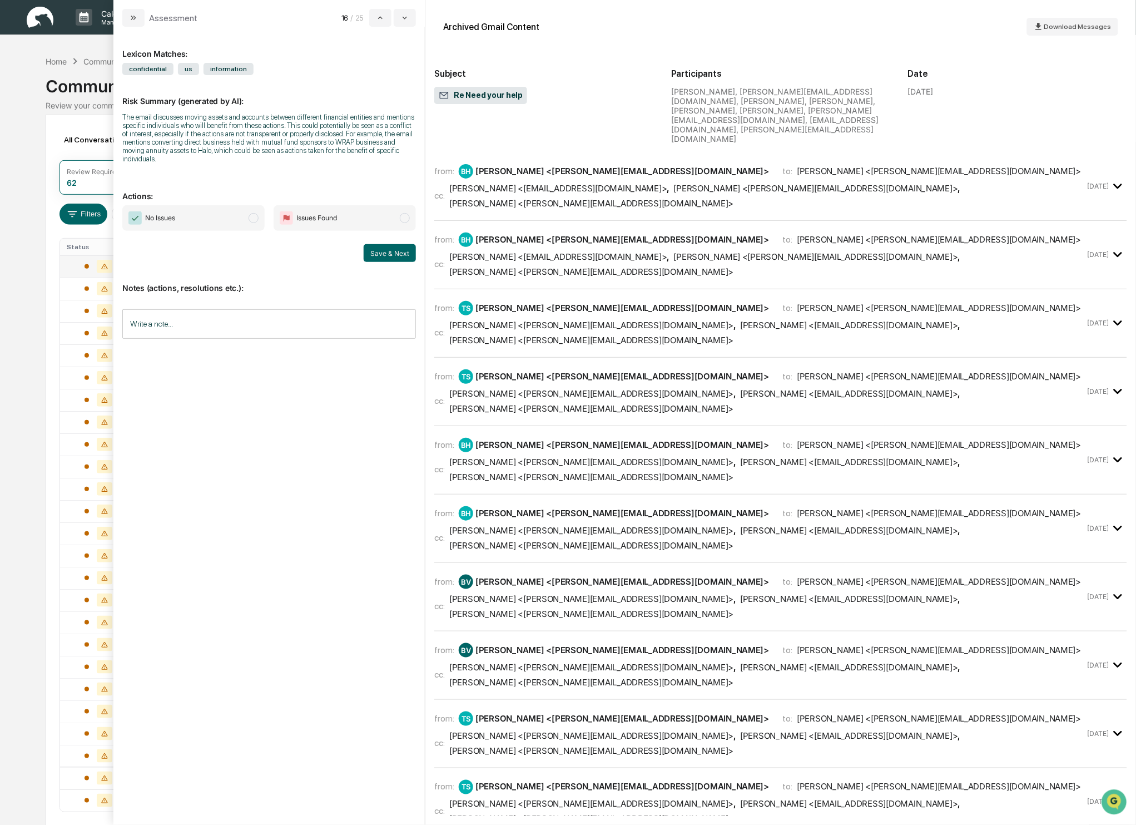
click at [256, 216] on span "modal" at bounding box center [254, 218] width 10 height 10
click at [389, 255] on button "Save & Next" at bounding box center [390, 253] width 52 height 18
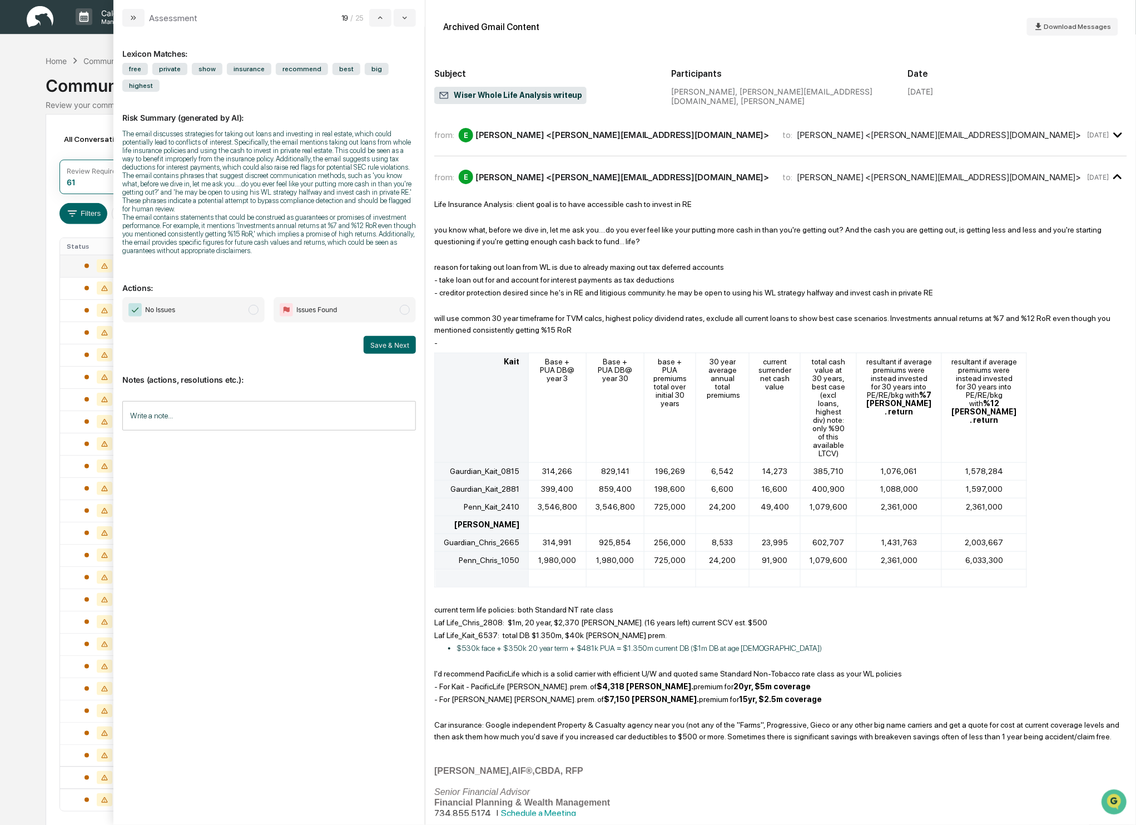
click at [255, 315] on span "modal" at bounding box center [254, 310] width 10 height 10
click at [389, 354] on button "Save & Next" at bounding box center [390, 345] width 52 height 18
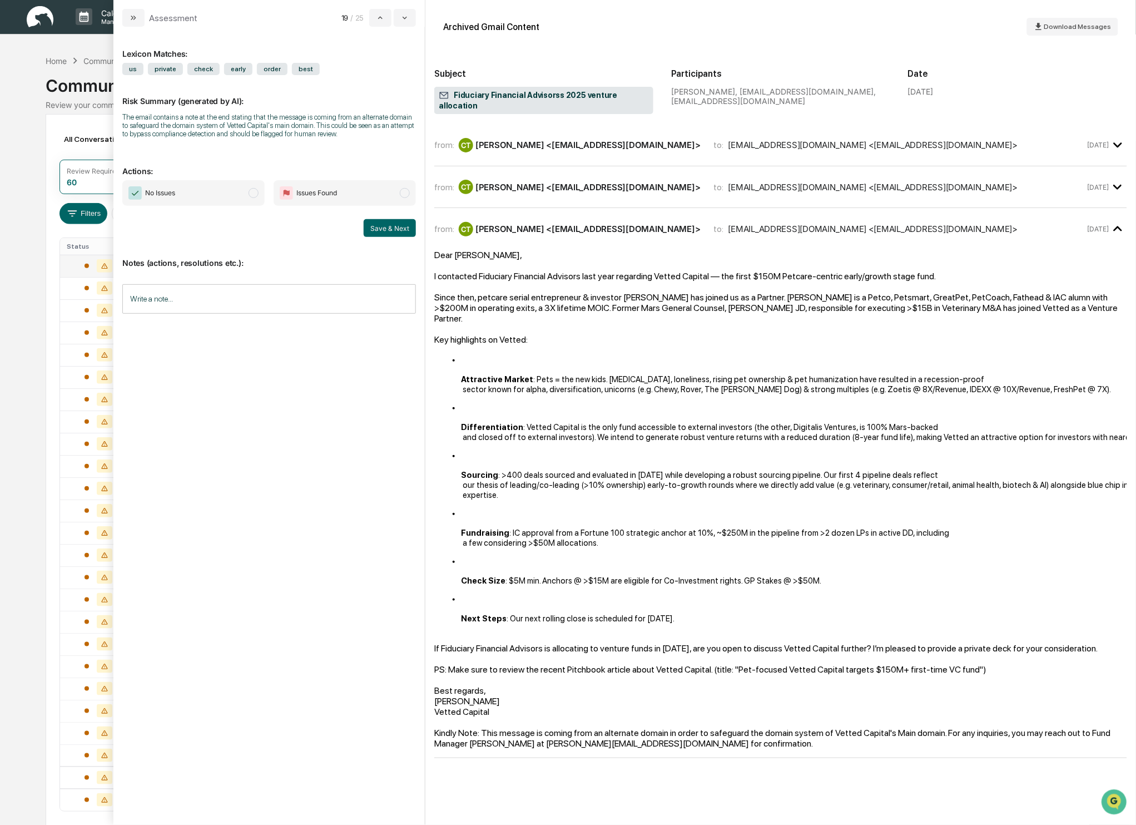
click at [256, 198] on span "modal" at bounding box center [254, 193] width 10 height 10
click at [387, 237] on button "Save & Next" at bounding box center [390, 228] width 52 height 18
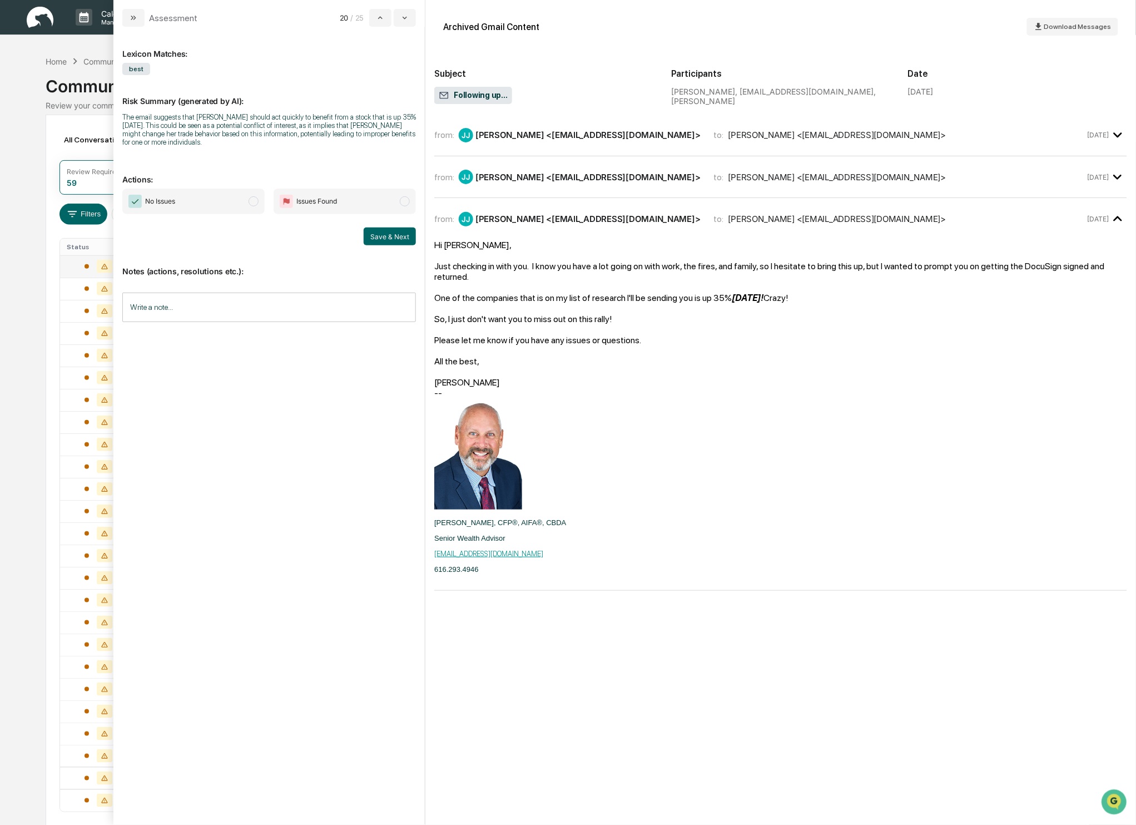
click at [252, 202] on span "modal" at bounding box center [254, 201] width 10 height 10
click at [398, 232] on button "Save & Next" at bounding box center [390, 236] width 52 height 18
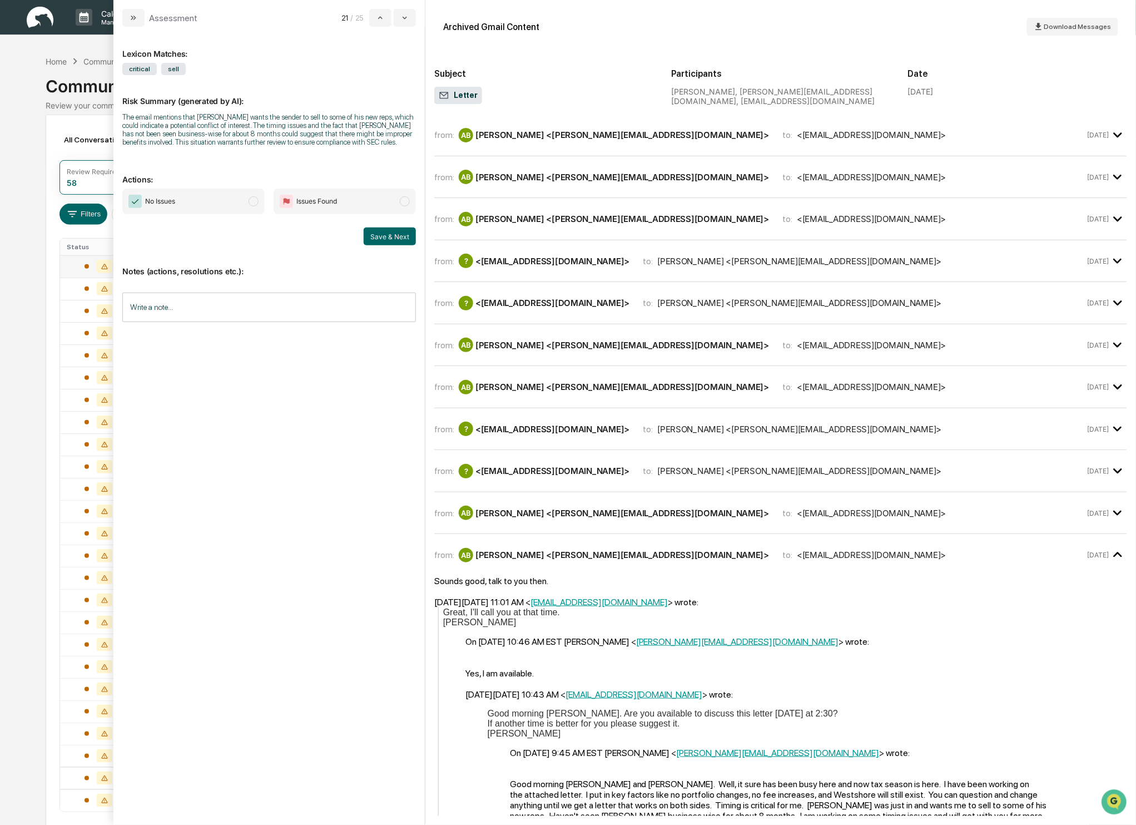
click at [252, 206] on span "modal" at bounding box center [254, 201] width 10 height 10
click at [391, 245] on button "Save & Next" at bounding box center [390, 236] width 52 height 18
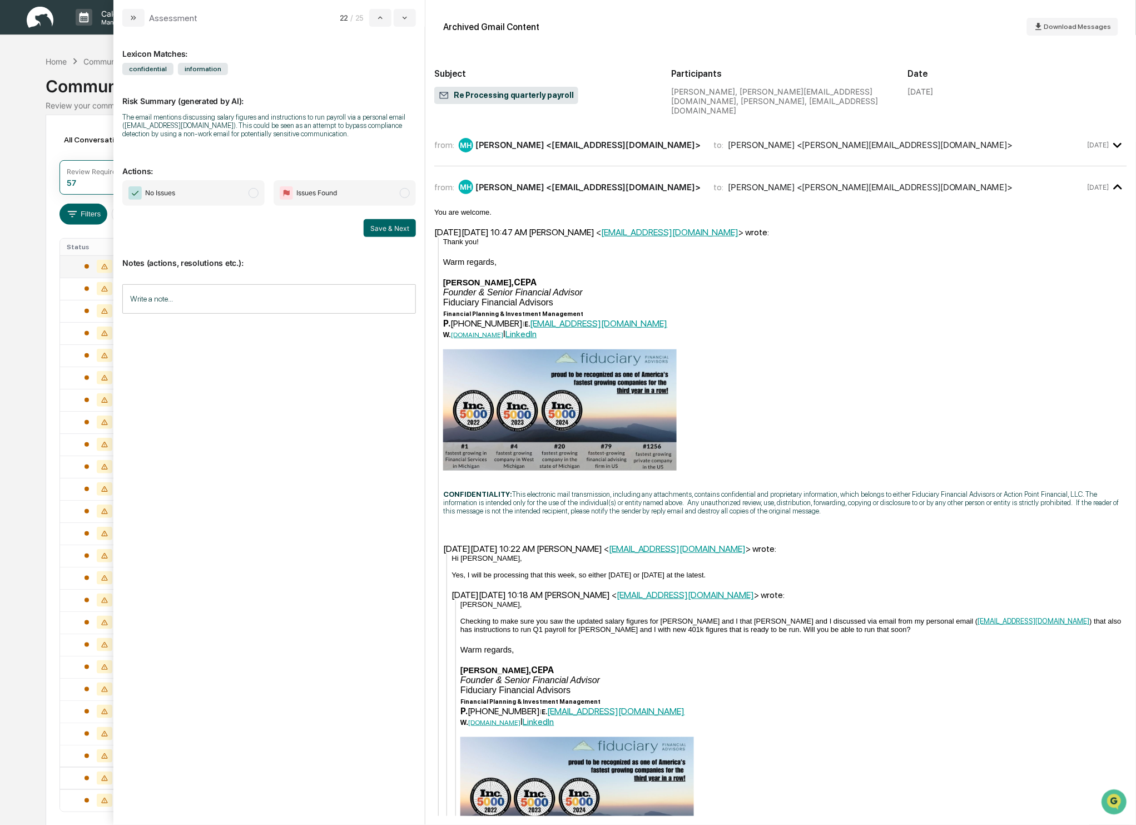
scroll to position [203, 0]
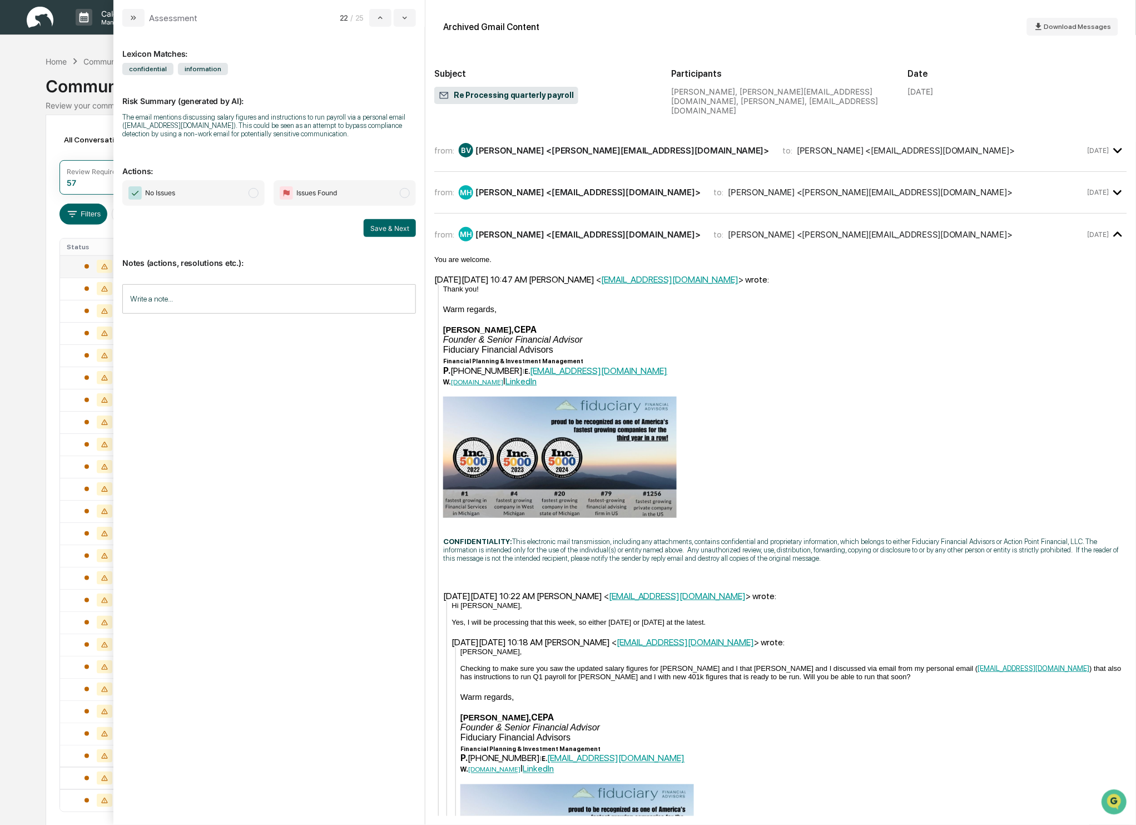
click at [722, 148] on div "from: BV [PERSON_NAME] <[PERSON_NAME][EMAIL_ADDRESS][DOMAIN_NAME]> to: [PERSON_…" at bounding box center [780, 150] width 693 height 24
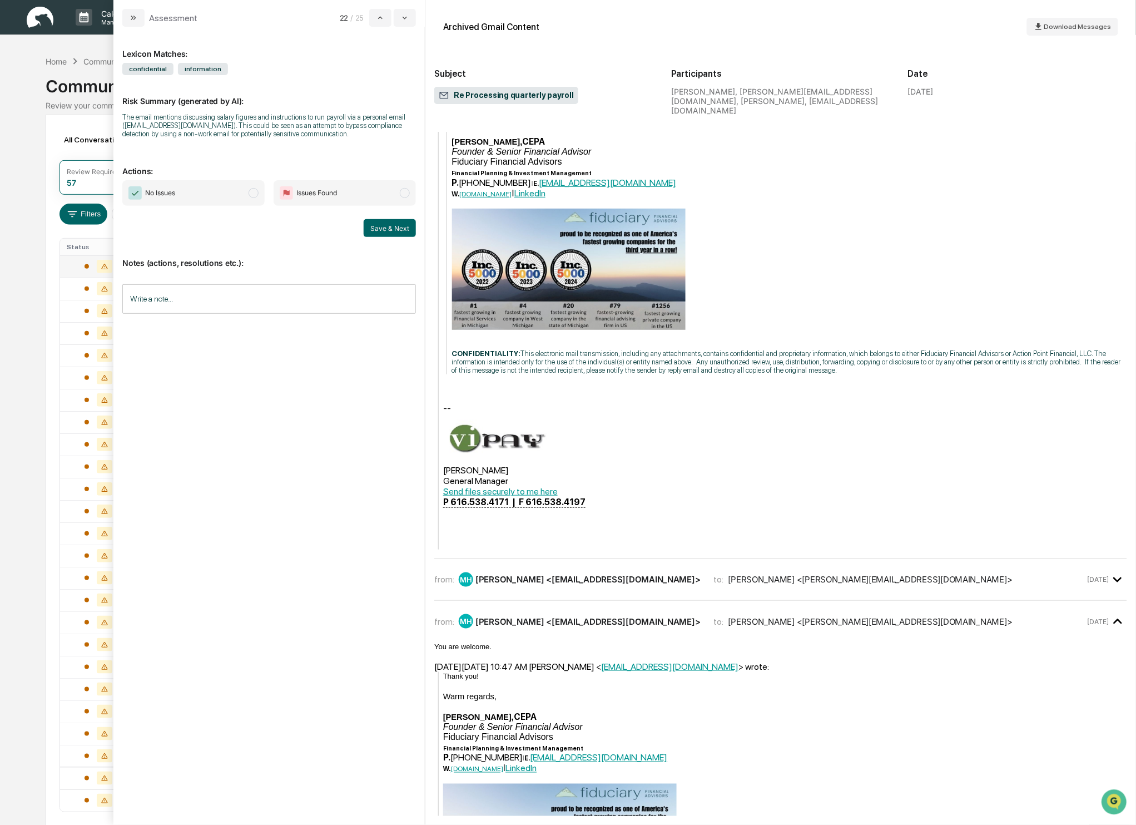
scroll to position [834, 0]
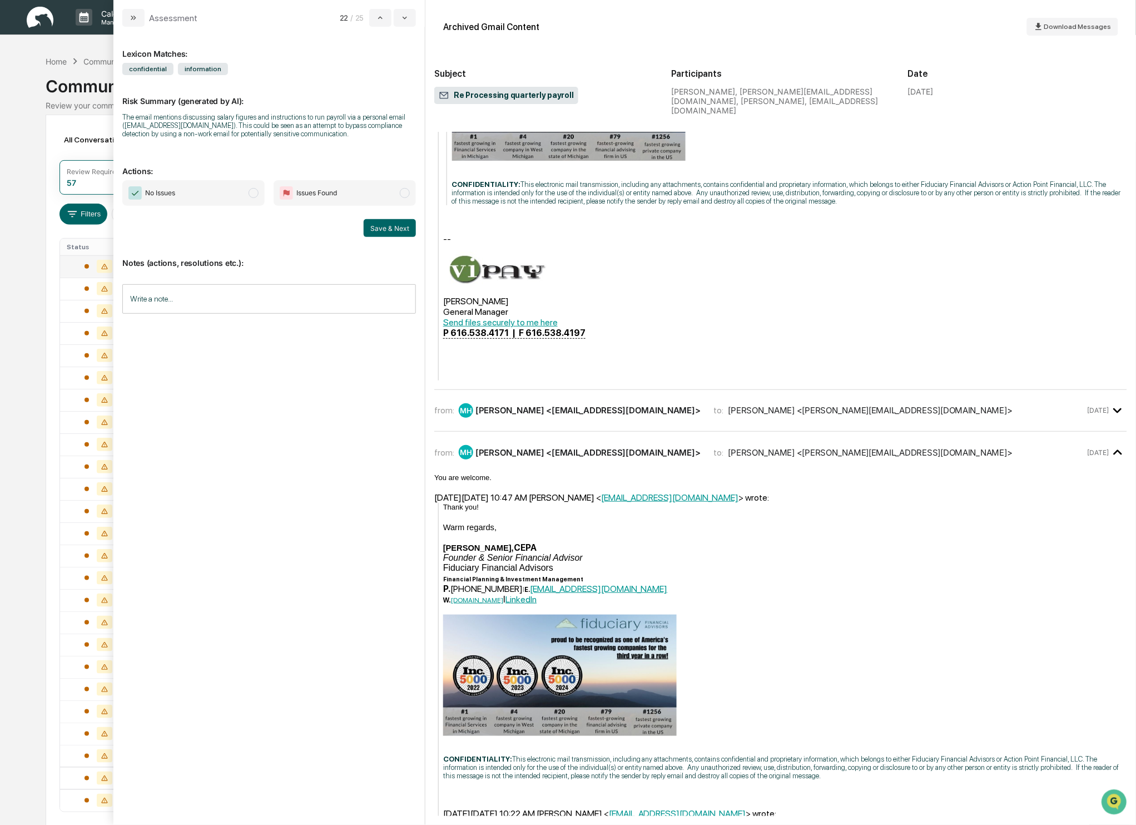
click at [752, 431] on hr "modal" at bounding box center [780, 431] width 693 height 1
click at [827, 413] on div "from: MH [PERSON_NAME] <[EMAIL_ADDRESS][DOMAIN_NAME]> to: [PERSON_NAME] <[PERSO…" at bounding box center [780, 415] width 693 height 33
click at [1109, 401] on icon "modal" at bounding box center [1118, 410] width 18 height 18
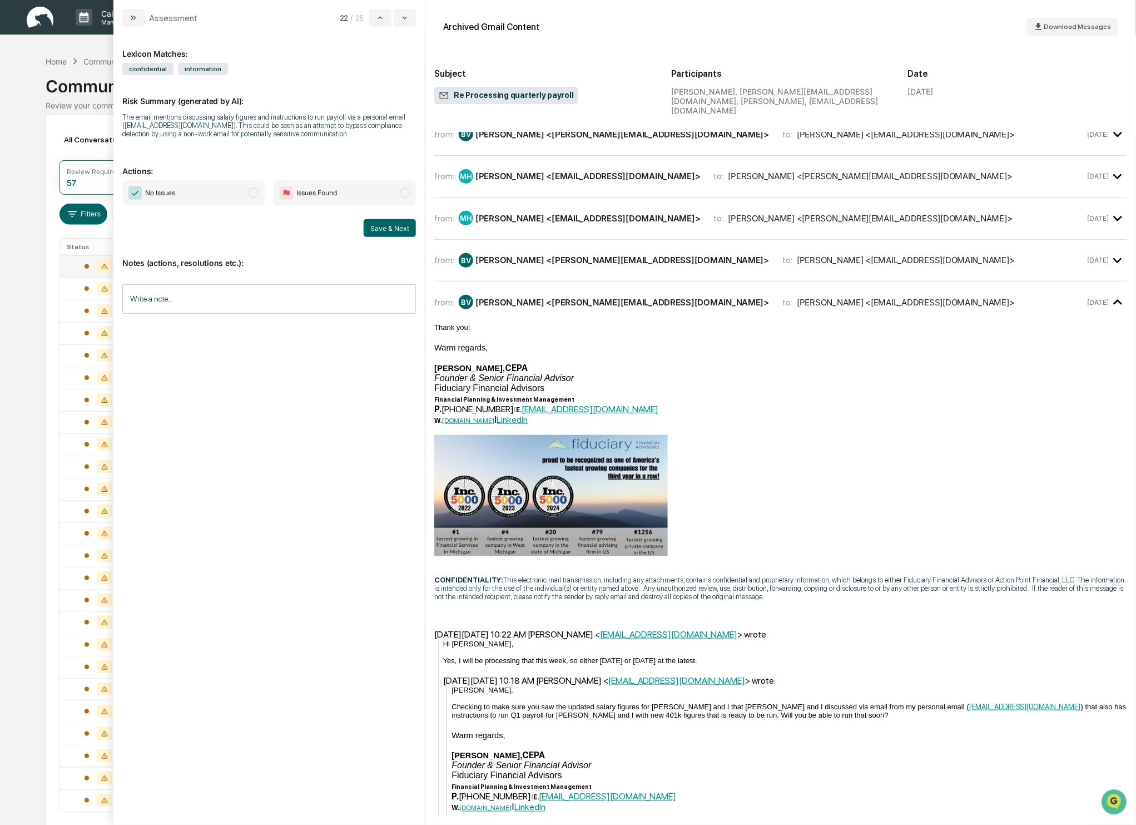
scroll to position [0, 0]
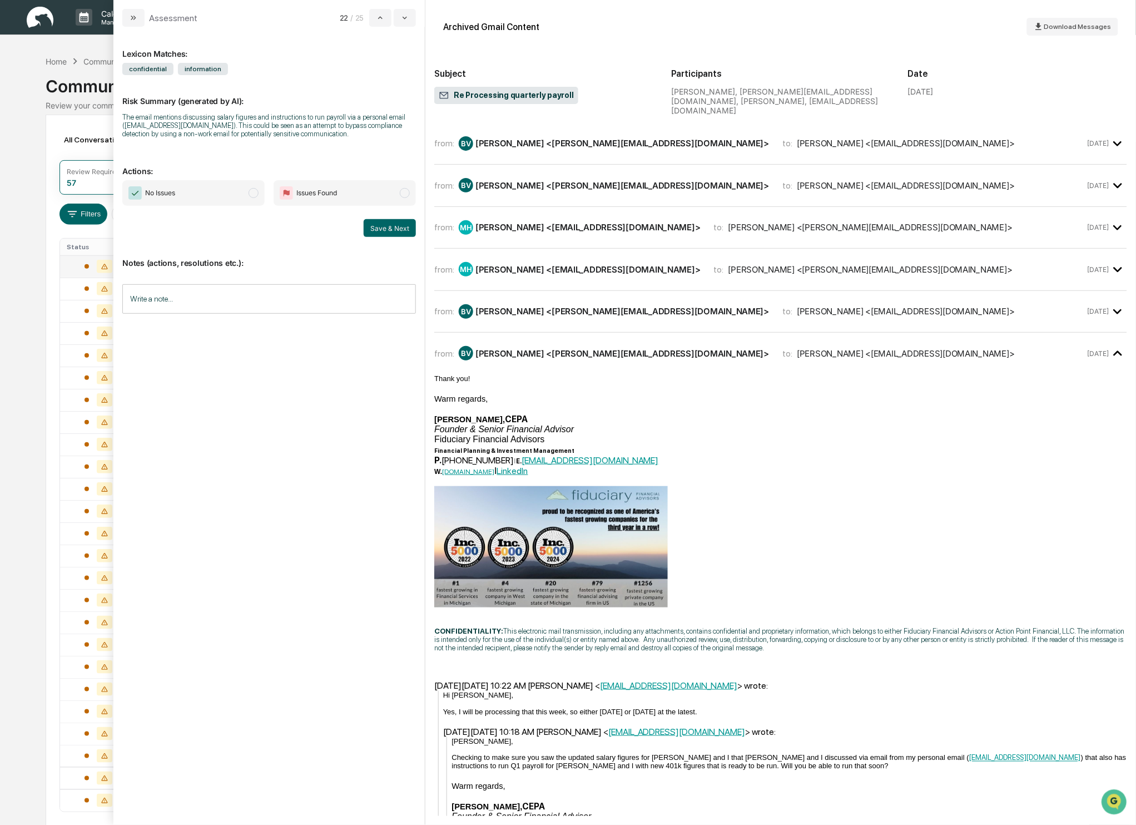
click at [247, 200] on span "No Issues" at bounding box center [193, 193] width 142 height 26
click at [384, 237] on button "Save & Next" at bounding box center [390, 228] width 52 height 18
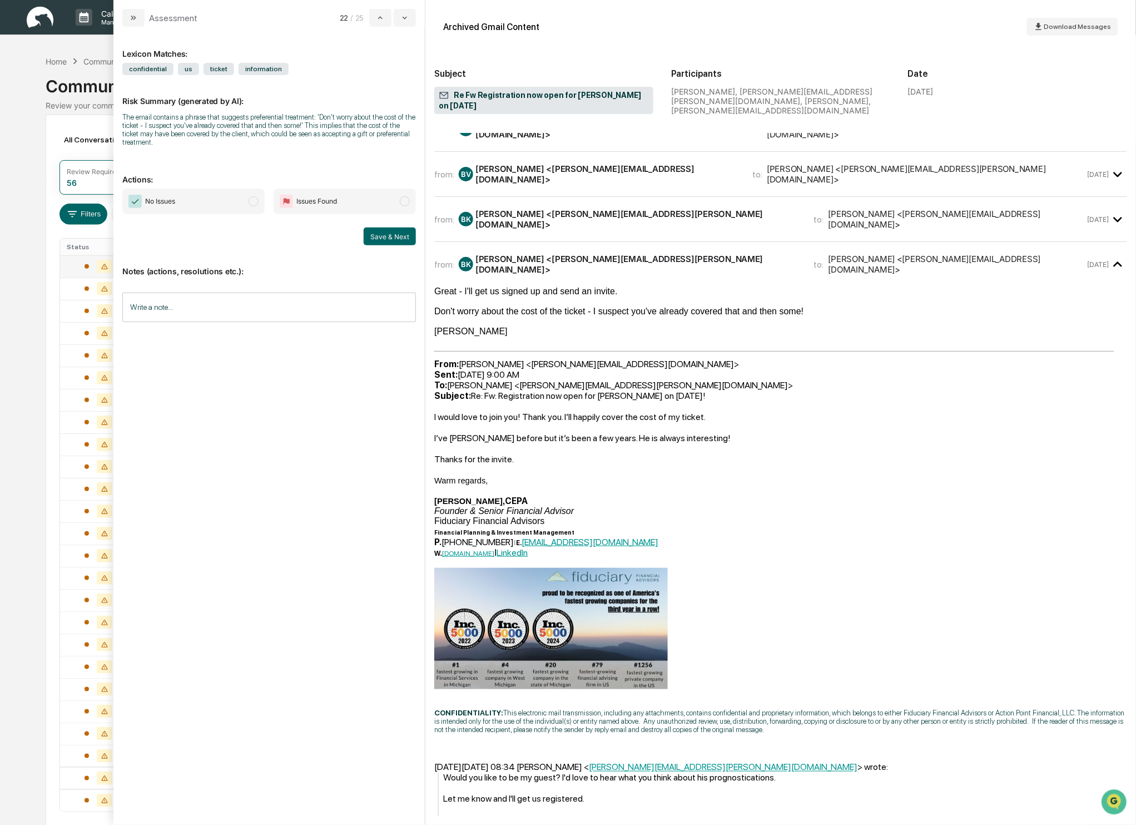
scroll to position [9, 0]
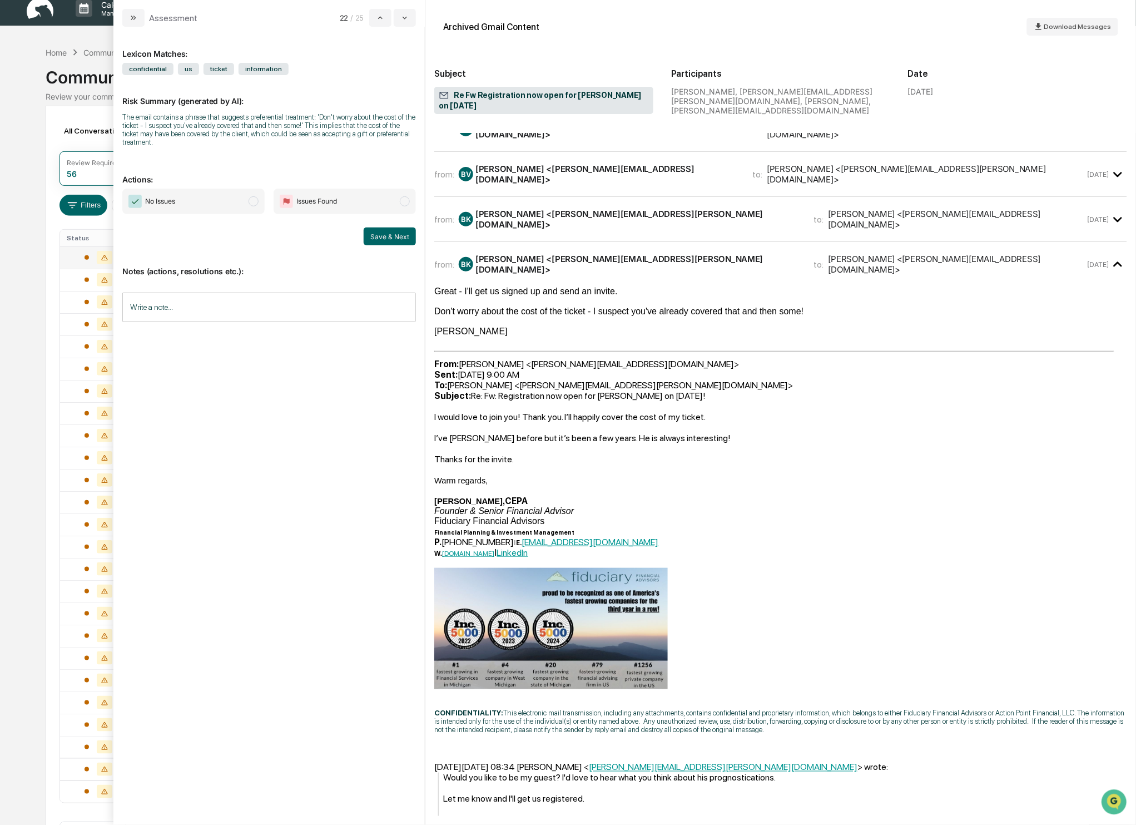
click at [255, 200] on span "modal" at bounding box center [254, 201] width 10 height 10
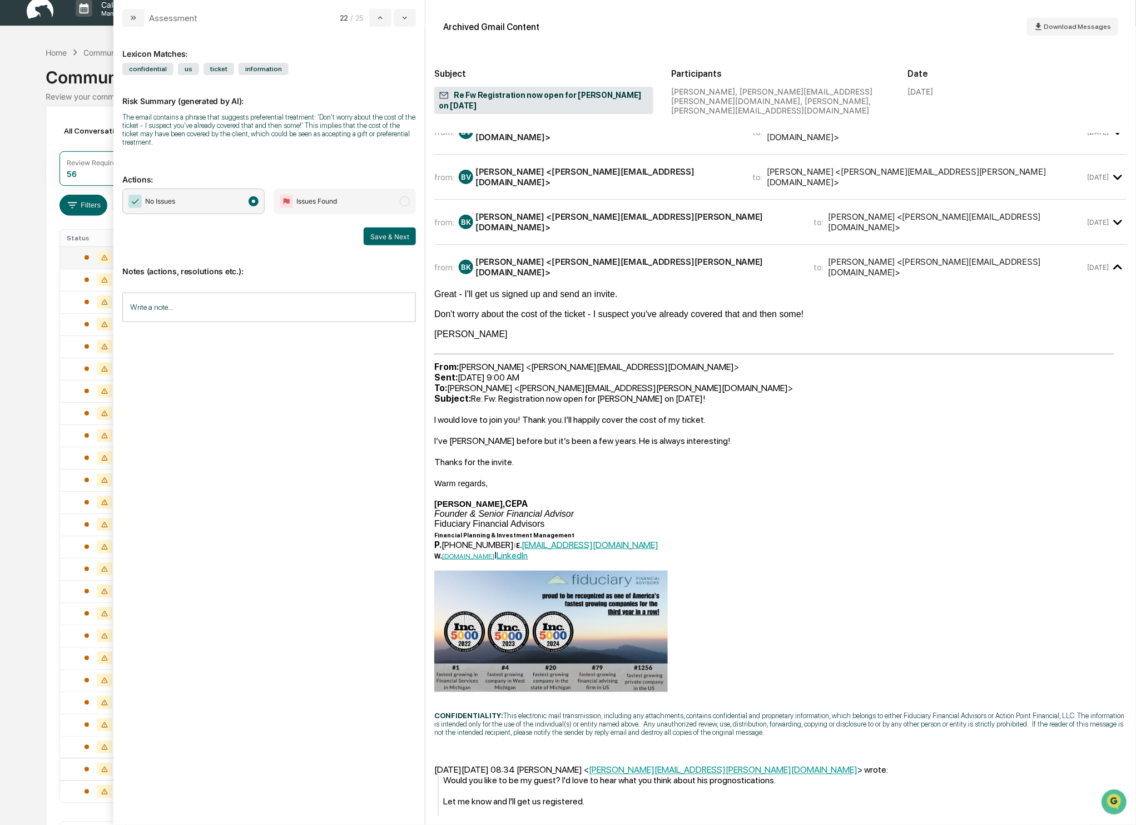
scroll to position [113, 0]
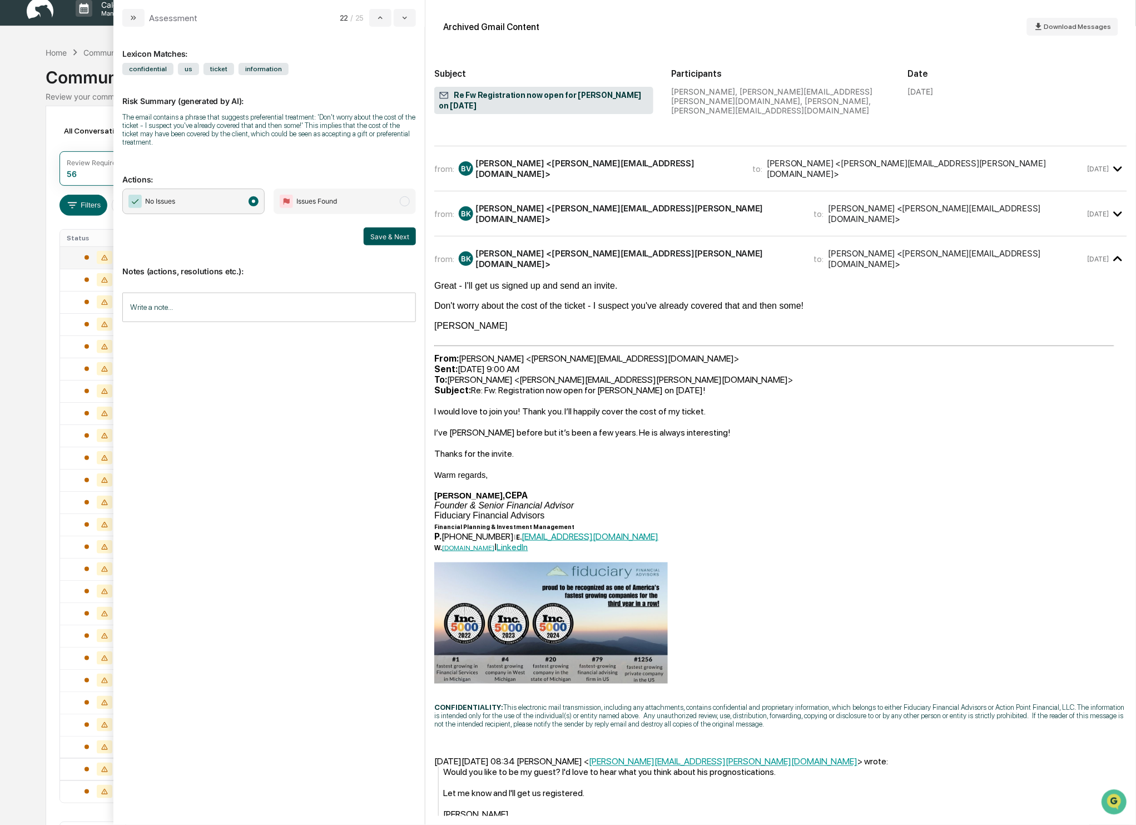
click at [383, 239] on button "Save & Next" at bounding box center [390, 236] width 52 height 18
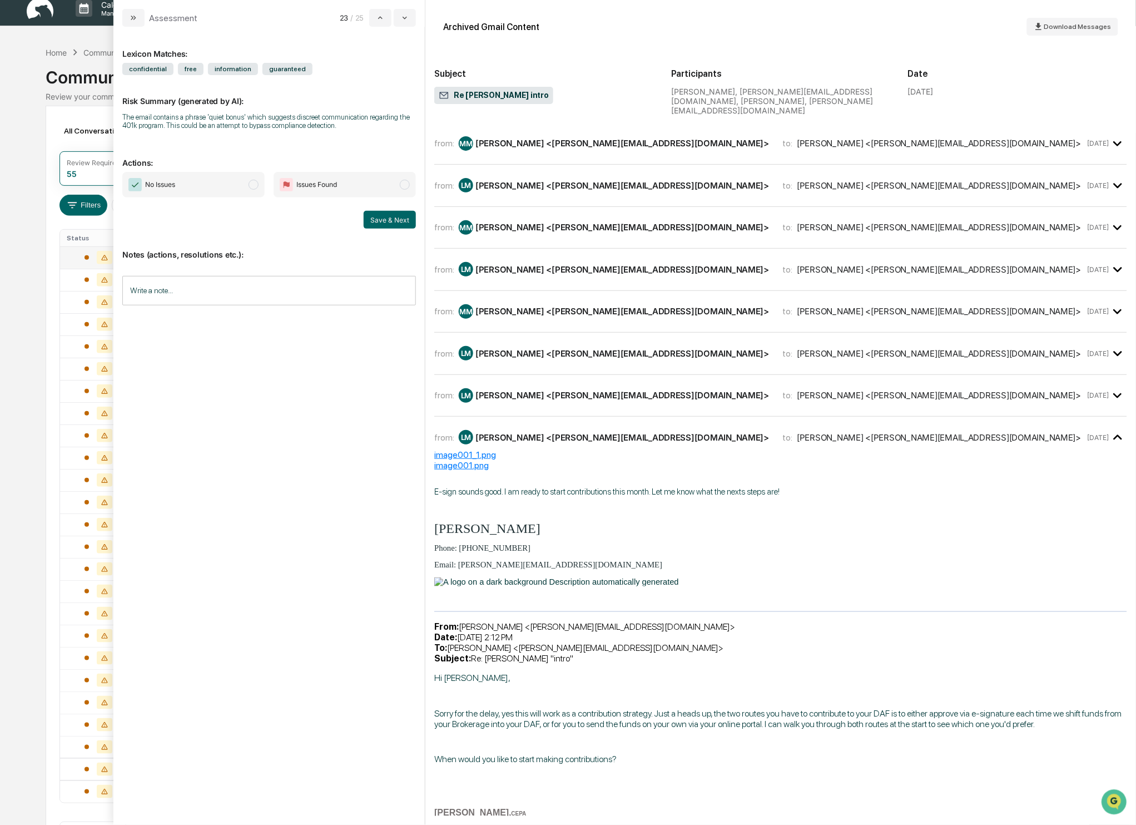
click at [249, 183] on span "modal" at bounding box center [254, 185] width 10 height 10
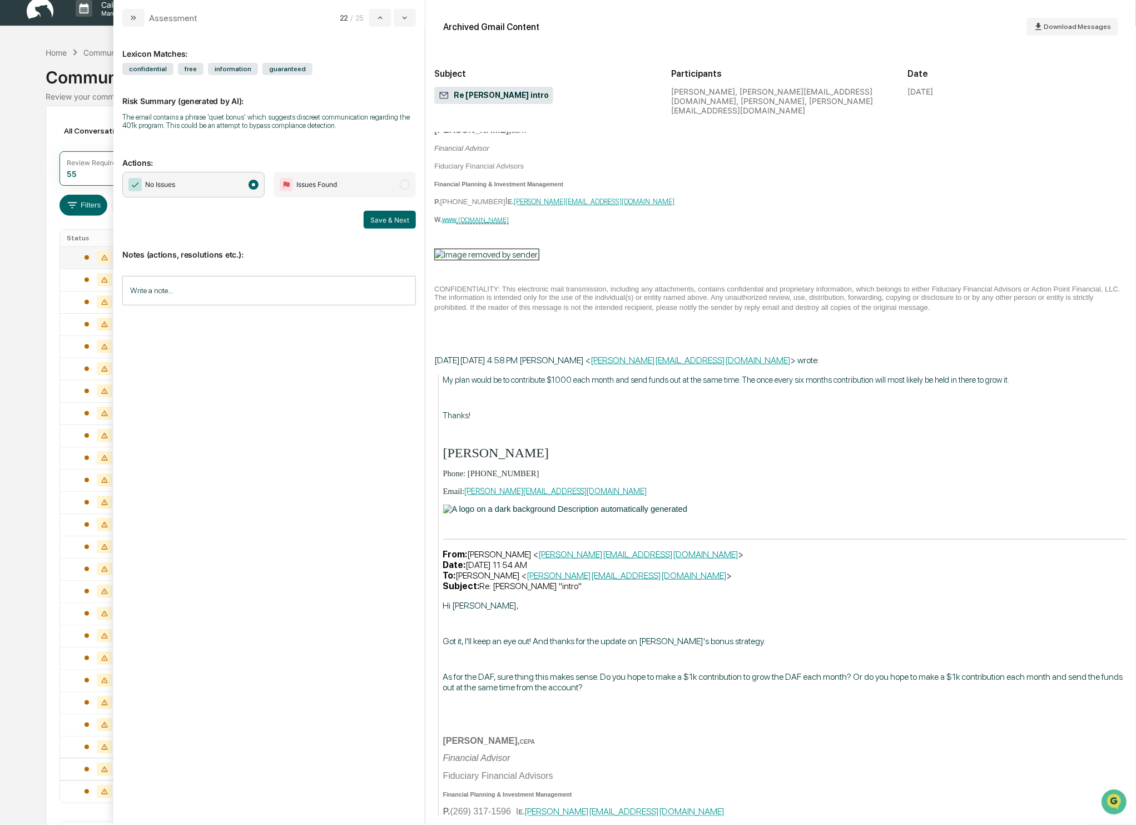
scroll to position [959, 0]
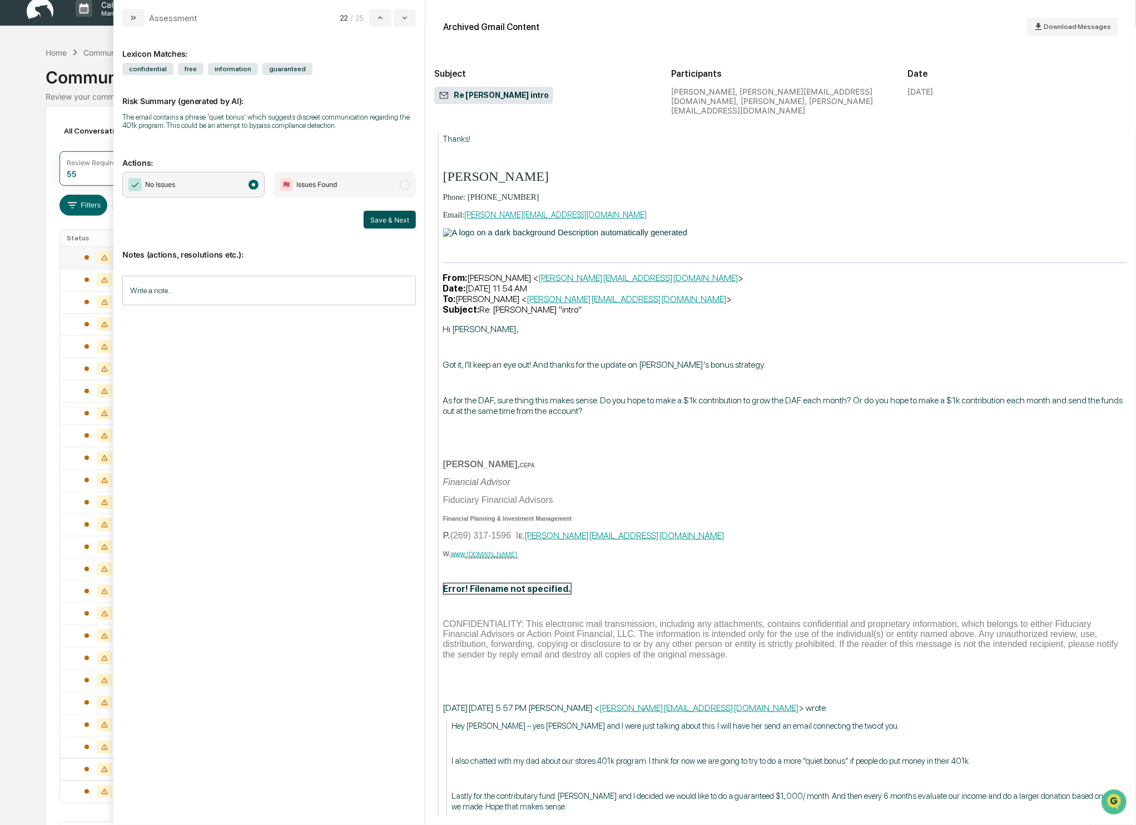
click at [397, 224] on button "Save & Next" at bounding box center [390, 220] width 52 height 18
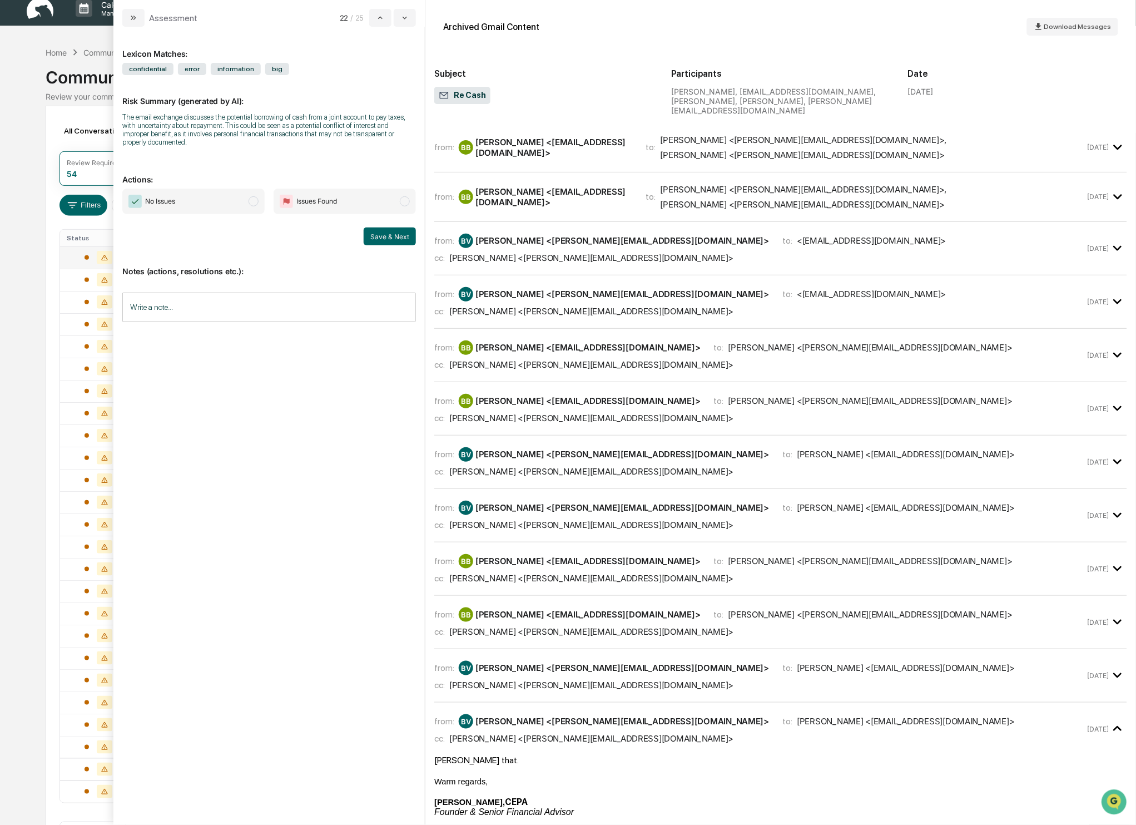
click at [244, 198] on span "No Issues" at bounding box center [193, 201] width 142 height 26
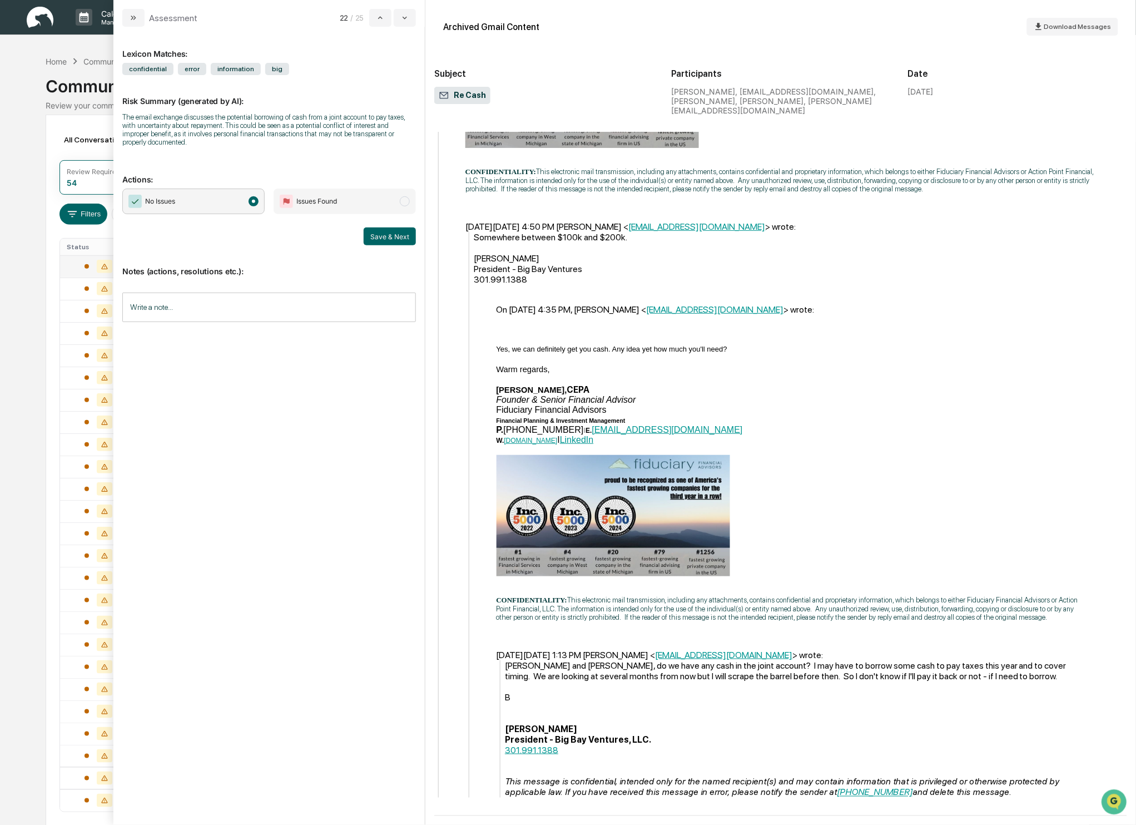
scroll to position [1269, 0]
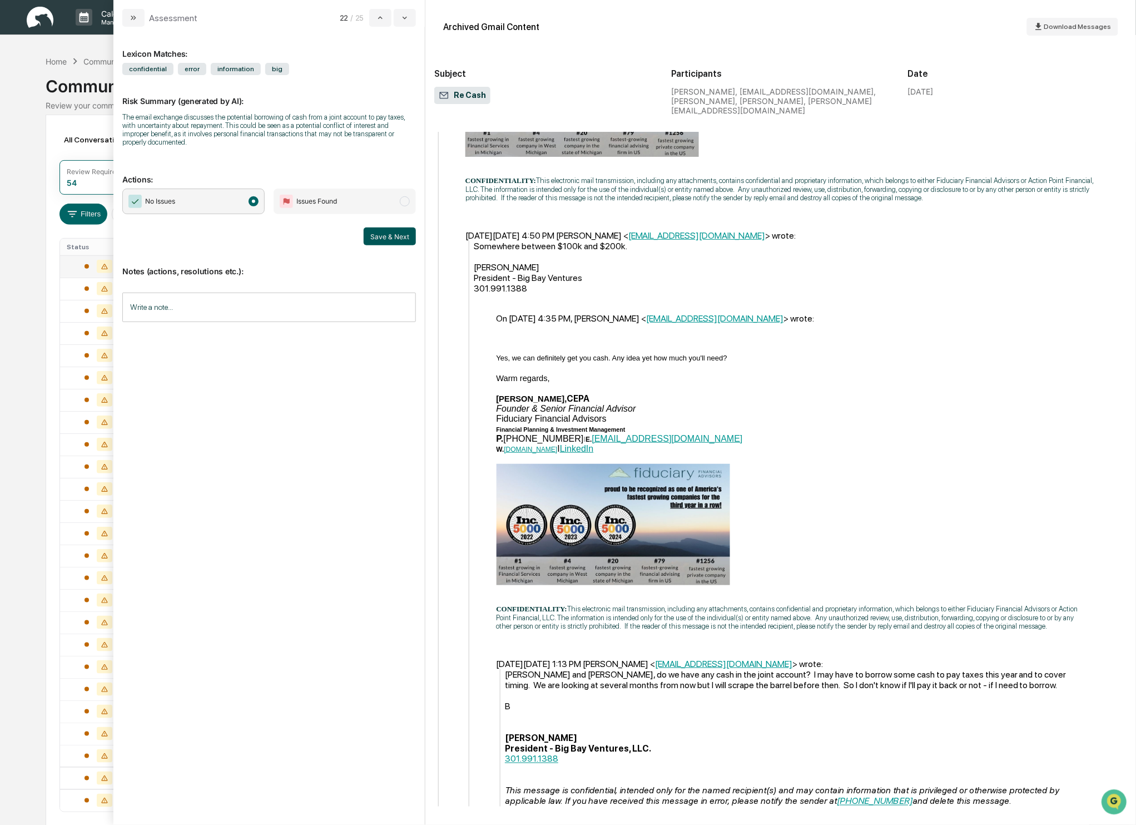
click at [399, 232] on button "Save & Next" at bounding box center [390, 236] width 52 height 18
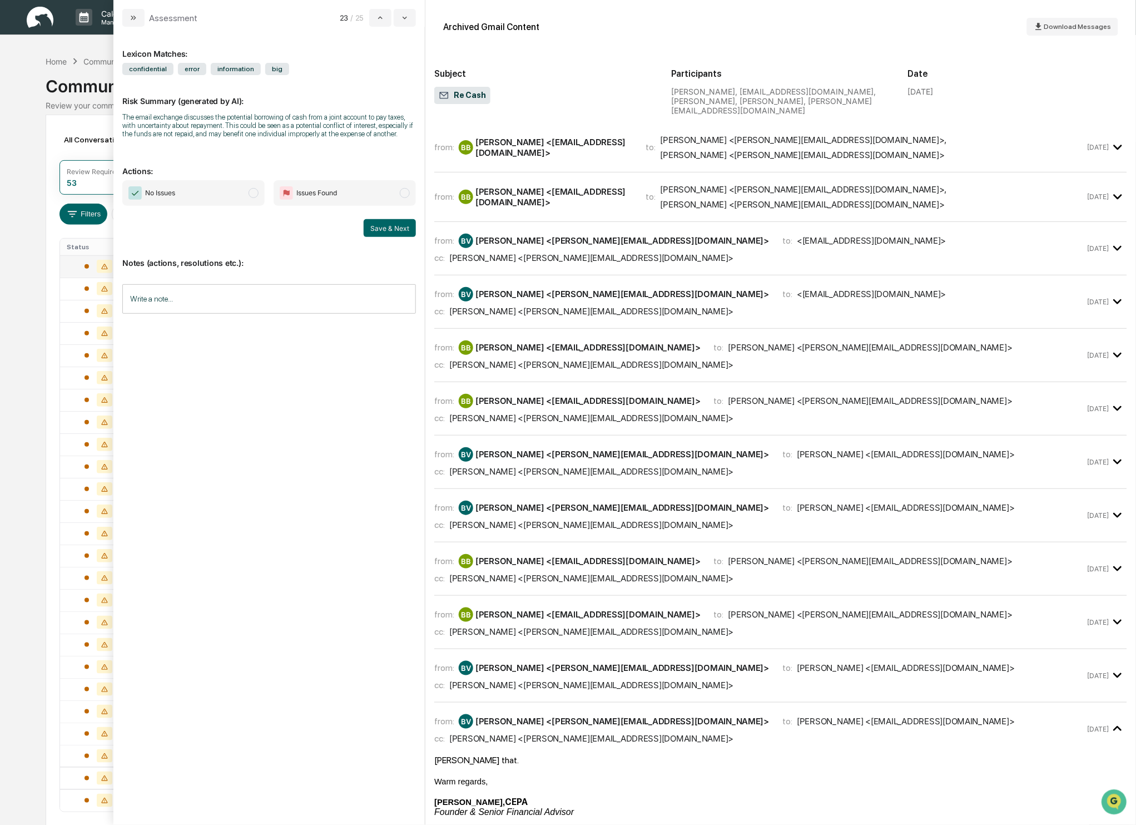
click at [250, 198] on span "modal" at bounding box center [254, 193] width 10 height 10
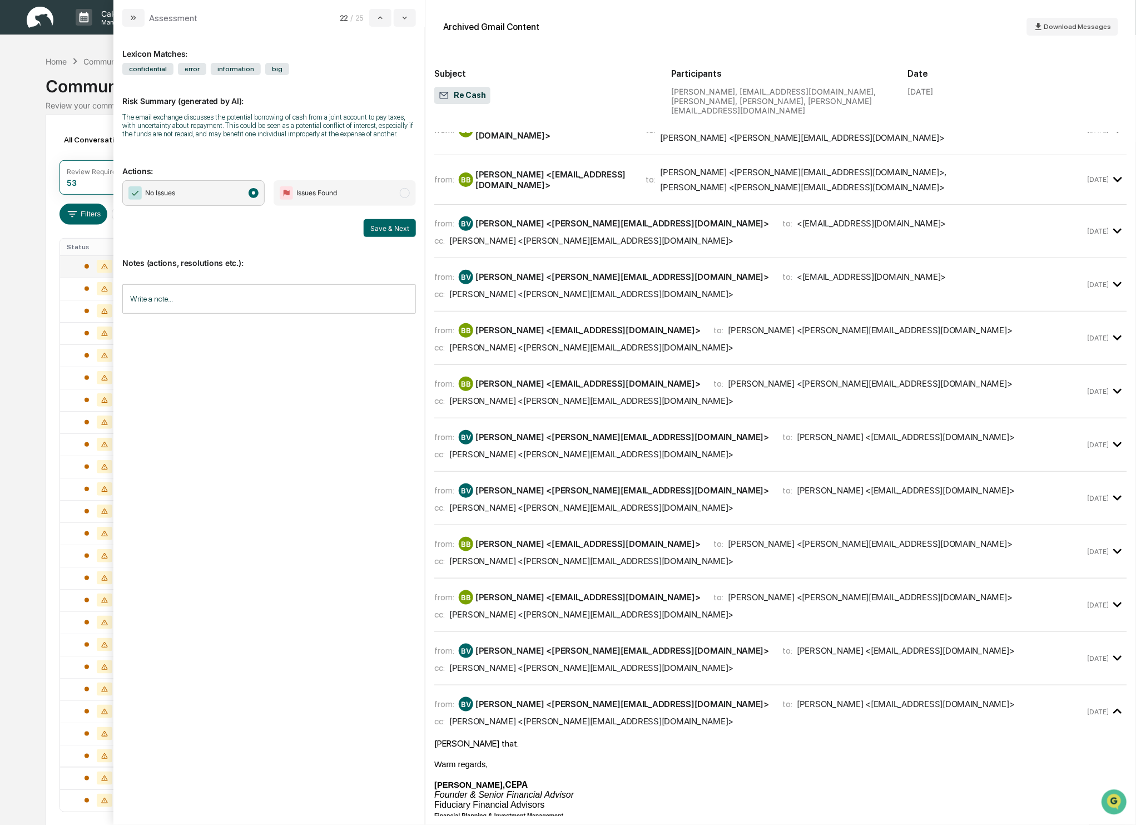
scroll to position [260, 0]
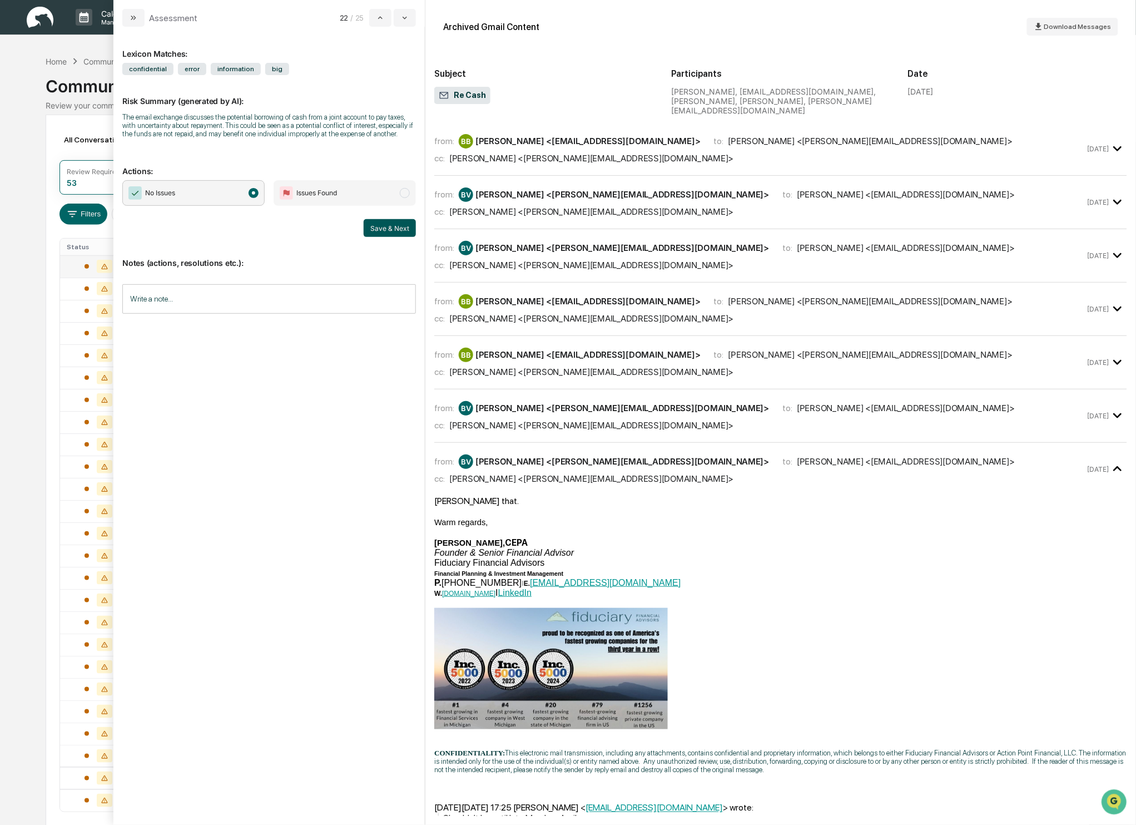
click at [388, 234] on button "Save & Next" at bounding box center [390, 228] width 52 height 18
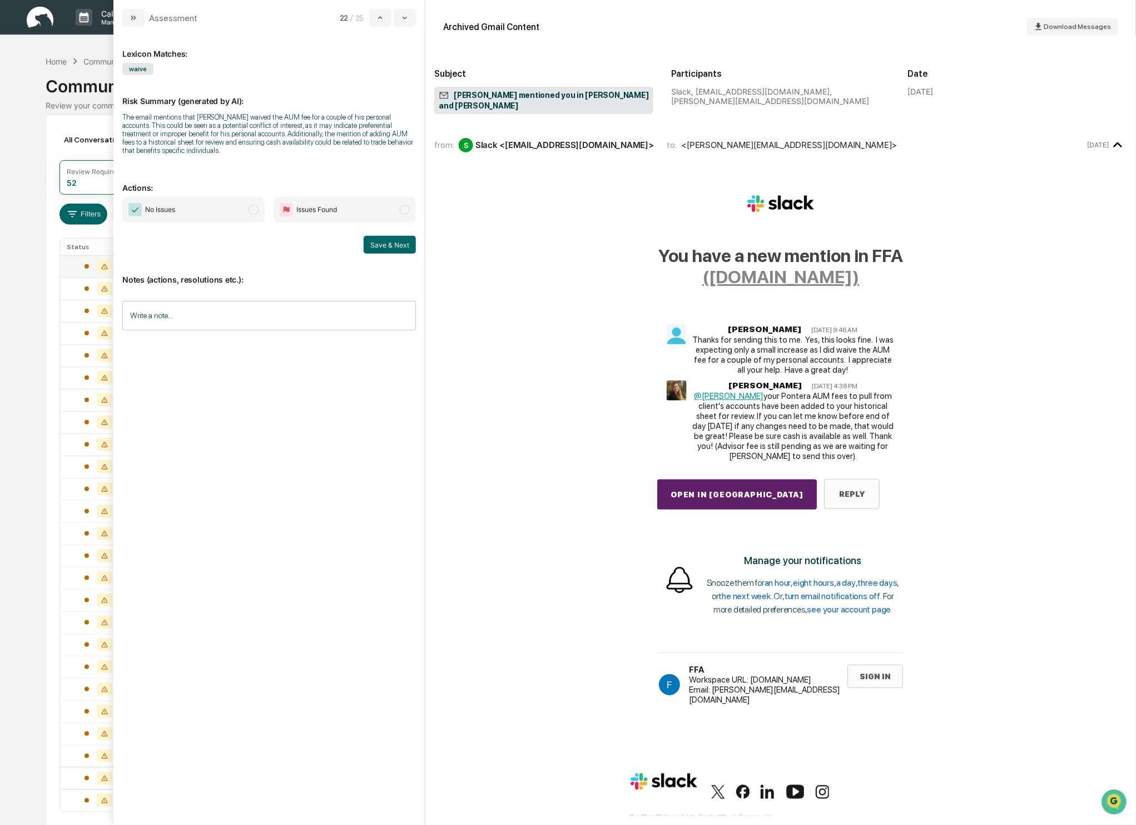
click at [254, 215] on span "modal" at bounding box center [254, 210] width 10 height 10
click at [378, 253] on button "Save & Next" at bounding box center [390, 245] width 52 height 18
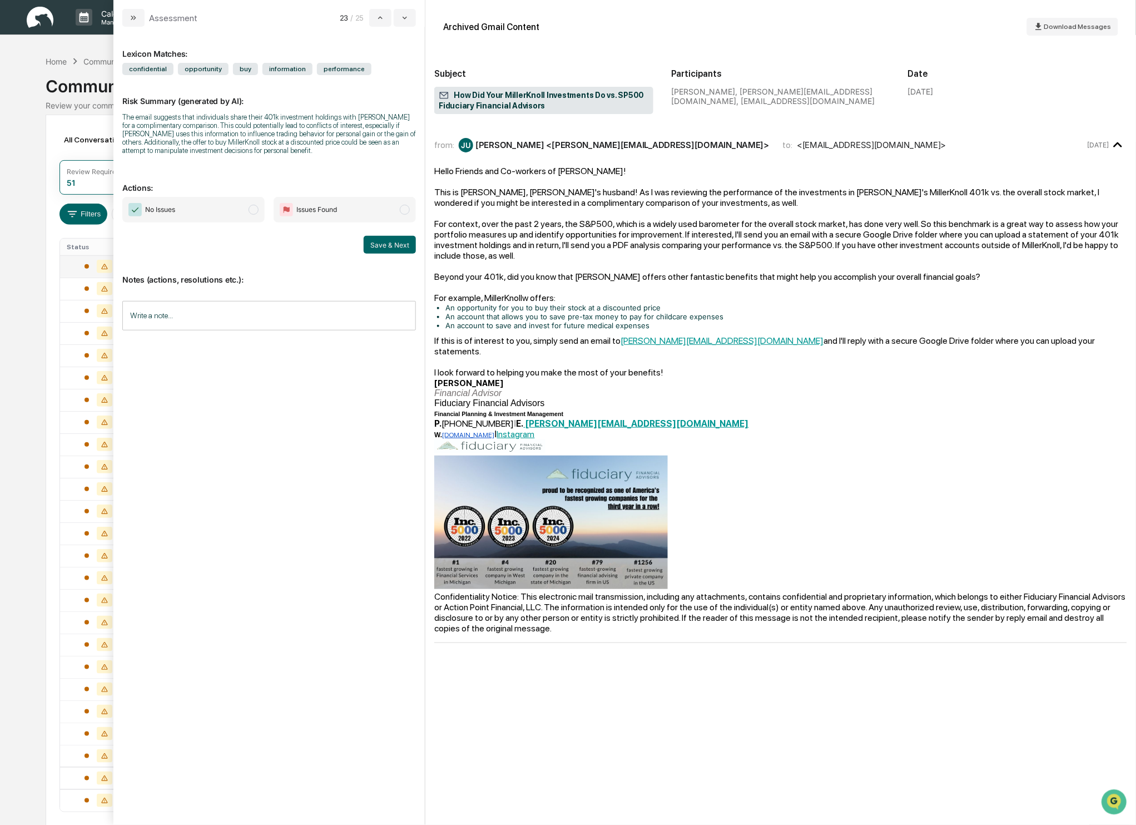
click at [250, 215] on span "modal" at bounding box center [254, 210] width 10 height 10
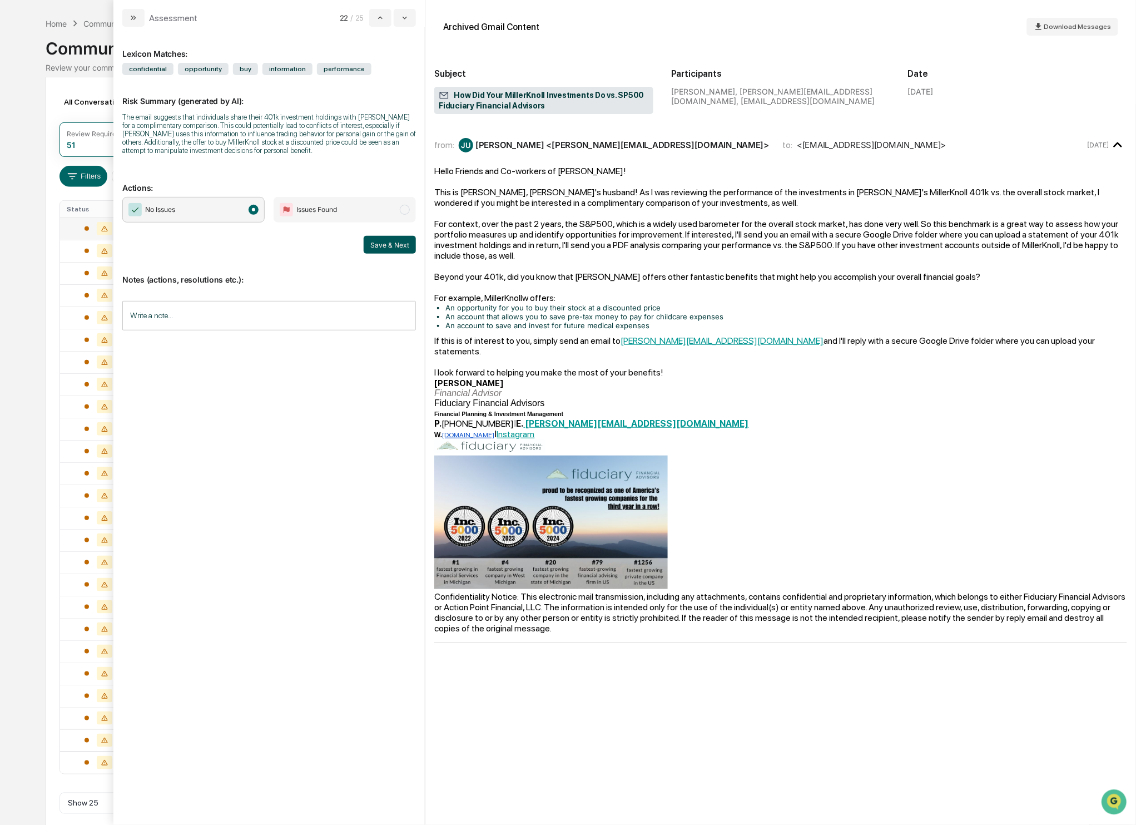
click at [396, 254] on button "Save & Next" at bounding box center [390, 245] width 52 height 18
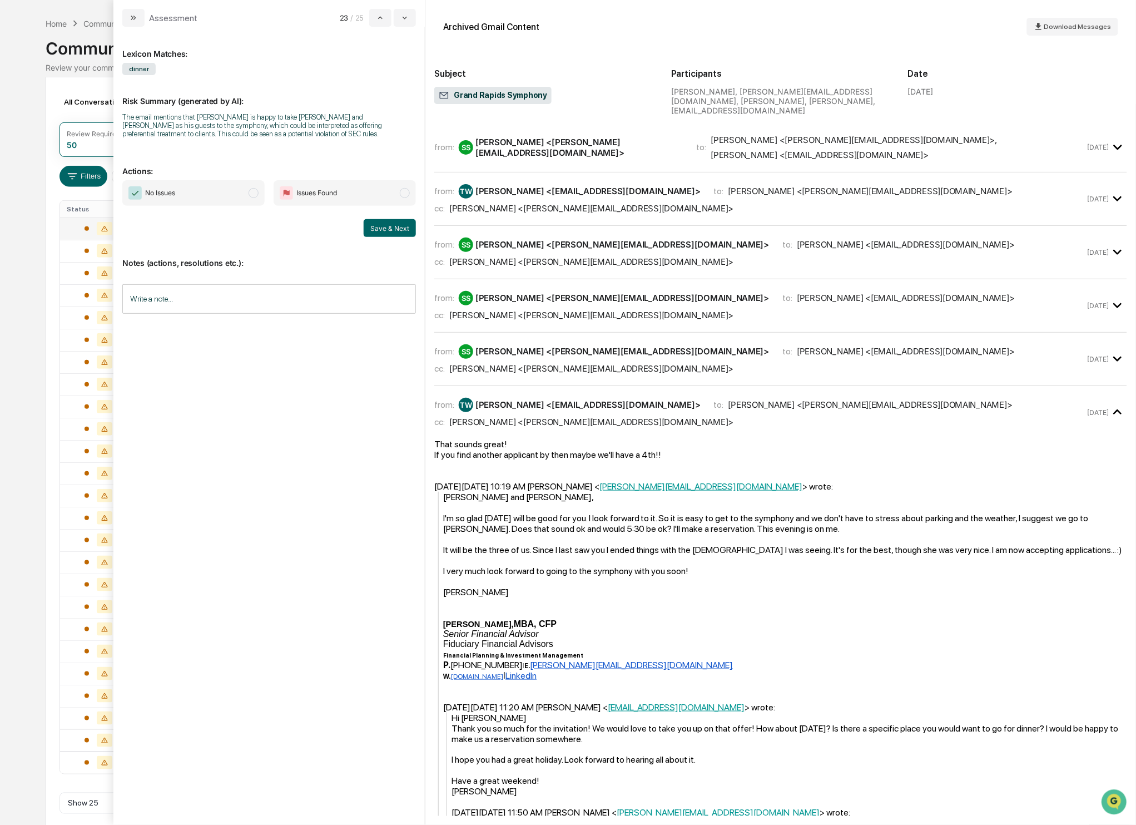
click at [250, 191] on span "modal" at bounding box center [254, 193] width 10 height 10
click at [383, 227] on button "Save & Next" at bounding box center [390, 228] width 52 height 18
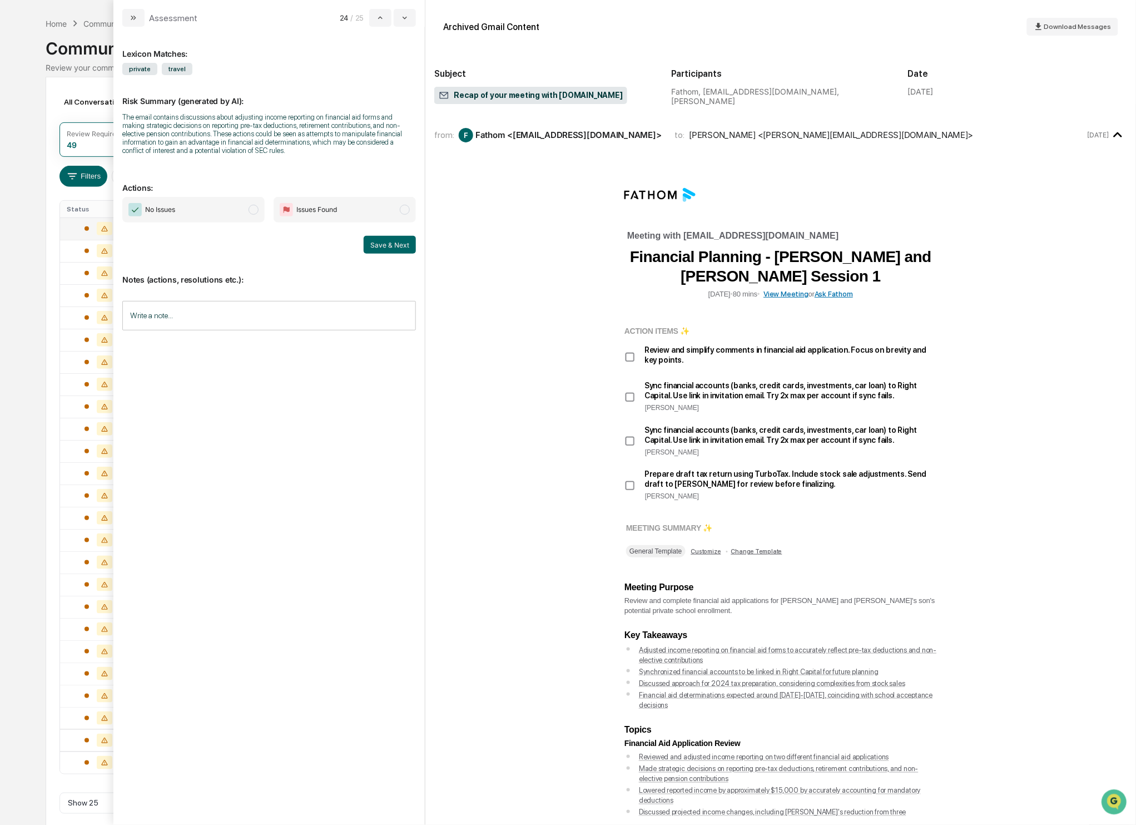
click at [251, 215] on span "modal" at bounding box center [254, 210] width 10 height 10
click at [391, 254] on button "Save & Next" at bounding box center [390, 245] width 52 height 18
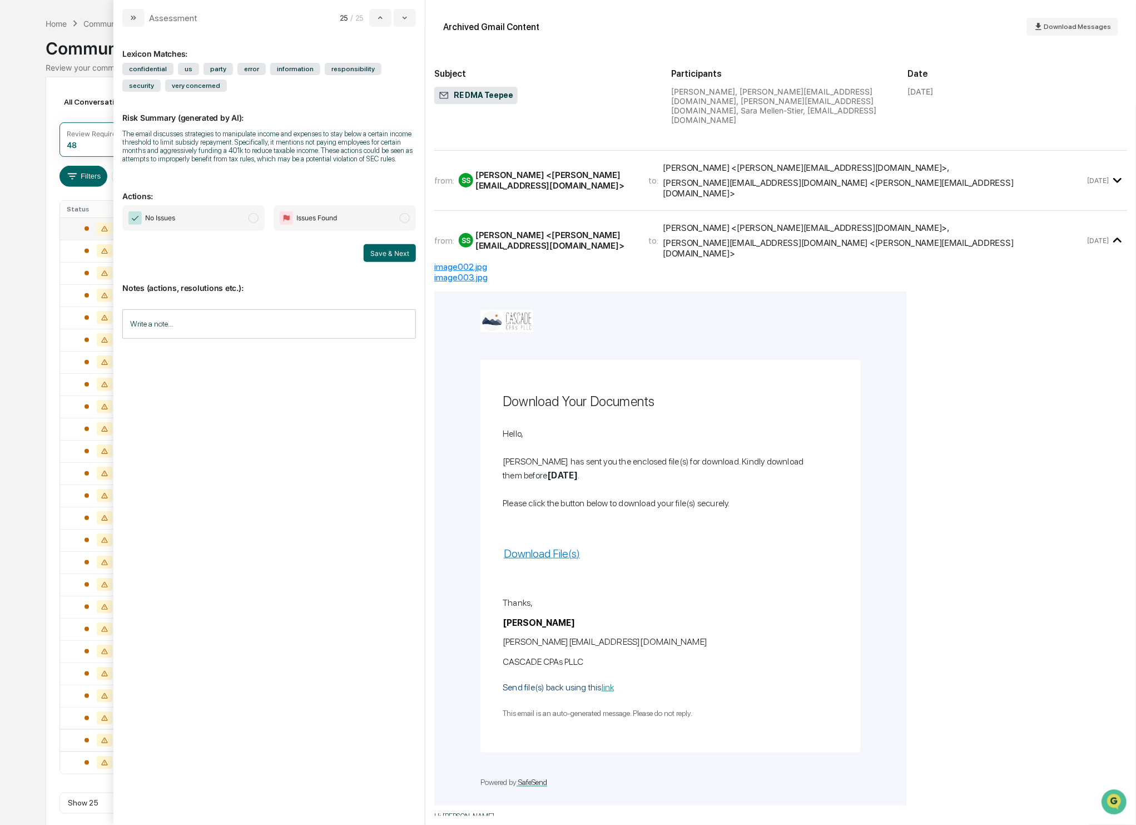
scroll to position [36, 0]
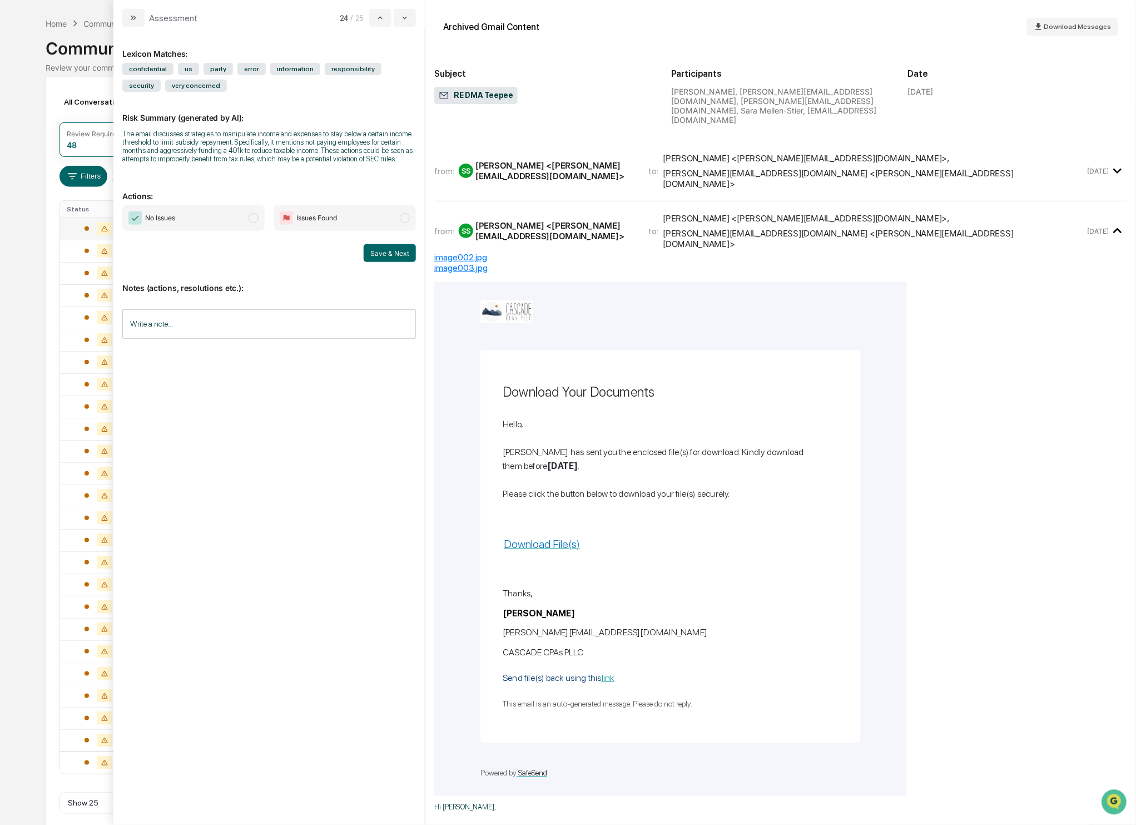
click at [254, 223] on span "modal" at bounding box center [254, 218] width 10 height 10
click at [375, 261] on button "Save & Next" at bounding box center [390, 253] width 52 height 18
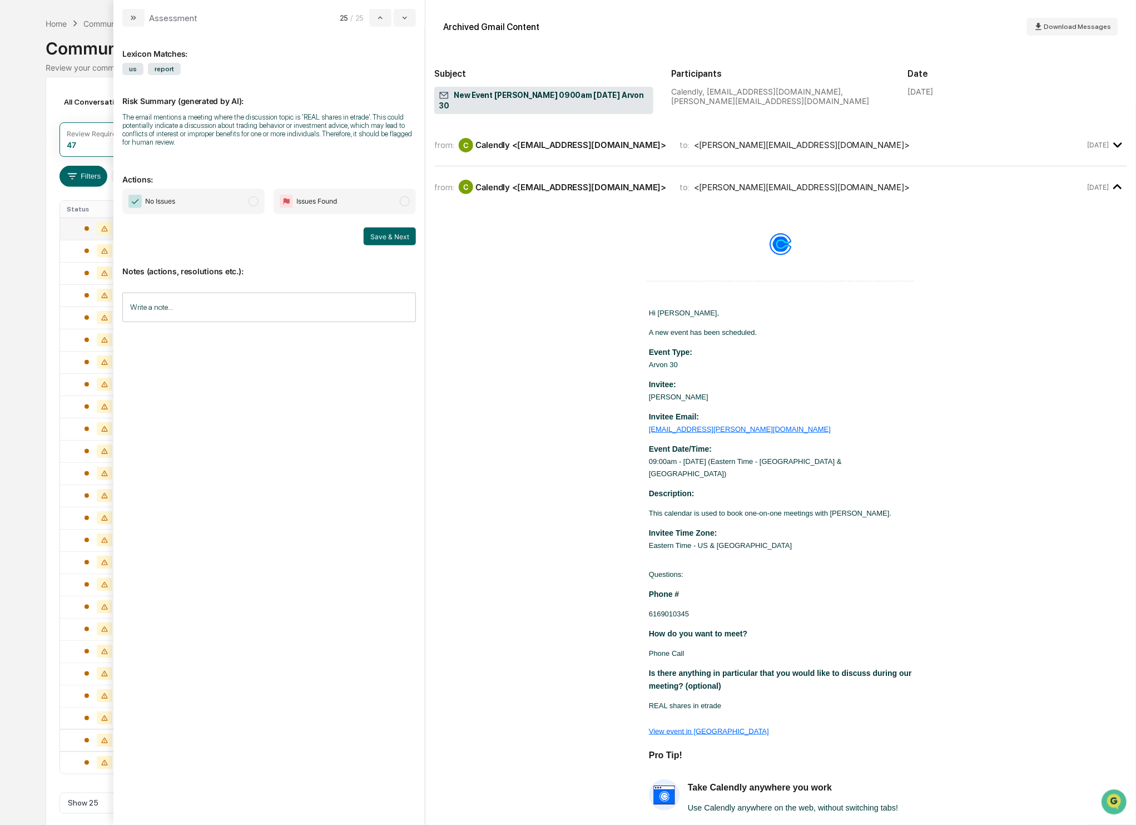
click at [255, 200] on span "modal" at bounding box center [254, 201] width 10 height 10
click at [375, 244] on button "Save & Next" at bounding box center [390, 236] width 52 height 18
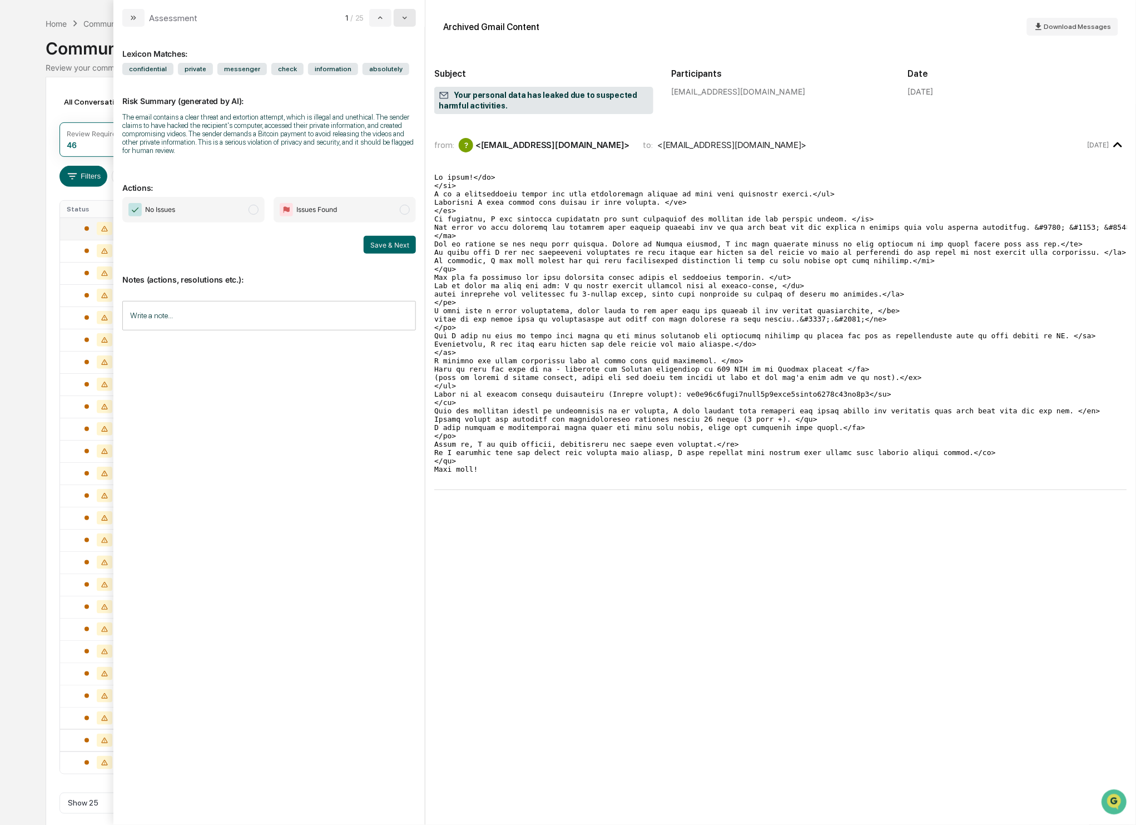
click at [410, 14] on button "modal" at bounding box center [405, 18] width 22 height 18
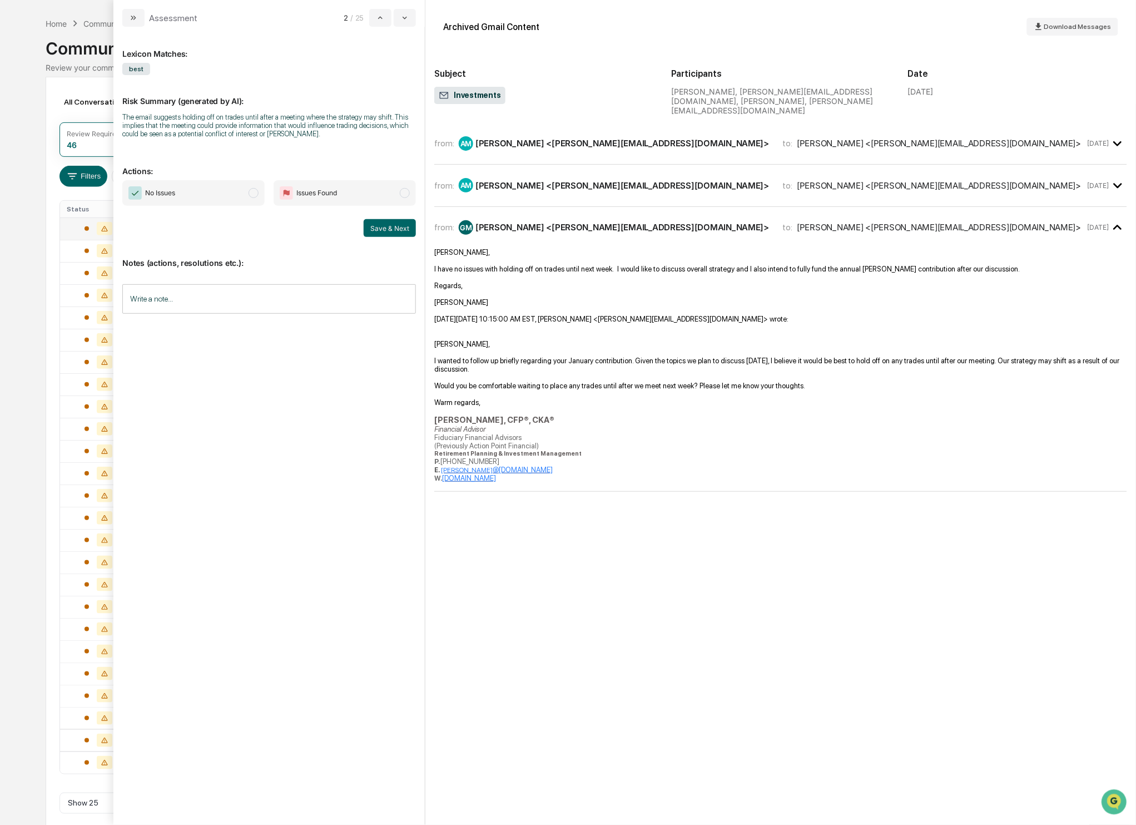
click at [238, 206] on span "No Issues" at bounding box center [193, 193] width 142 height 26
click at [400, 236] on button "Save & Next" at bounding box center [390, 228] width 52 height 18
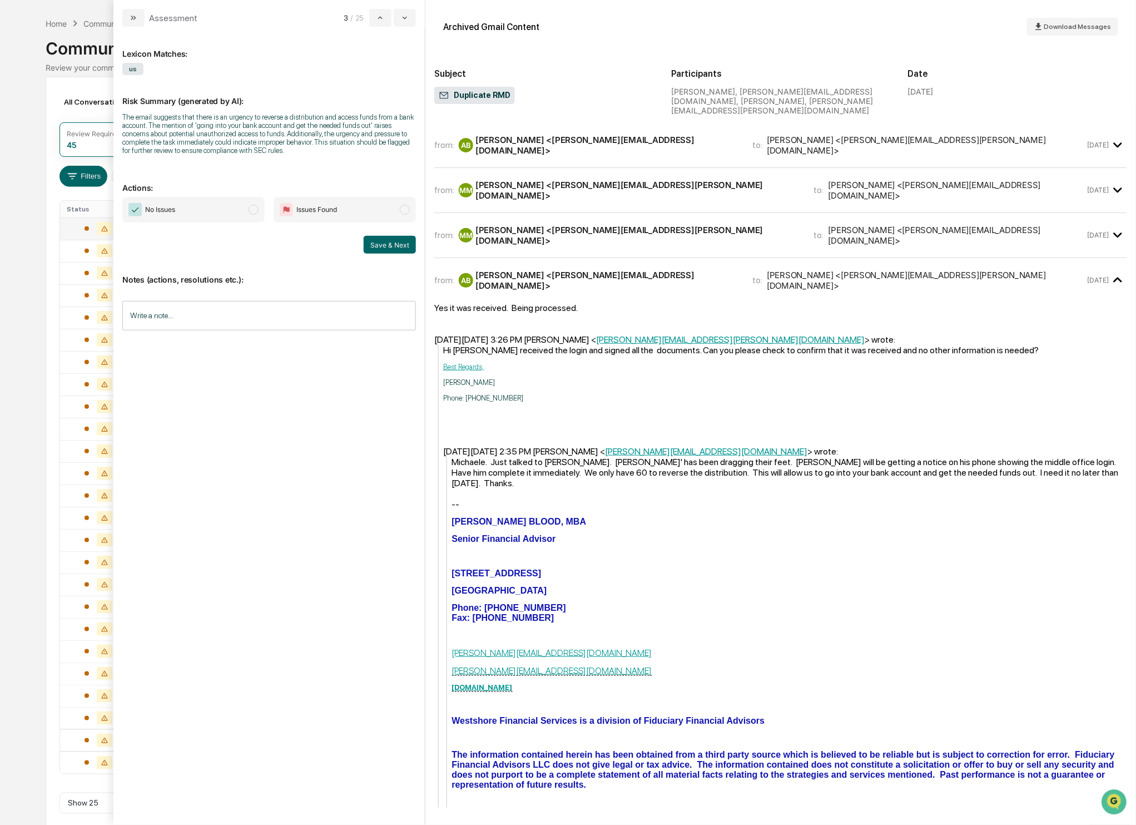
click at [252, 215] on span "modal" at bounding box center [254, 210] width 10 height 10
click at [399, 251] on button "Save & Next" at bounding box center [390, 245] width 52 height 18
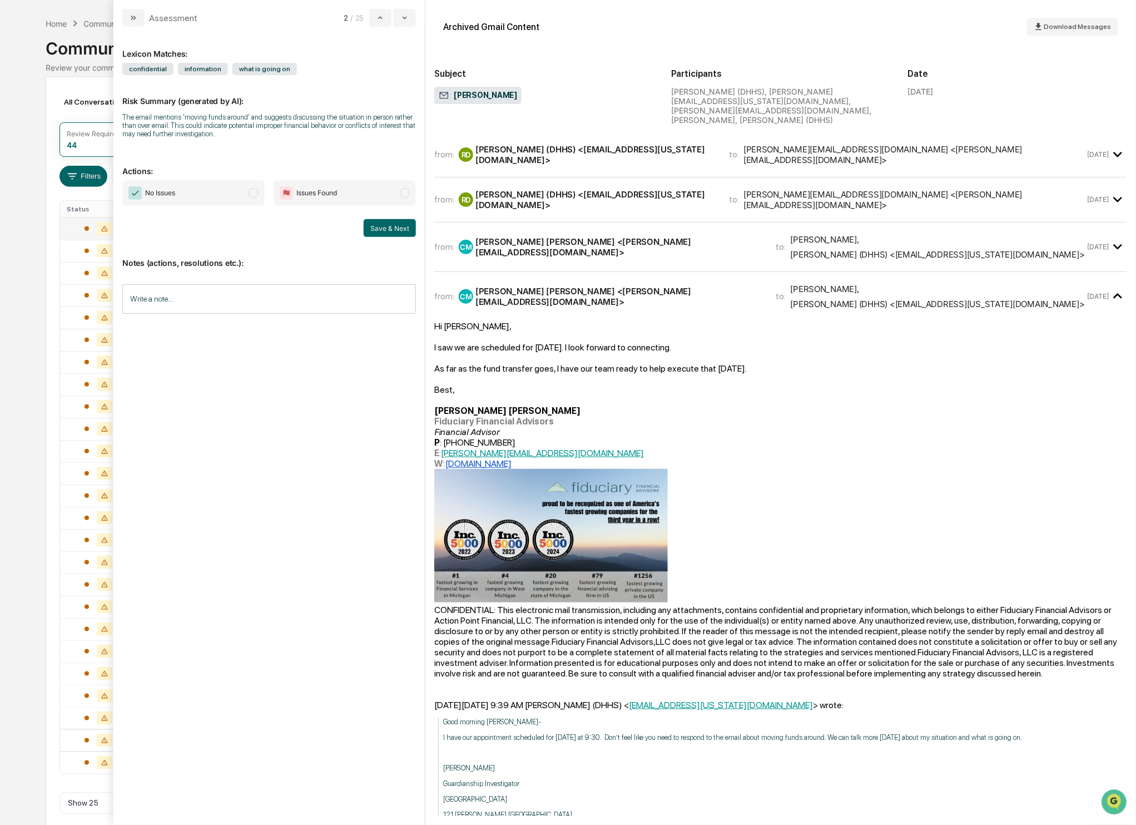
click at [249, 192] on span "modal" at bounding box center [254, 193] width 10 height 10
click at [384, 226] on button "Save & Next" at bounding box center [390, 228] width 52 height 18
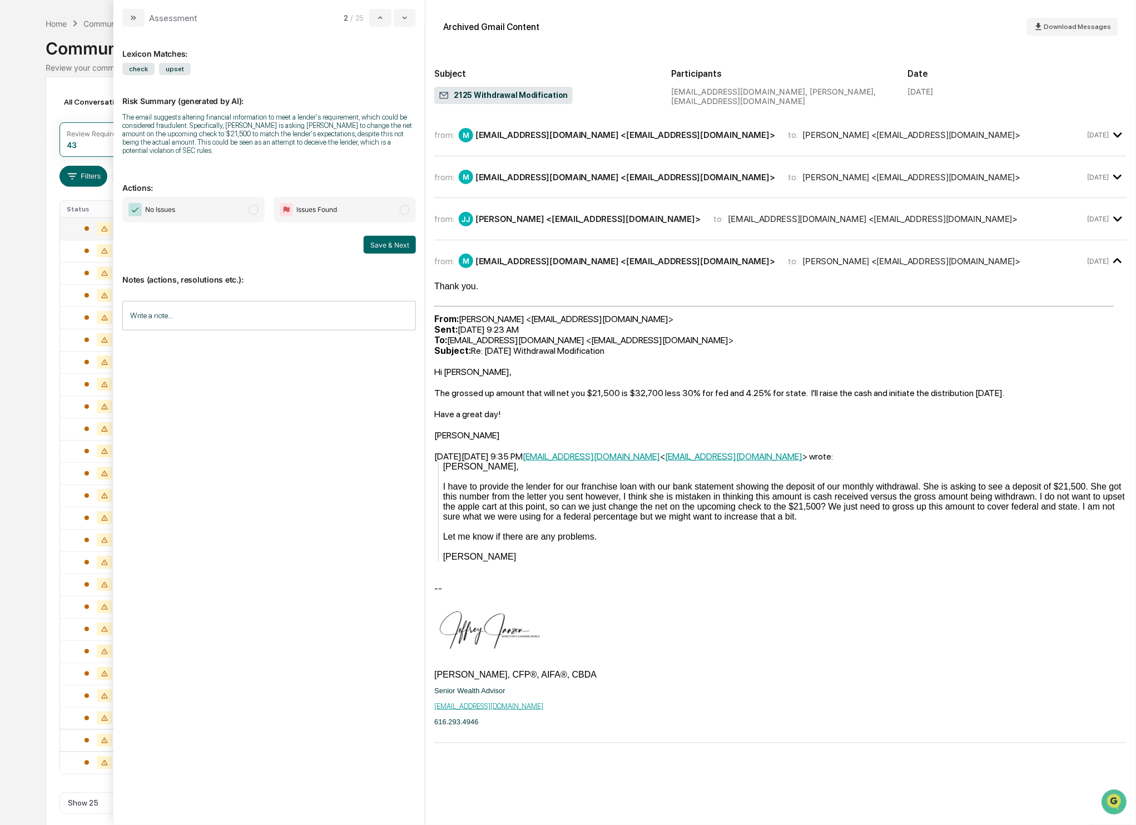
click at [259, 208] on span "No Issues" at bounding box center [193, 210] width 142 height 26
click at [386, 242] on button "Save & Next" at bounding box center [390, 245] width 52 height 18
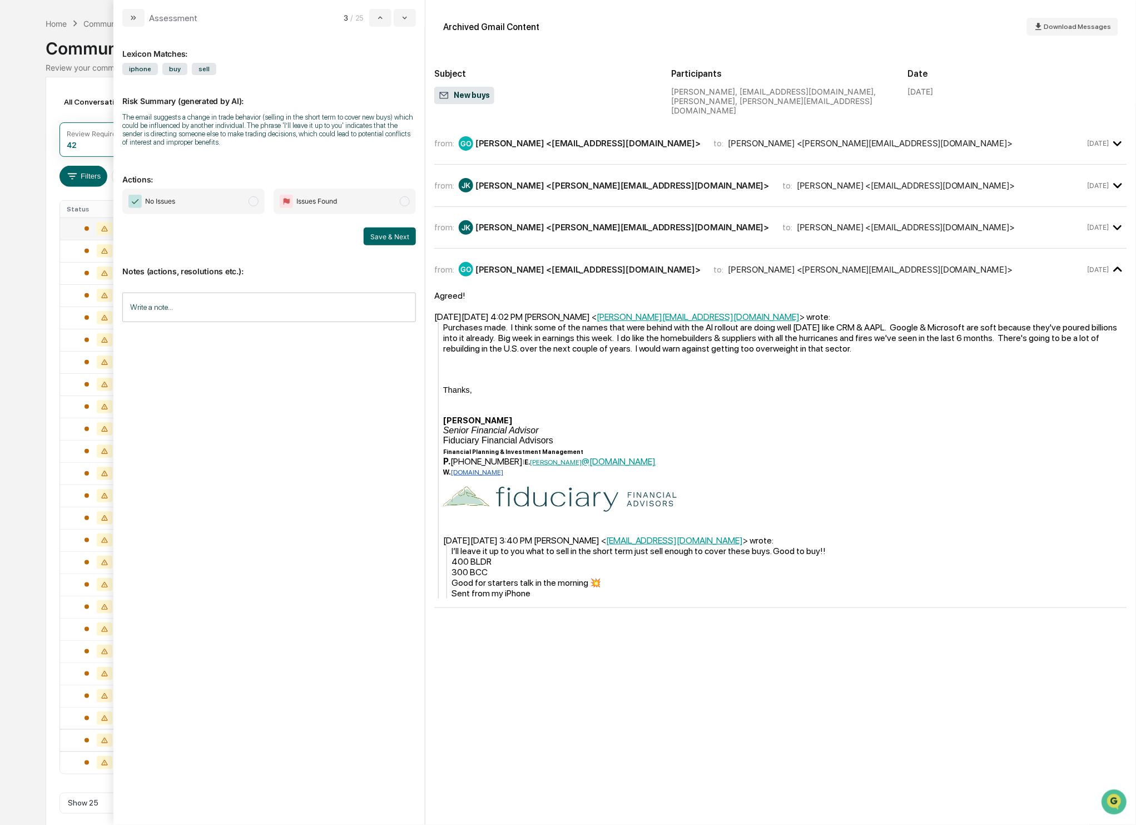
click at [243, 201] on span "No Issues" at bounding box center [193, 201] width 142 height 26
click at [396, 233] on button "Save & Next" at bounding box center [390, 236] width 52 height 18
